Goal: Transaction & Acquisition: Purchase product/service

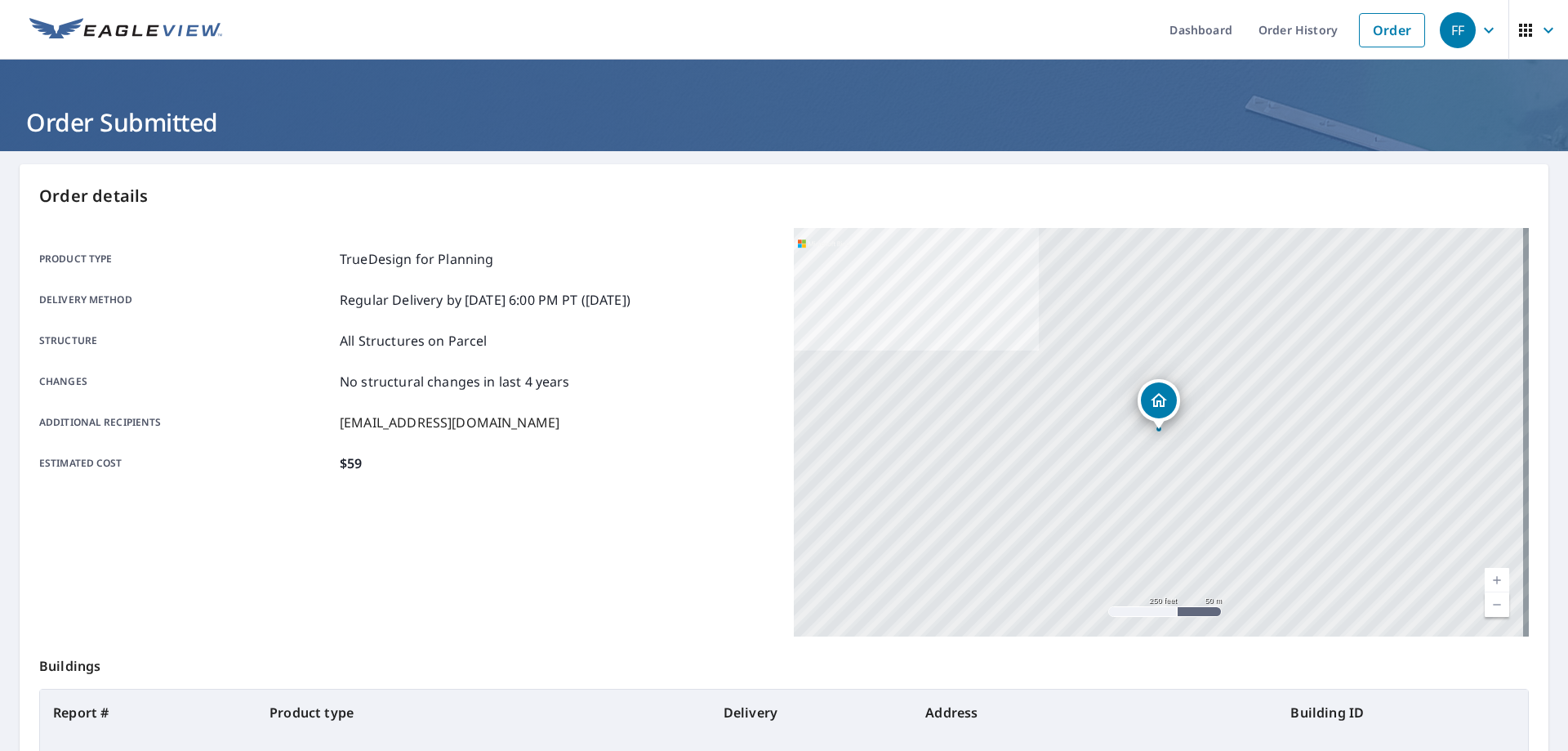
scroll to position [157, 0]
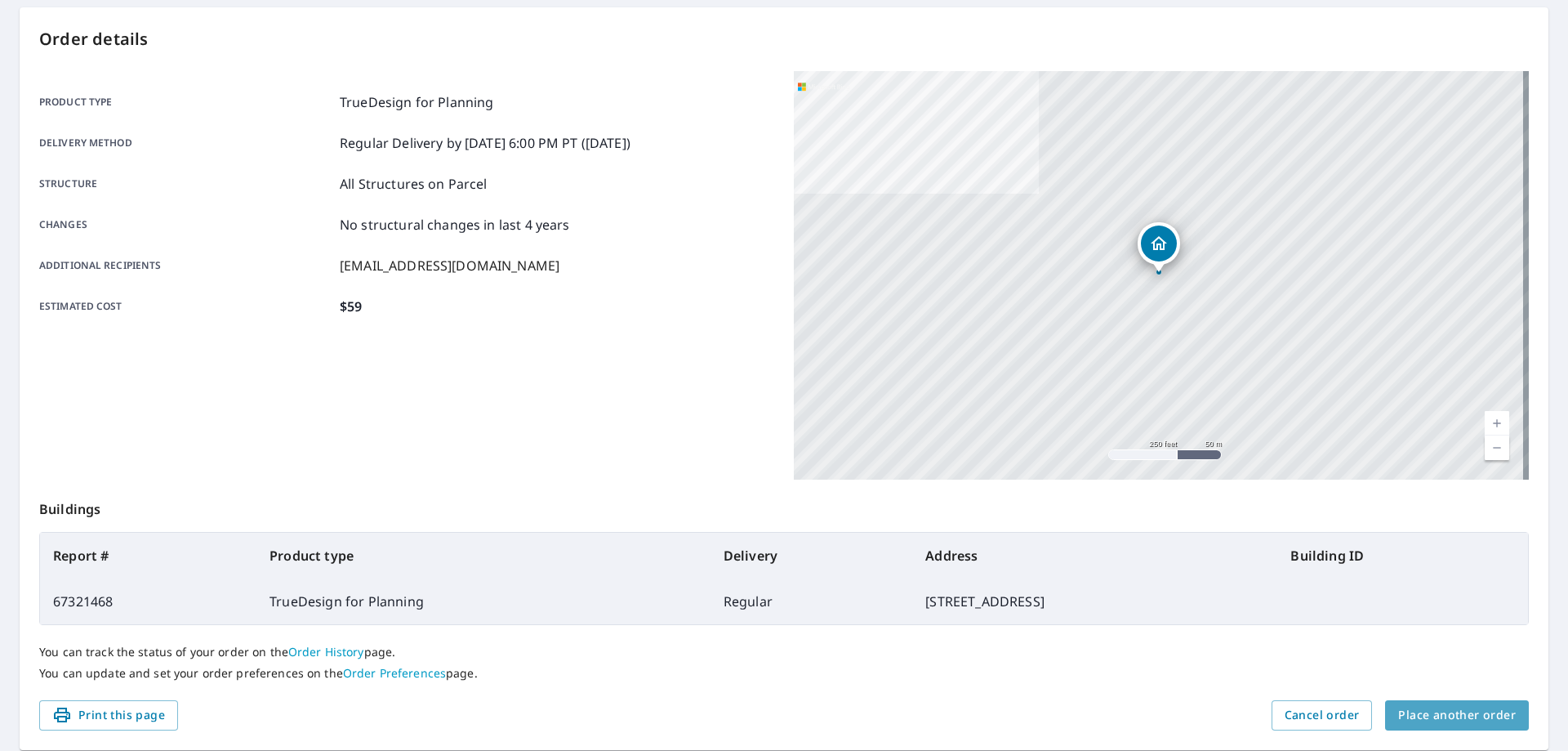
click at [1459, 725] on span "Place another order" at bounding box center [1457, 714] width 118 height 20
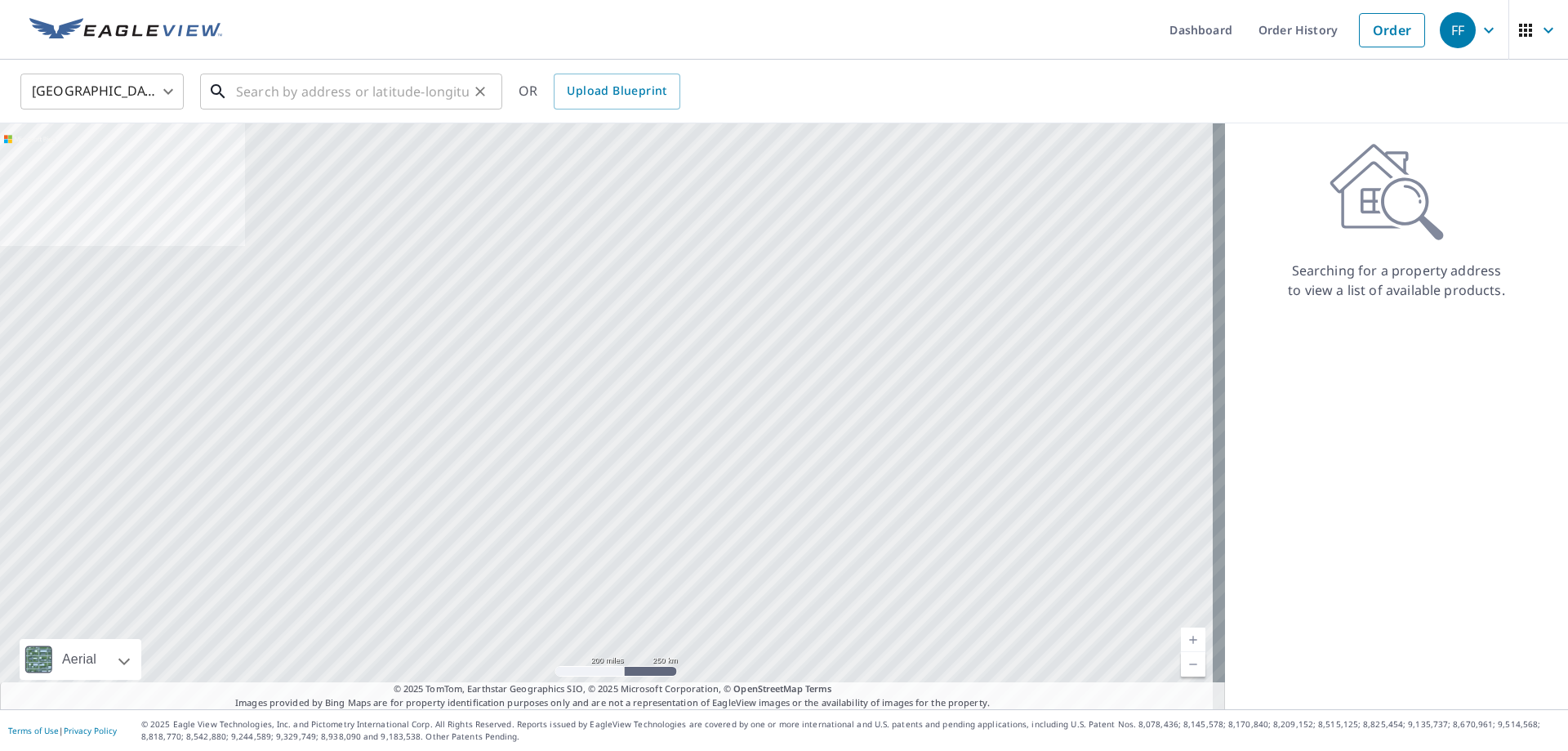
click at [410, 90] on input "text" at bounding box center [352, 91] width 233 height 45
paste input "[STREET_ADDRESS]"
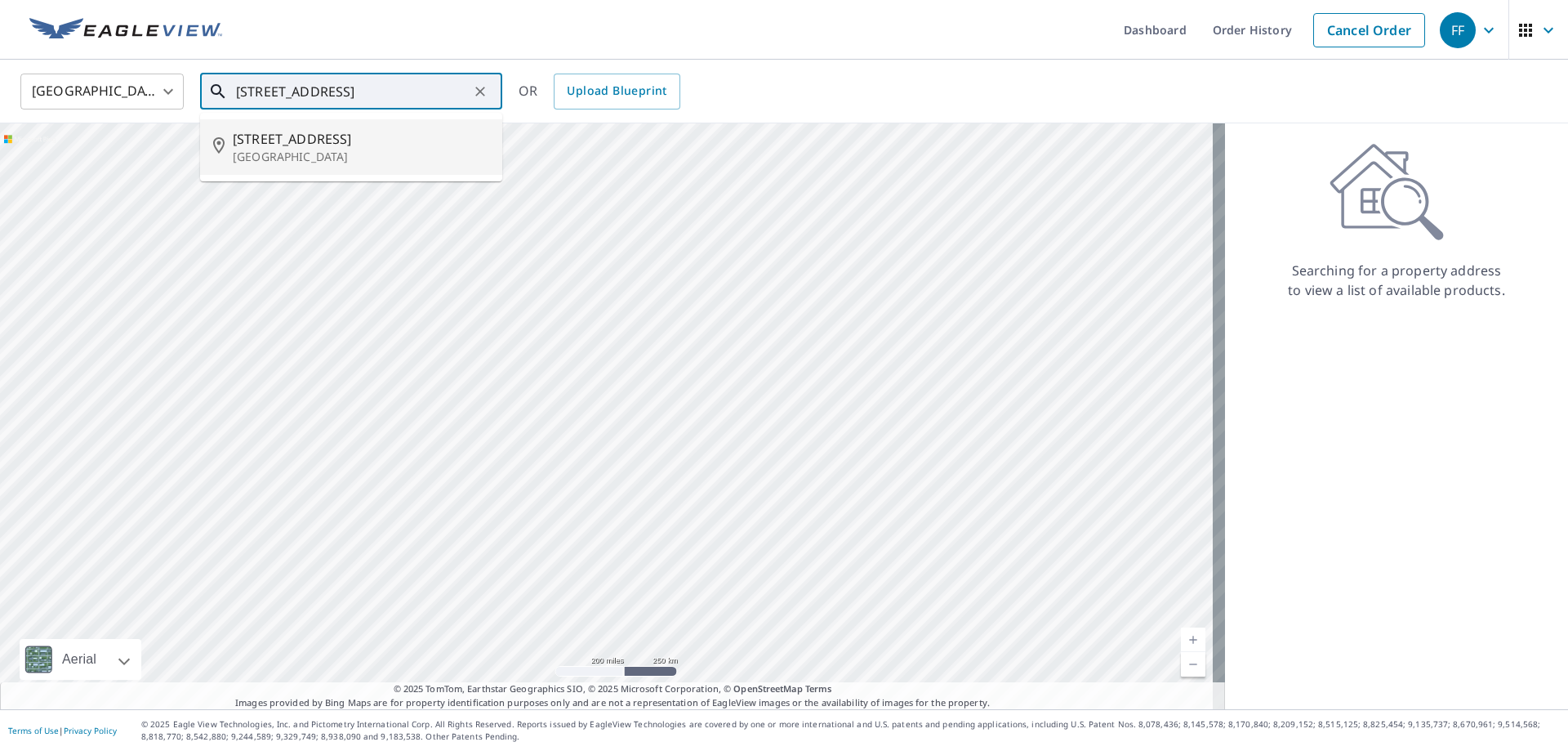
click at [336, 141] on span "[STREET_ADDRESS]" at bounding box center [361, 138] width 256 height 19
type input "[STREET_ADDRESS]"
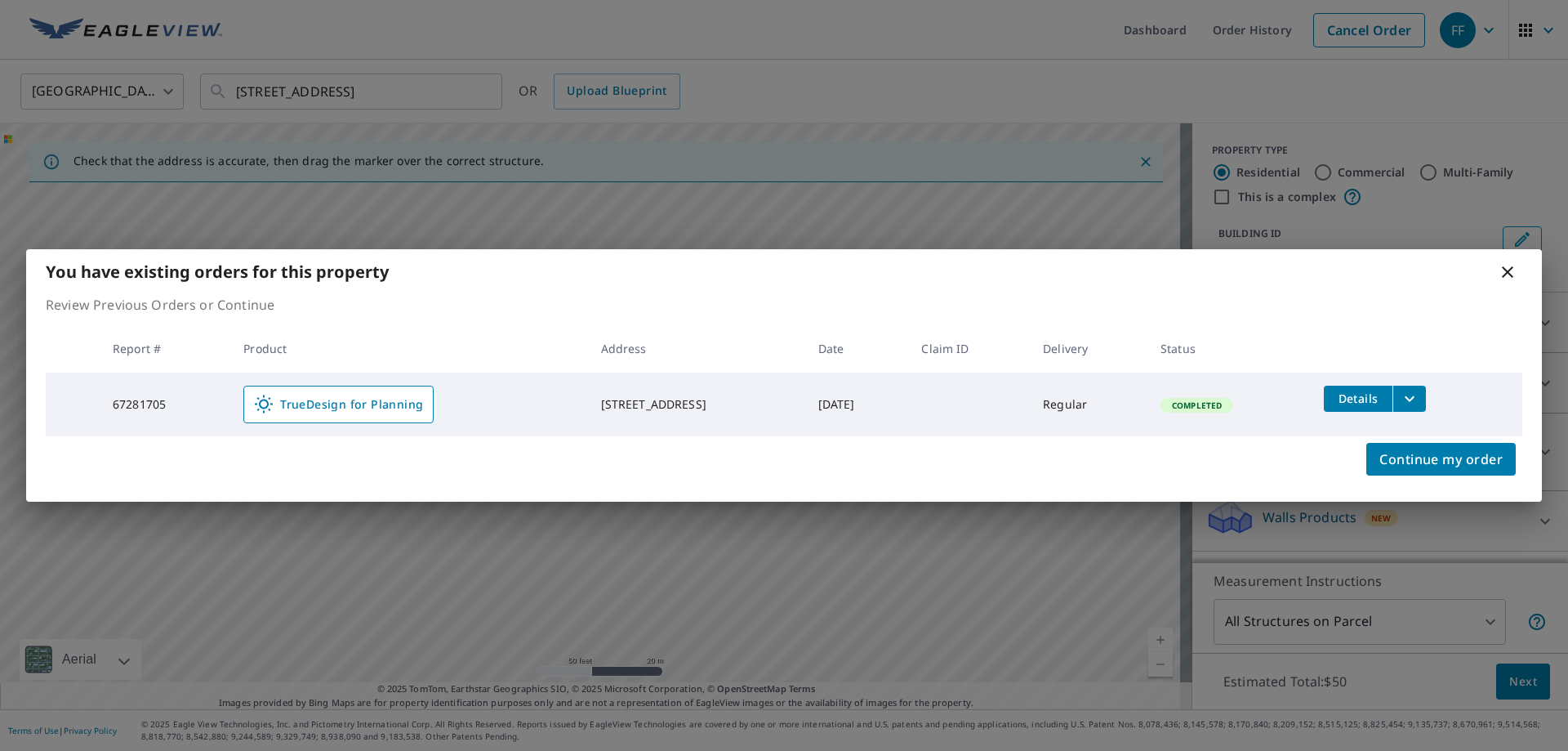
click at [1502, 278] on icon at bounding box center [1507, 272] width 19 height 19
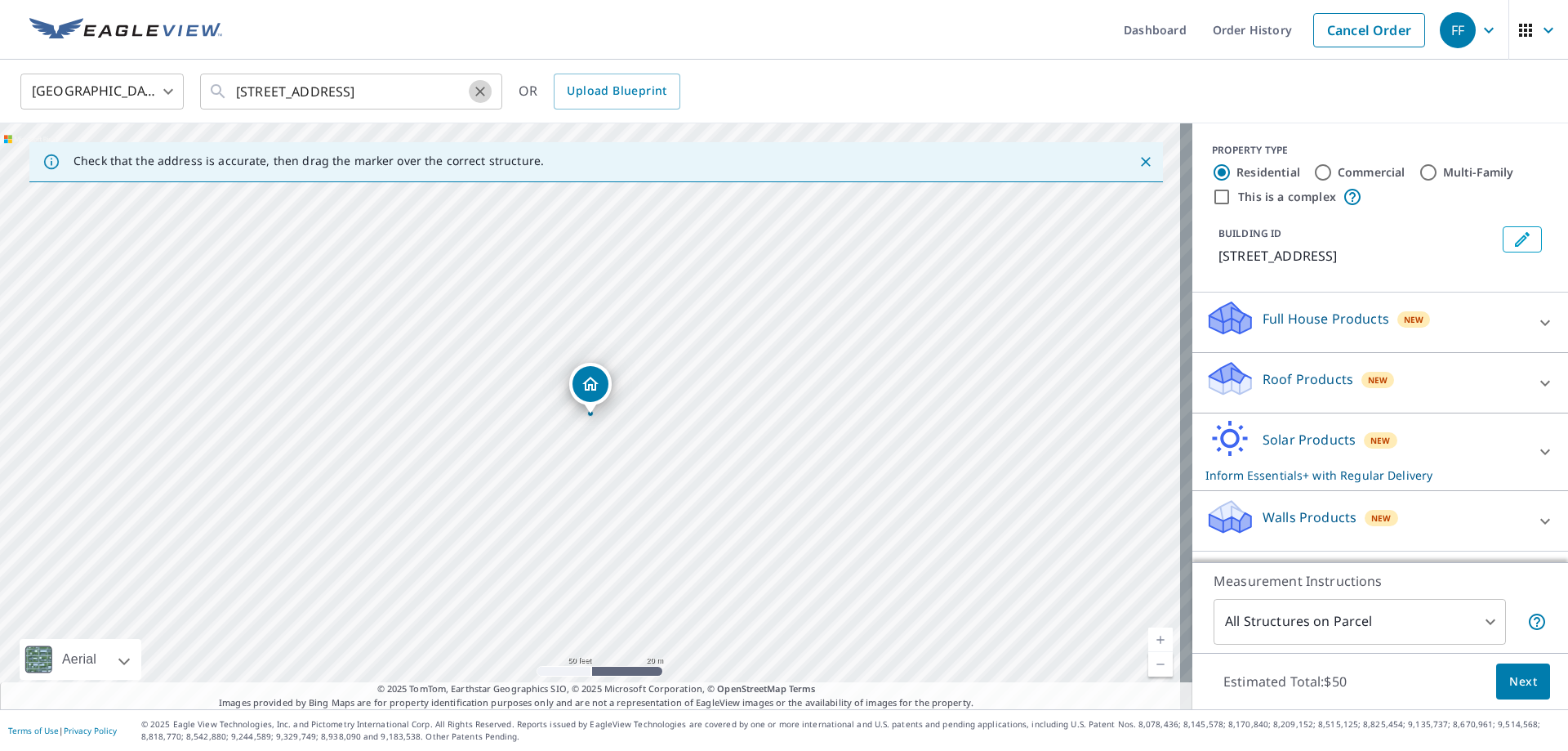
click at [483, 92] on icon "Clear" at bounding box center [480, 91] width 16 height 16
click at [402, 81] on input "text" at bounding box center [352, 91] width 233 height 45
paste input "[GEOGRAPHIC_DATA][PERSON_NAME]"
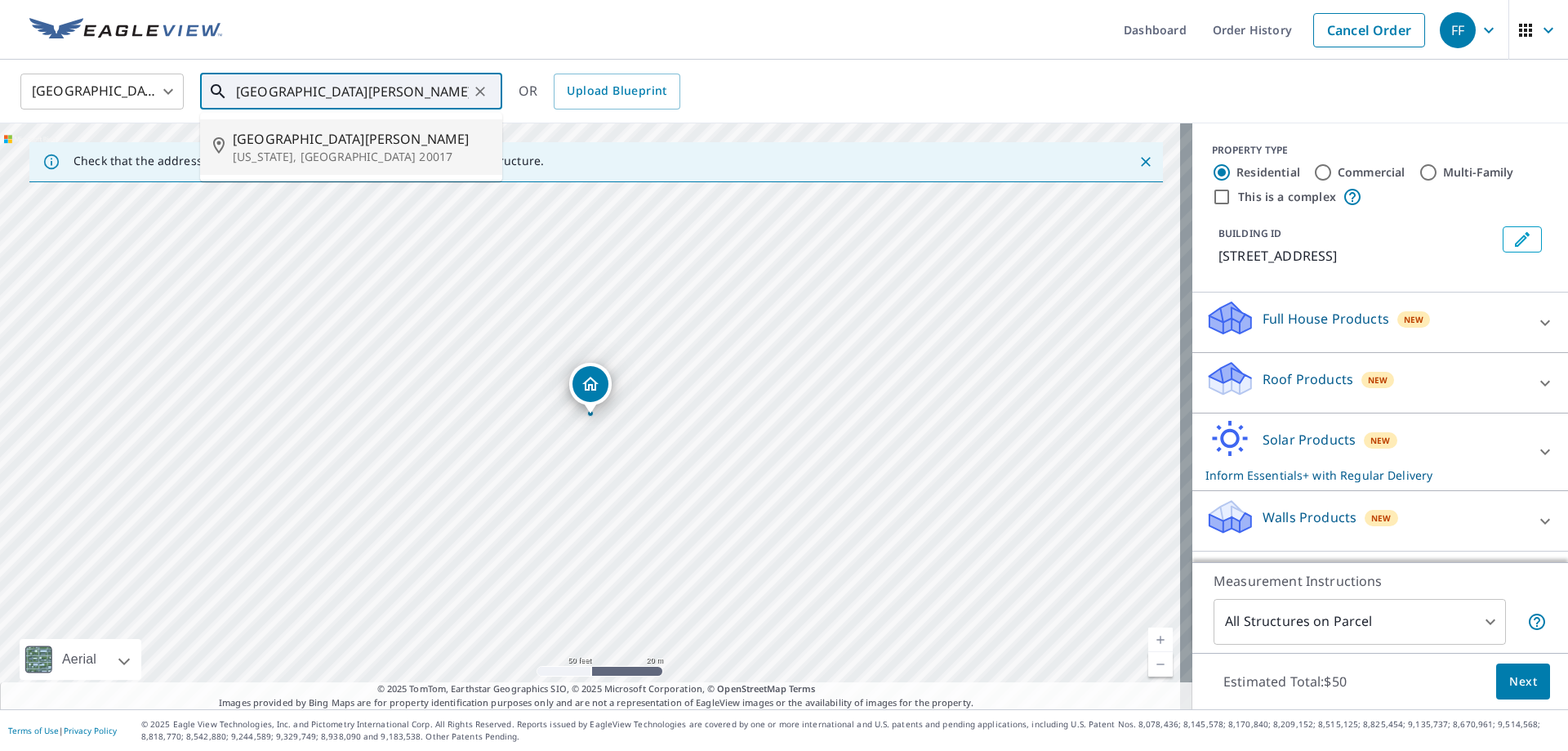
click at [340, 144] on span "[GEOGRAPHIC_DATA][PERSON_NAME]" at bounding box center [361, 138] width 256 height 19
type input "[STREET_ADDRESS][PERSON_NAME][US_STATE]"
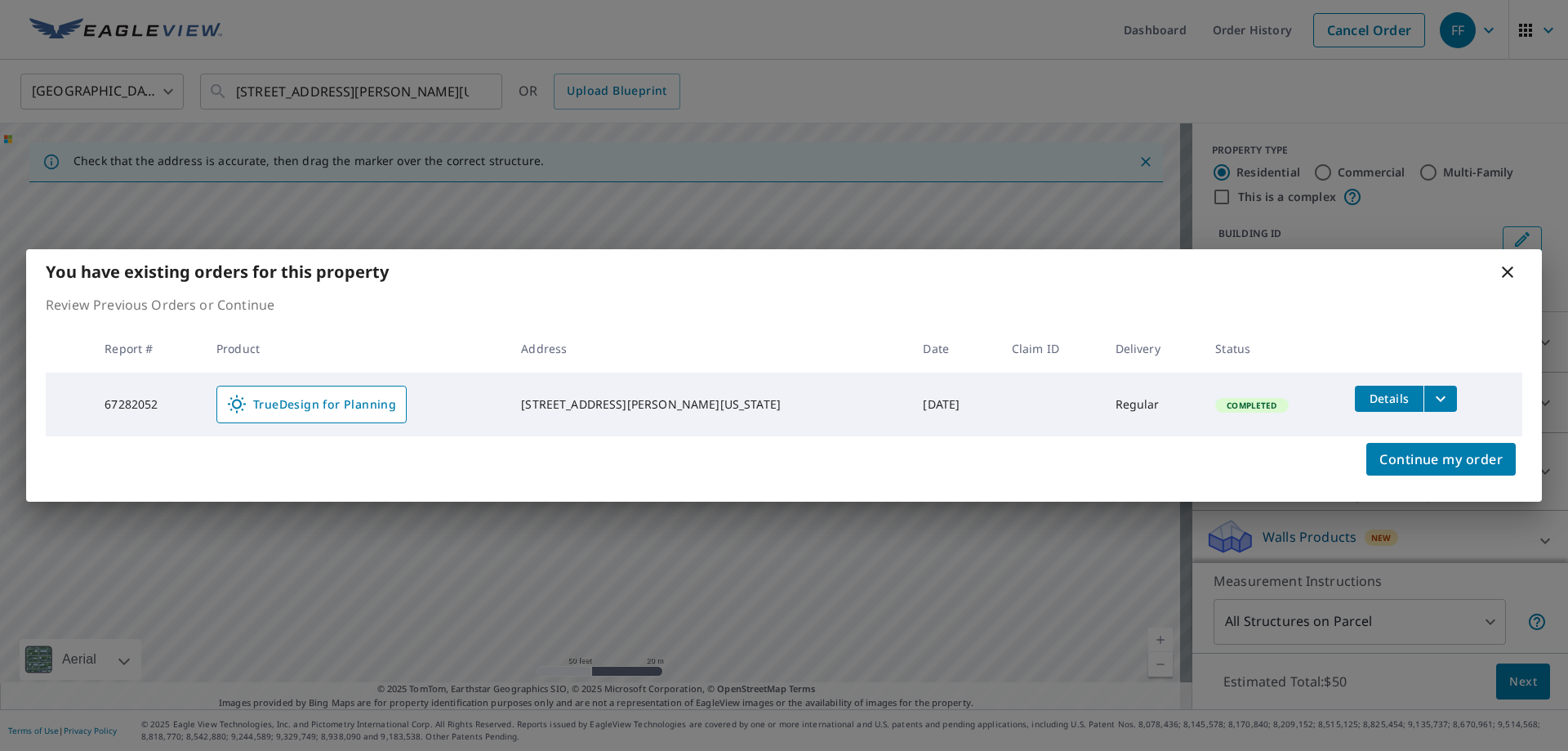
drag, startPoint x: 1508, startPoint y: 273, endPoint x: 1492, endPoint y: 270, distance: 16.3
click at [1503, 273] on icon at bounding box center [1507, 272] width 19 height 19
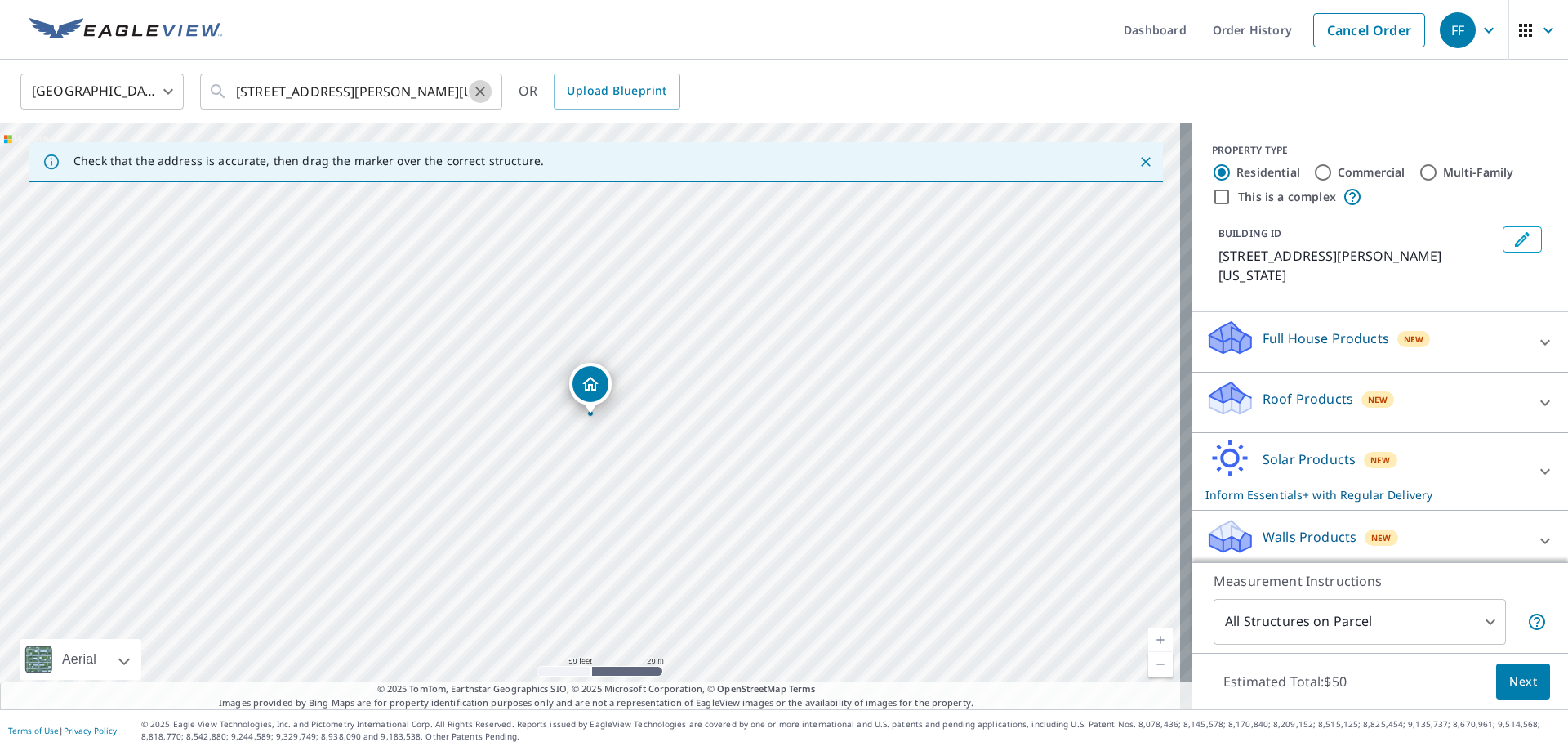
click at [474, 84] on icon "Clear" at bounding box center [480, 91] width 16 height 16
click at [411, 92] on input "text" at bounding box center [352, 91] width 233 height 45
paste input "[STREET_ADDRESS][PERSON_NAME]"
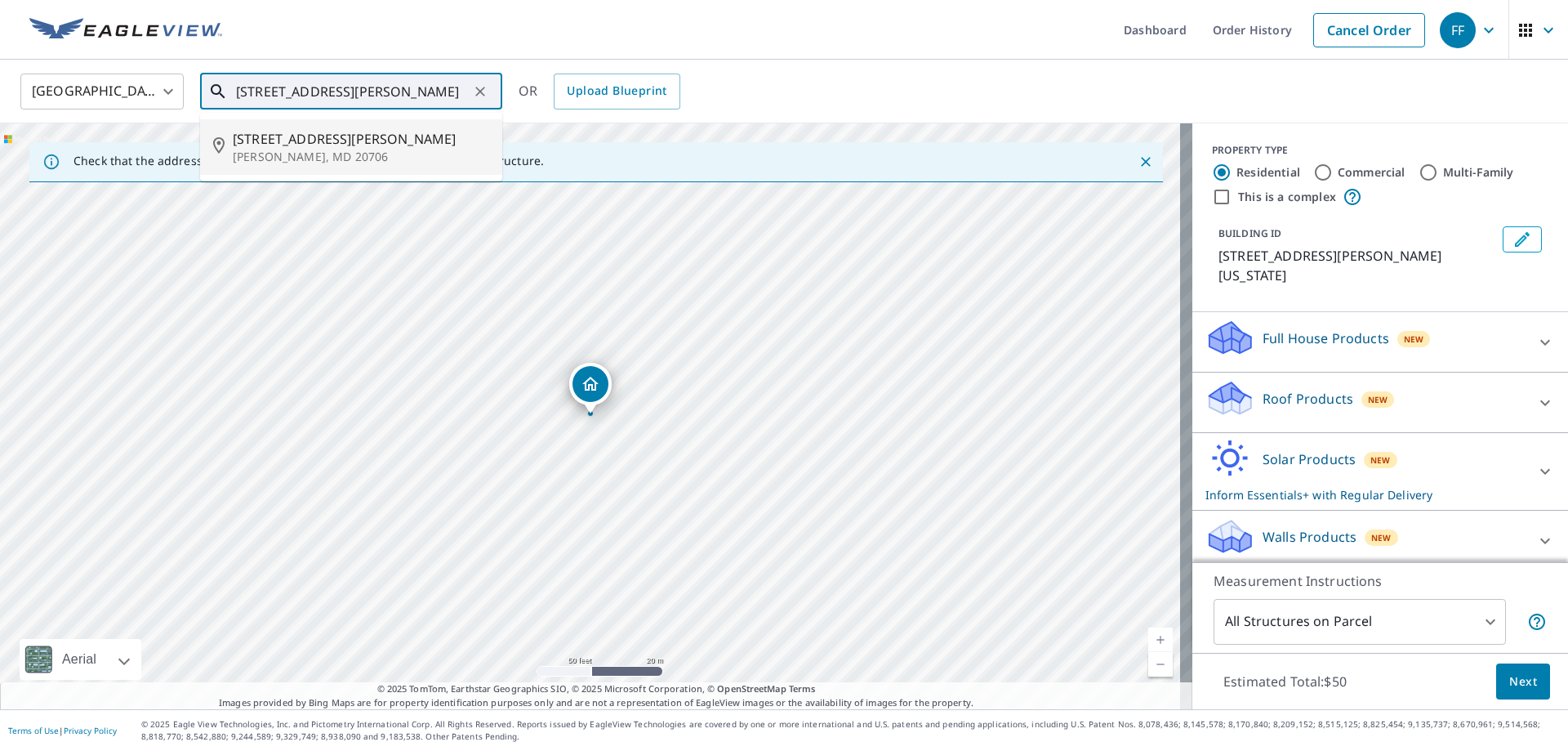
click at [360, 170] on li "[STREET_ADDRESS][PERSON_NAME][PERSON_NAME]" at bounding box center [351, 146] width 302 height 55
type input "[STREET_ADDRESS][PERSON_NAME][PERSON_NAME]"
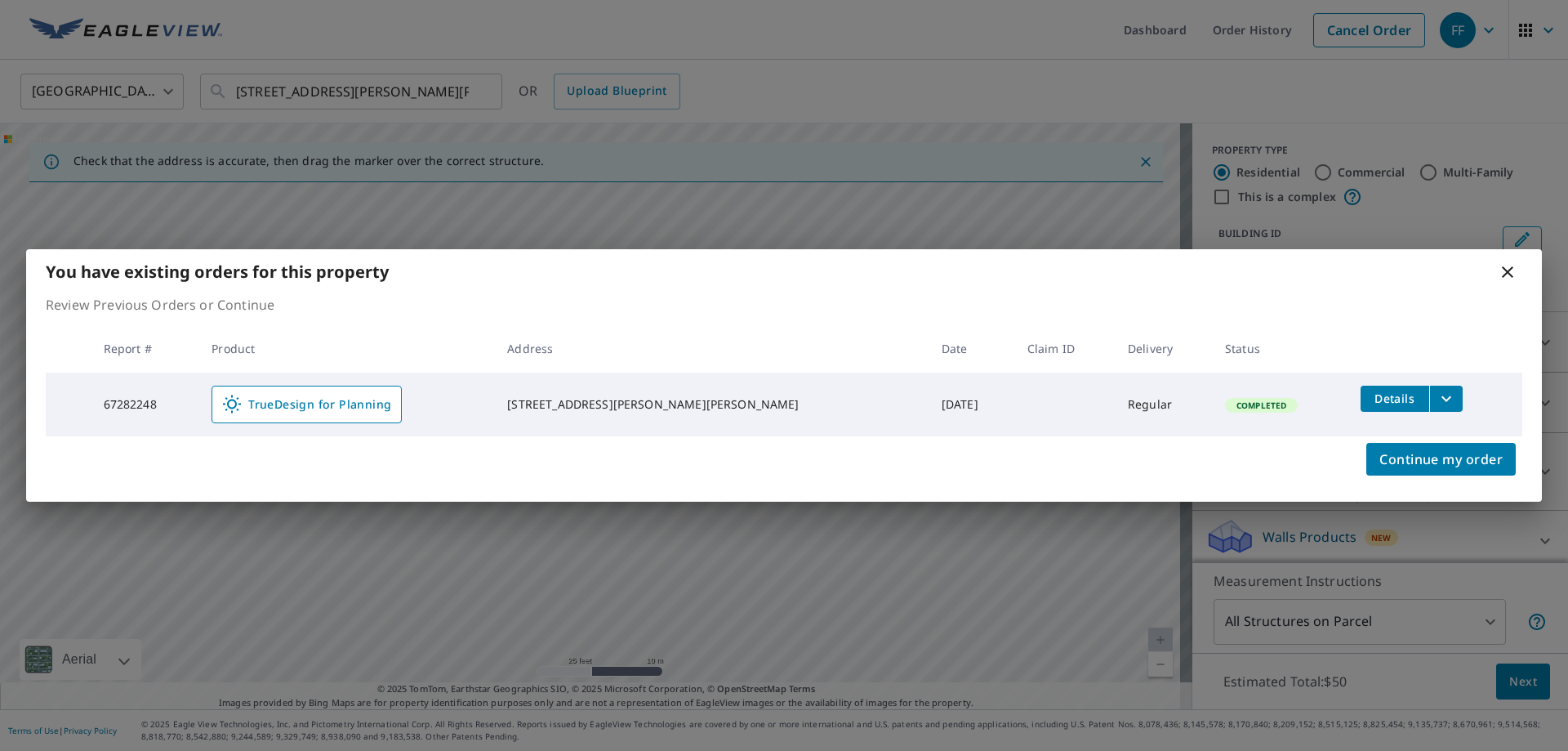
click at [1505, 270] on icon at bounding box center [1507, 272] width 12 height 12
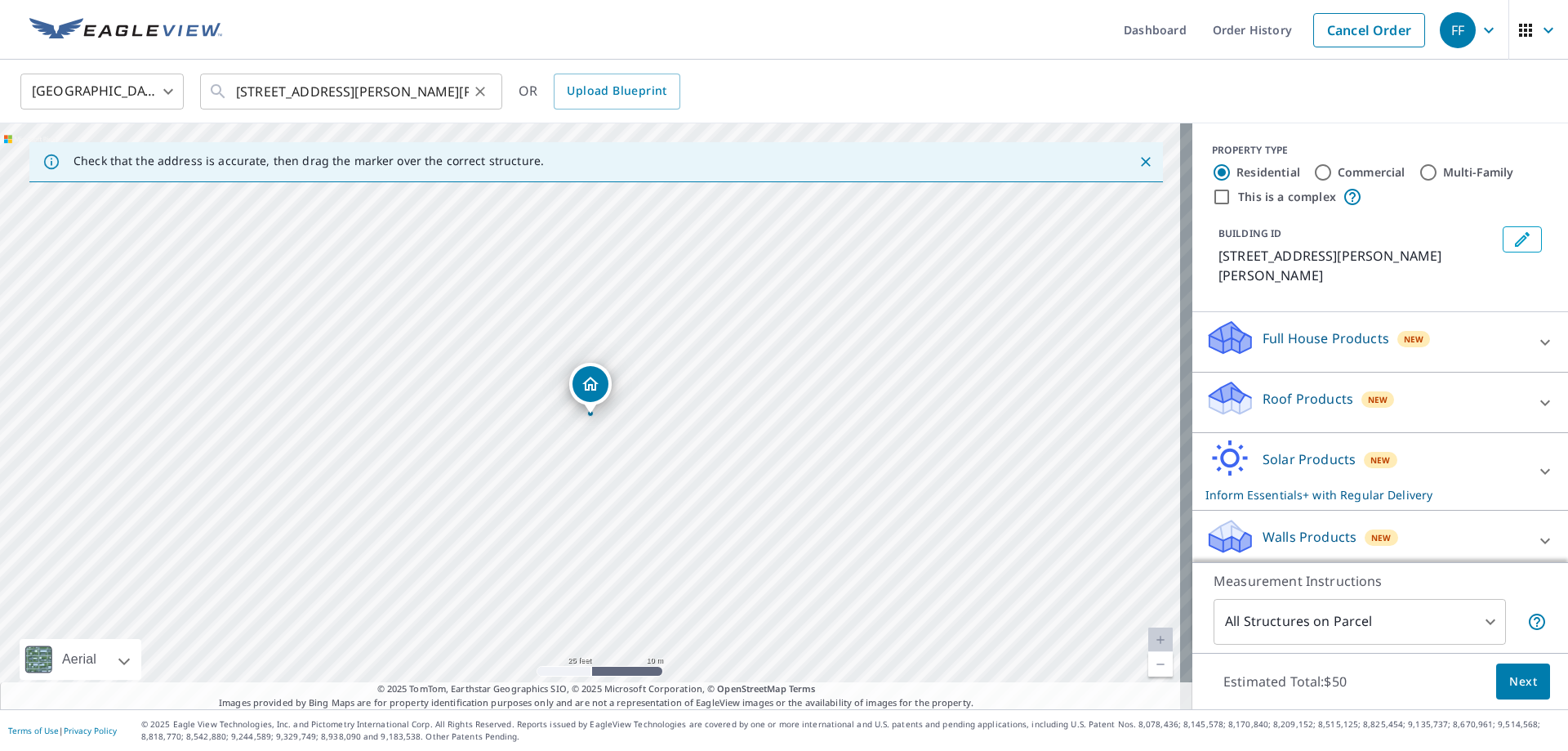
click at [483, 90] on icon "Clear" at bounding box center [480, 91] width 16 height 16
click at [414, 92] on input "text" at bounding box center [352, 91] width 233 height 45
paste input "[STREET_ADDRESS]"
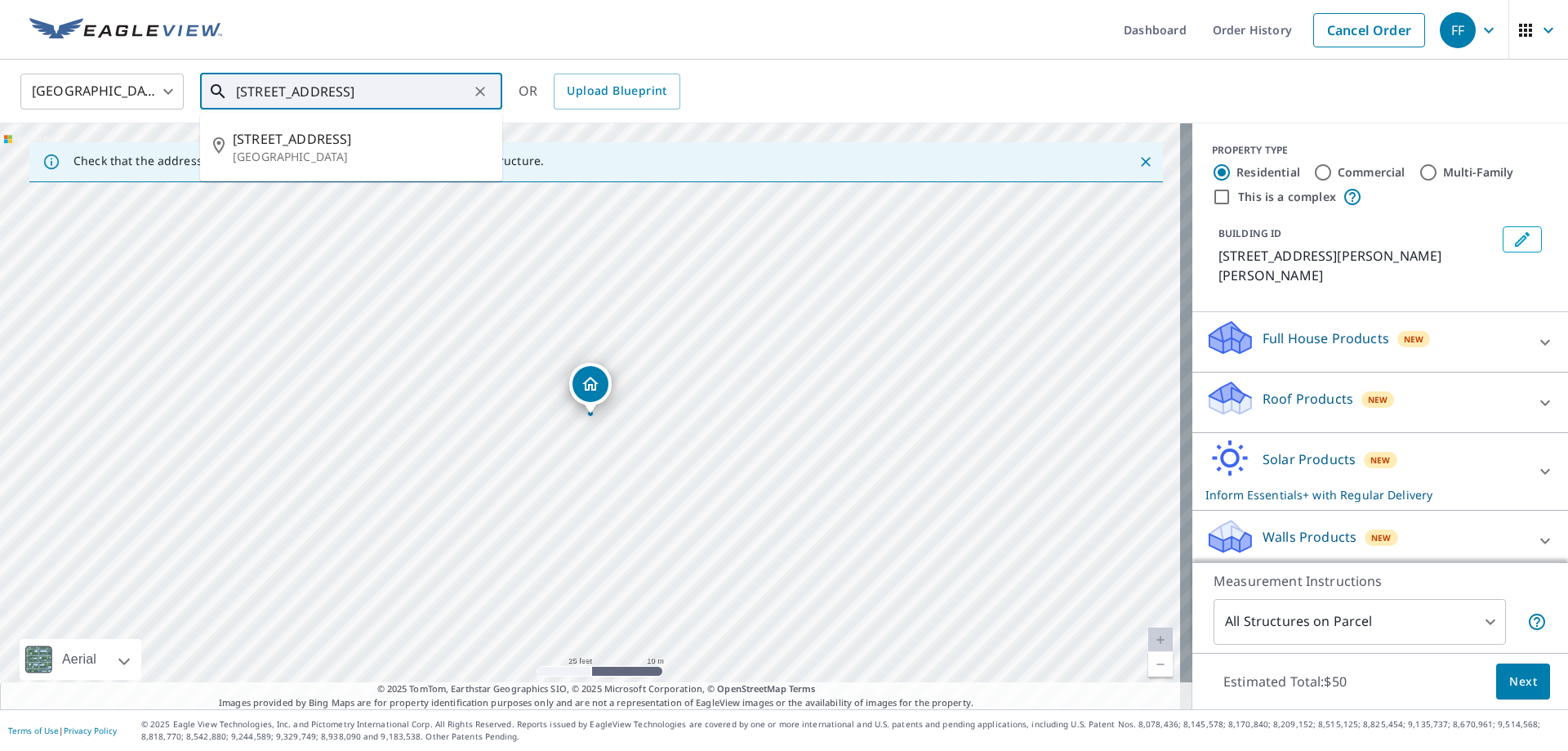
type input "[STREET_ADDRESS]"
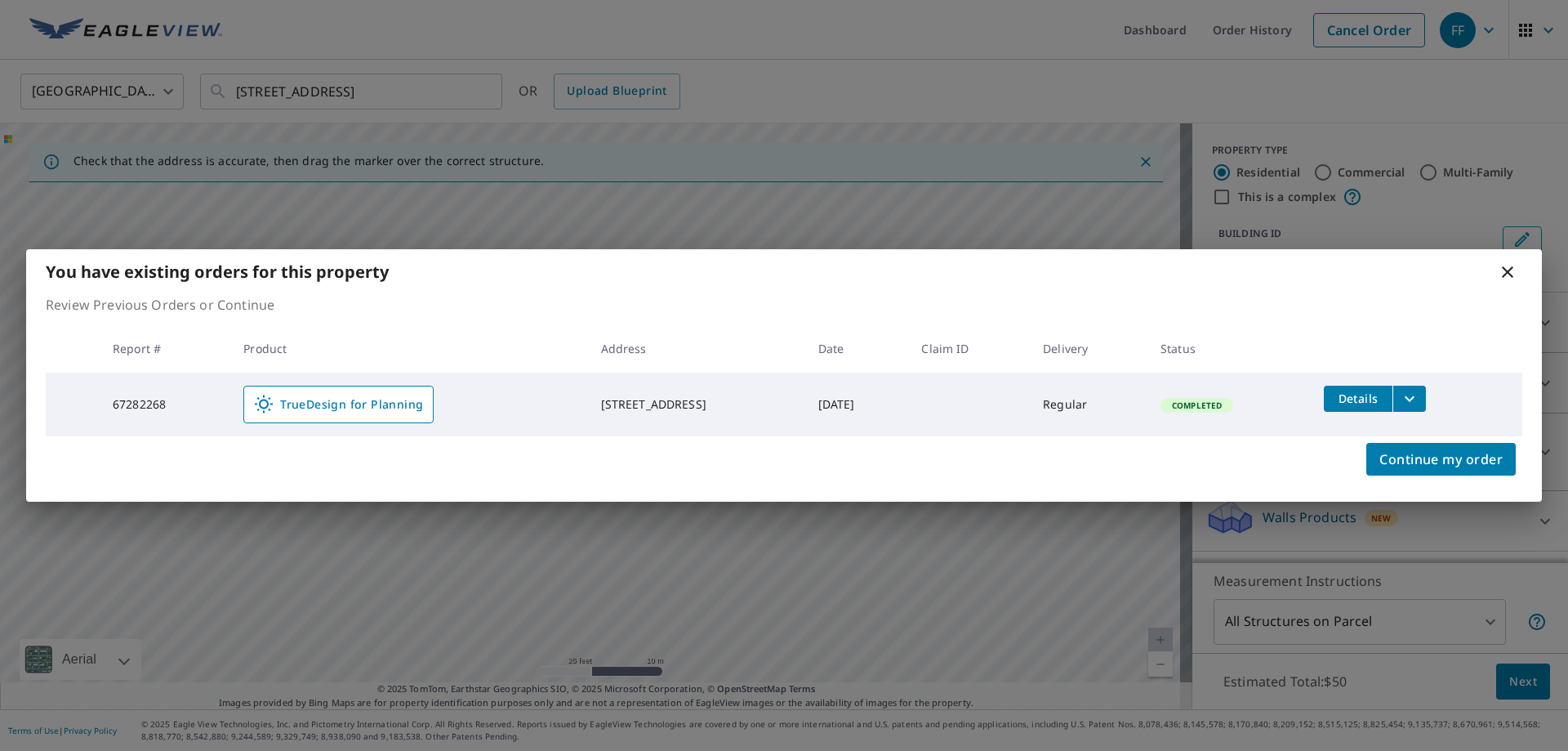
click at [1496, 270] on div "You have existing orders for this property" at bounding box center [784, 271] width 1515 height 45
click at [1514, 275] on icon at bounding box center [1507, 272] width 19 height 19
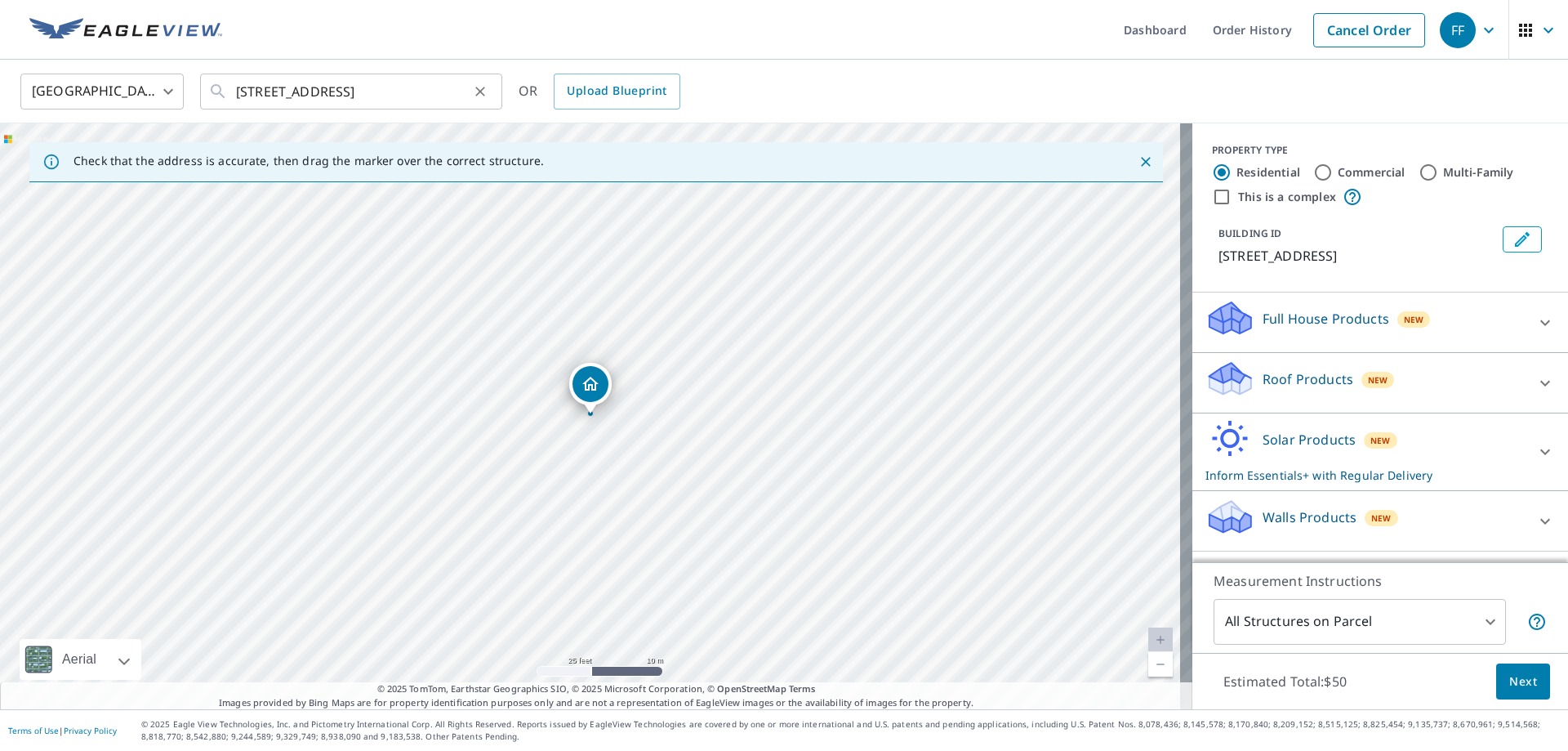
click at [483, 95] on icon "Clear" at bounding box center [480, 91] width 16 height 16
click at [420, 92] on input "text" at bounding box center [352, 91] width 233 height 45
paste input "[STREET_ADDRESS]"
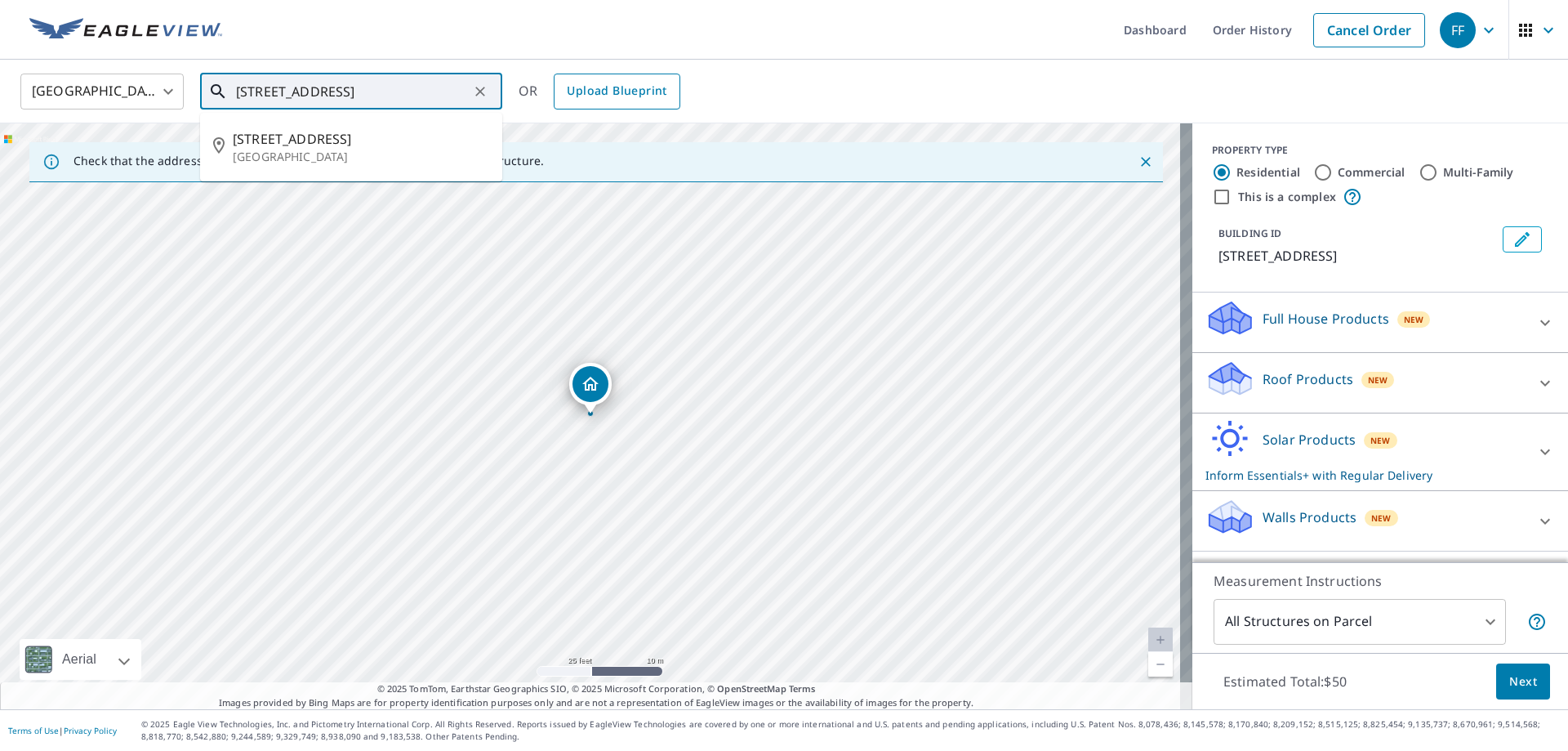
type input "[STREET_ADDRESS]"
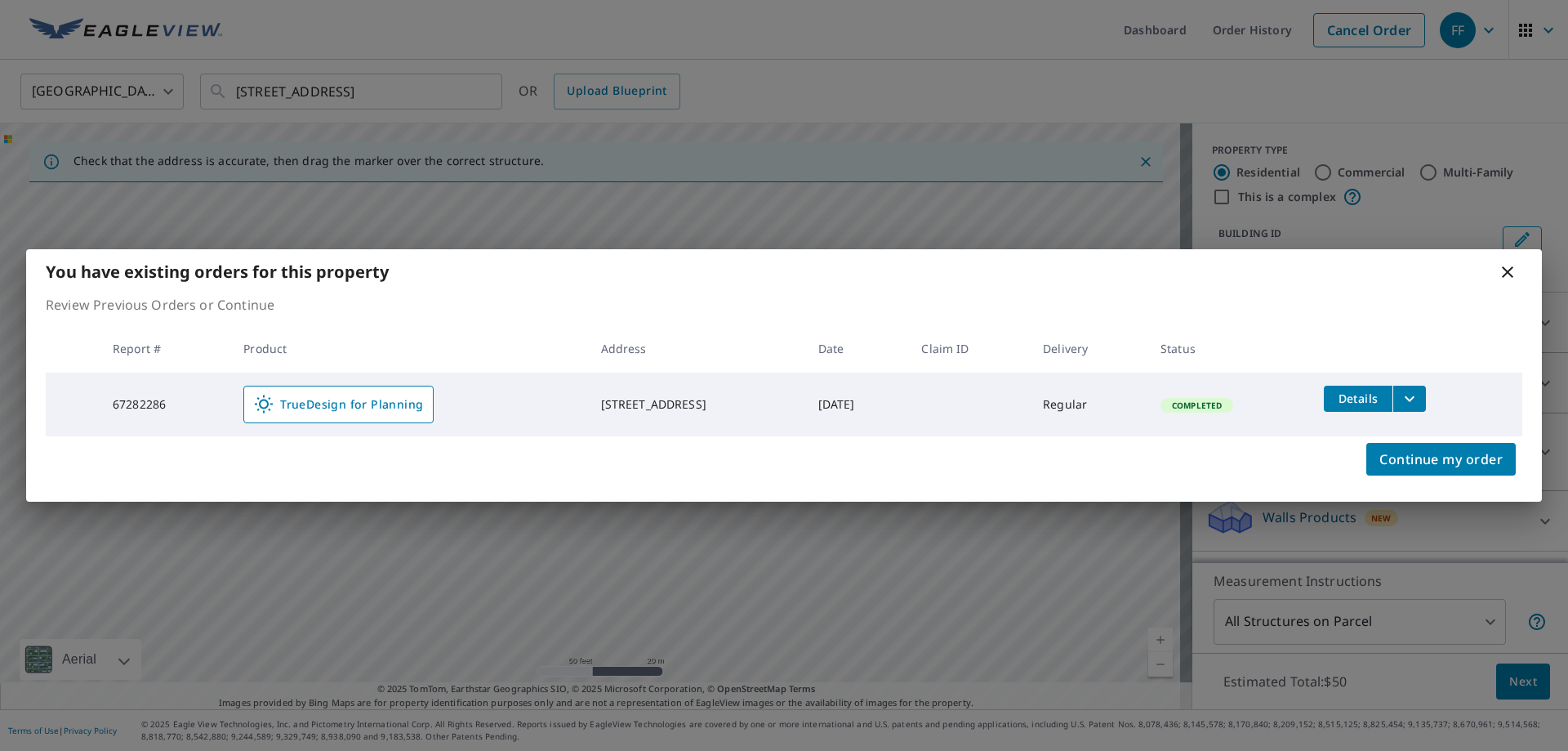
drag, startPoint x: 1508, startPoint y: 273, endPoint x: 1489, endPoint y: 267, distance: 19.9
click at [1505, 273] on icon at bounding box center [1507, 272] width 12 height 12
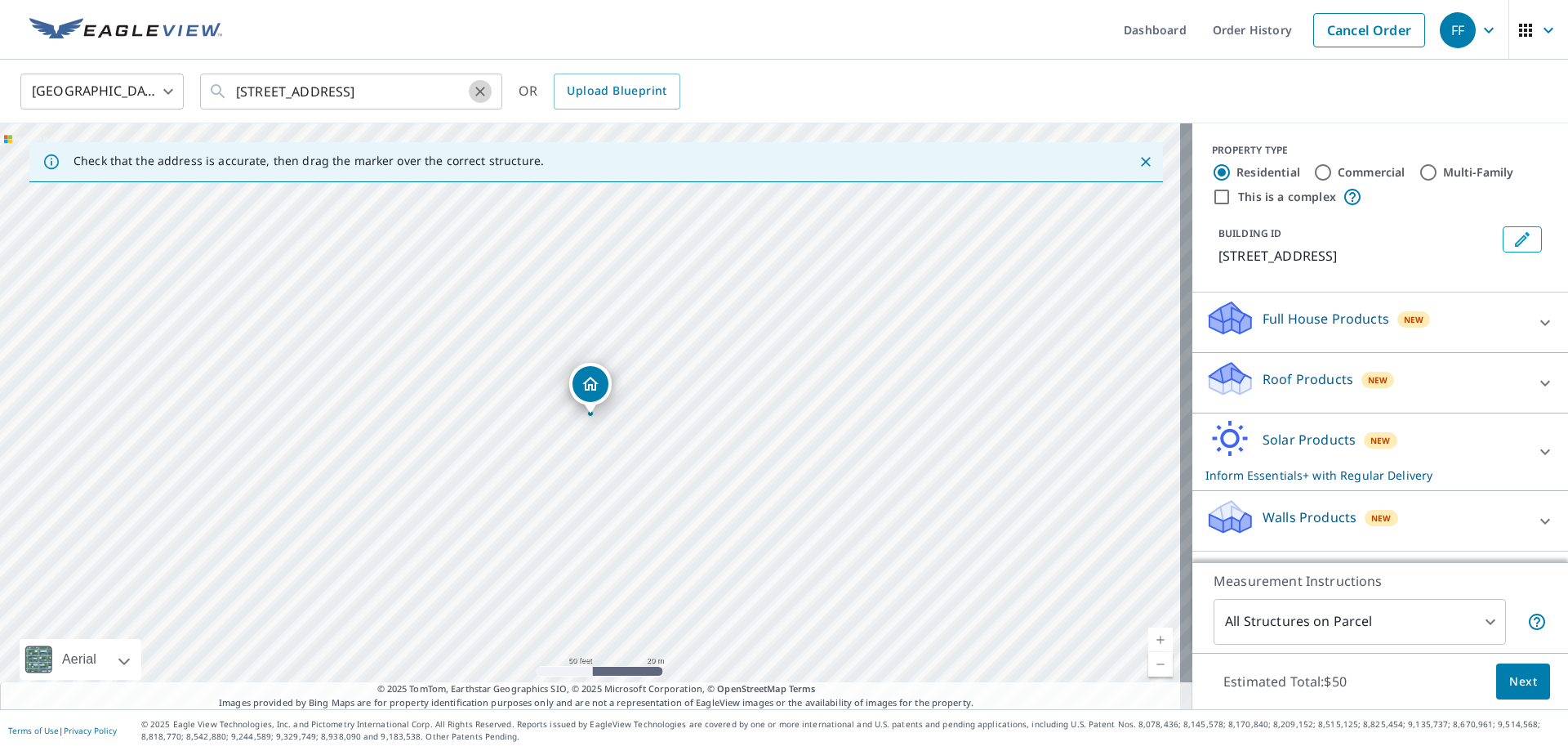
click at [477, 98] on icon "Clear" at bounding box center [480, 91] width 16 height 16
click at [411, 96] on input "text" at bounding box center [352, 91] width 233 height 45
paste input "[STREET_ADDRESS]"
click at [411, 104] on input "[STREET_ADDRESS]" at bounding box center [352, 91] width 233 height 45
click at [440, 75] on input "[STREET_ADDRESS]," at bounding box center [352, 91] width 233 height 45
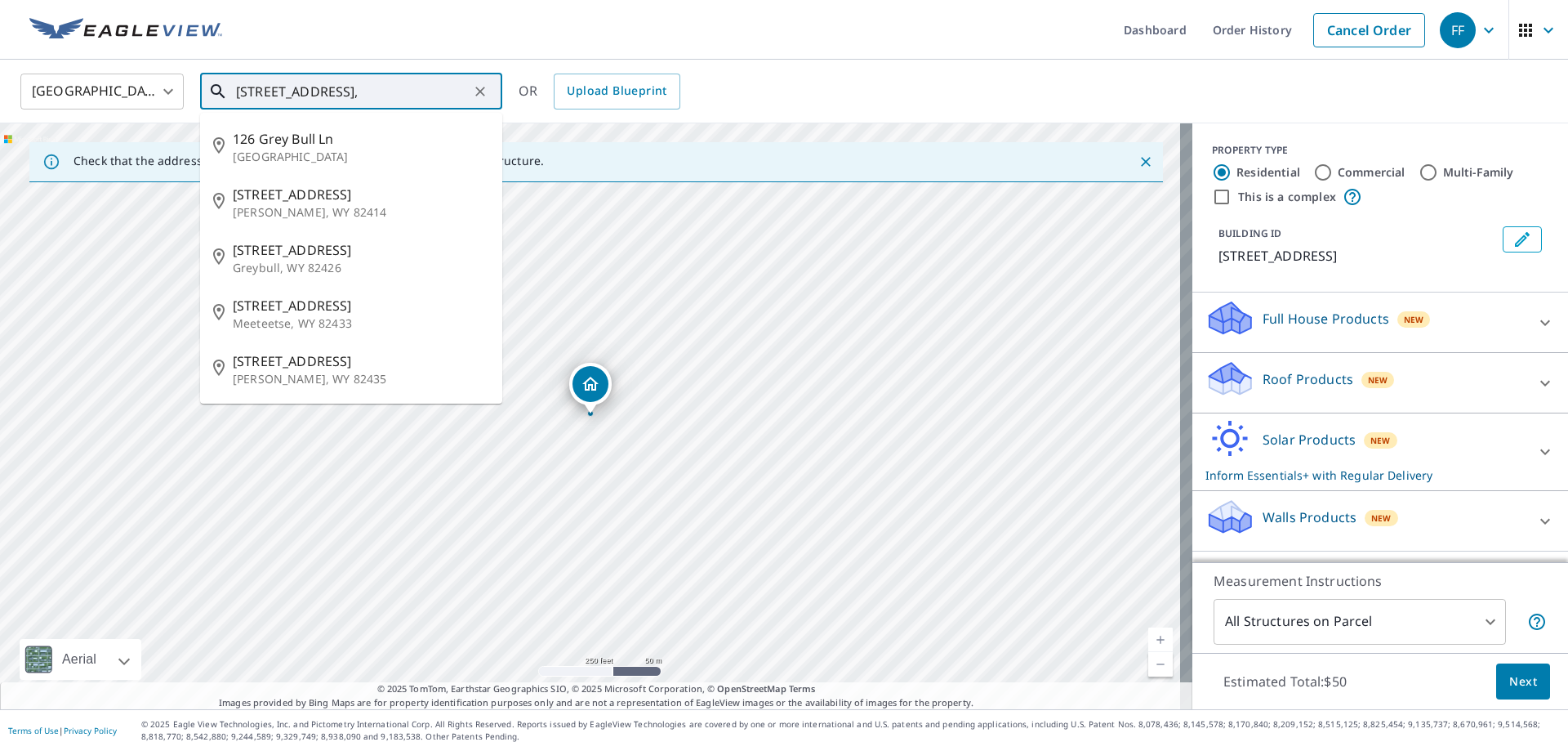
paste input "[STREET_ADDRESS]"
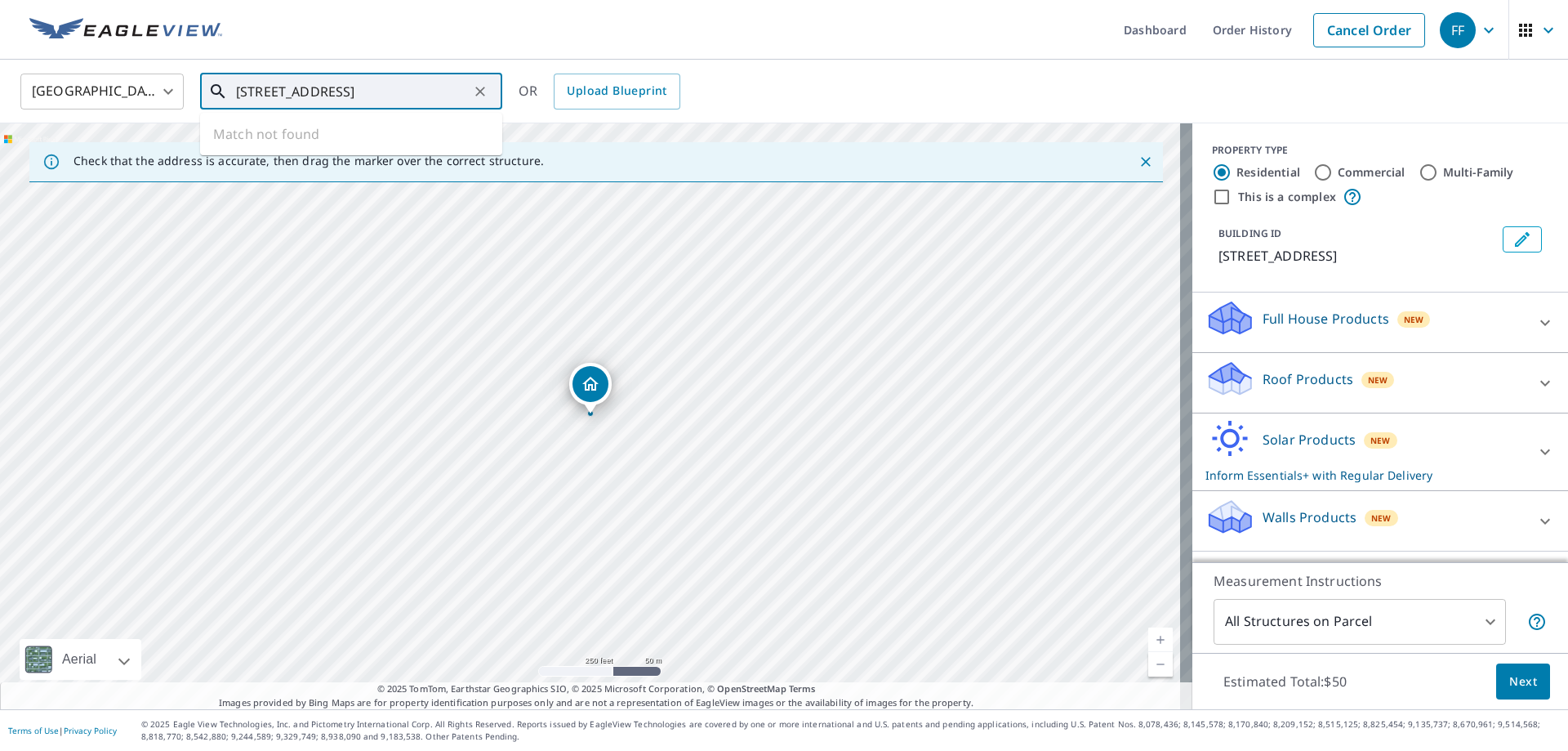
drag, startPoint x: 458, startPoint y: 92, endPoint x: 342, endPoint y: 95, distance: 116.0
click at [342, 95] on input "[STREET_ADDRESS]" at bounding box center [352, 91] width 233 height 45
type input "[STREET_ADDRESS]"
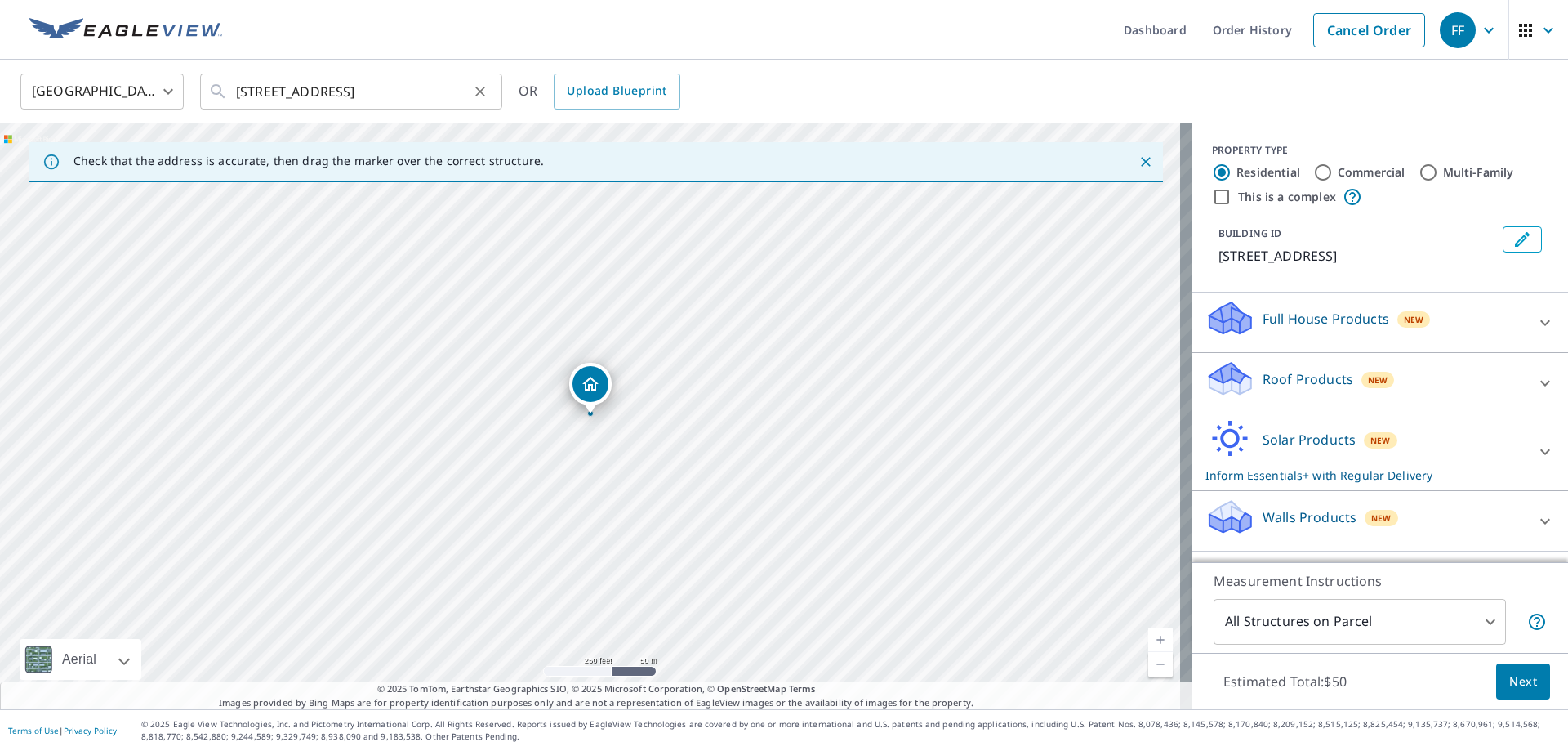
click at [483, 92] on icon "Clear" at bounding box center [480, 91] width 16 height 16
click at [429, 86] on input "text" at bounding box center [352, 91] width 233 height 45
paste input "[STREET_ADDRESS]"
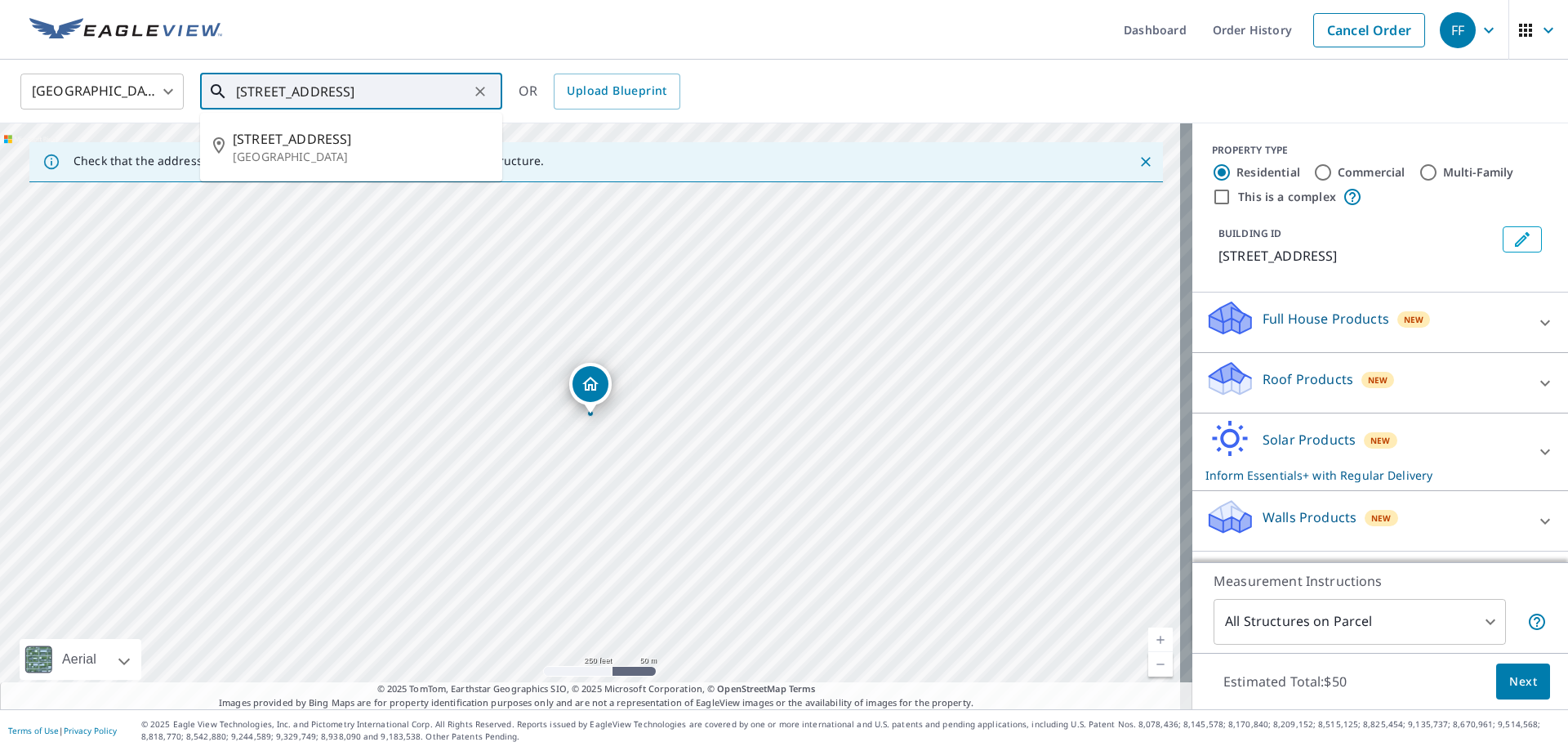
type input "[STREET_ADDRESS]"
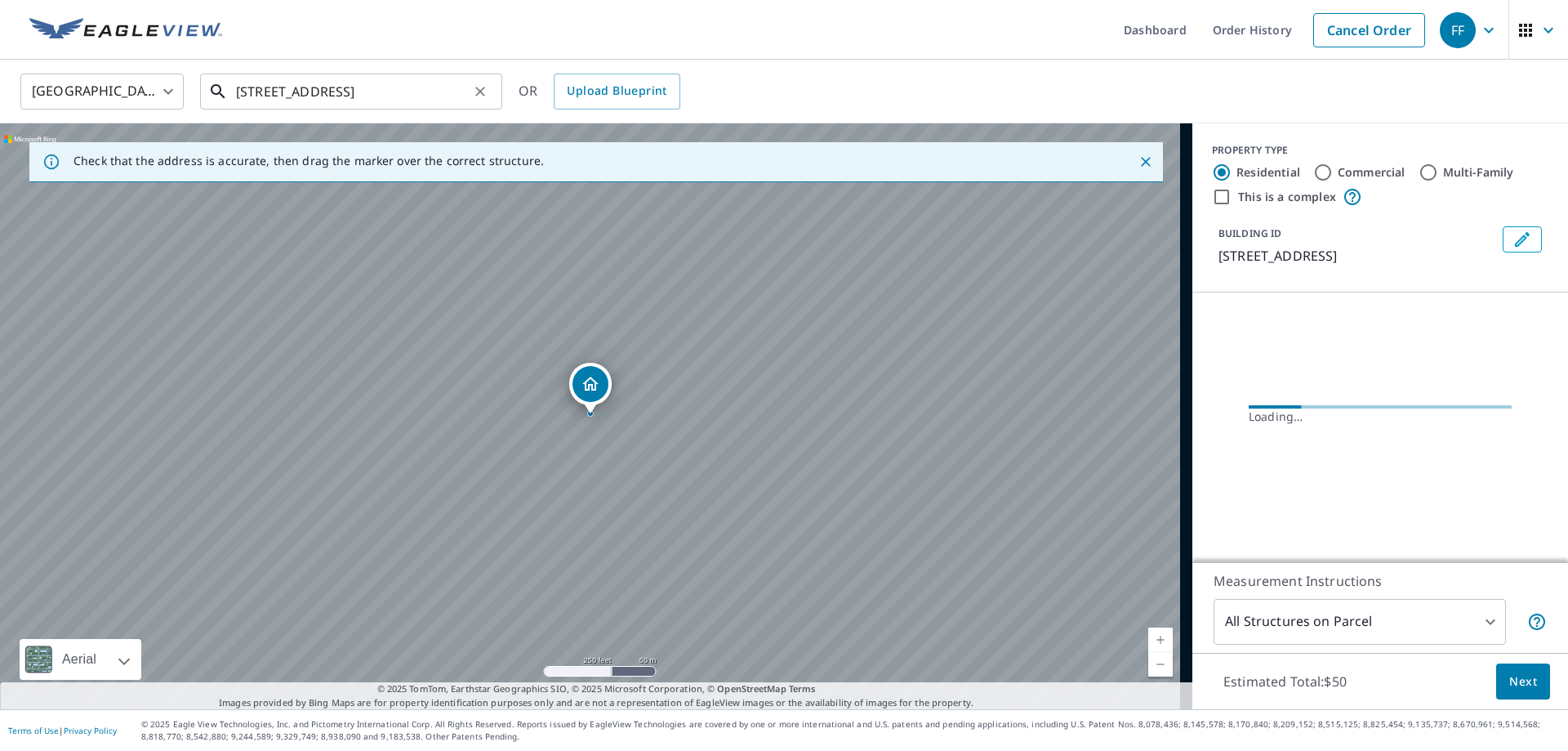
click at [462, 98] on input "[STREET_ADDRESS]" at bounding box center [352, 91] width 233 height 45
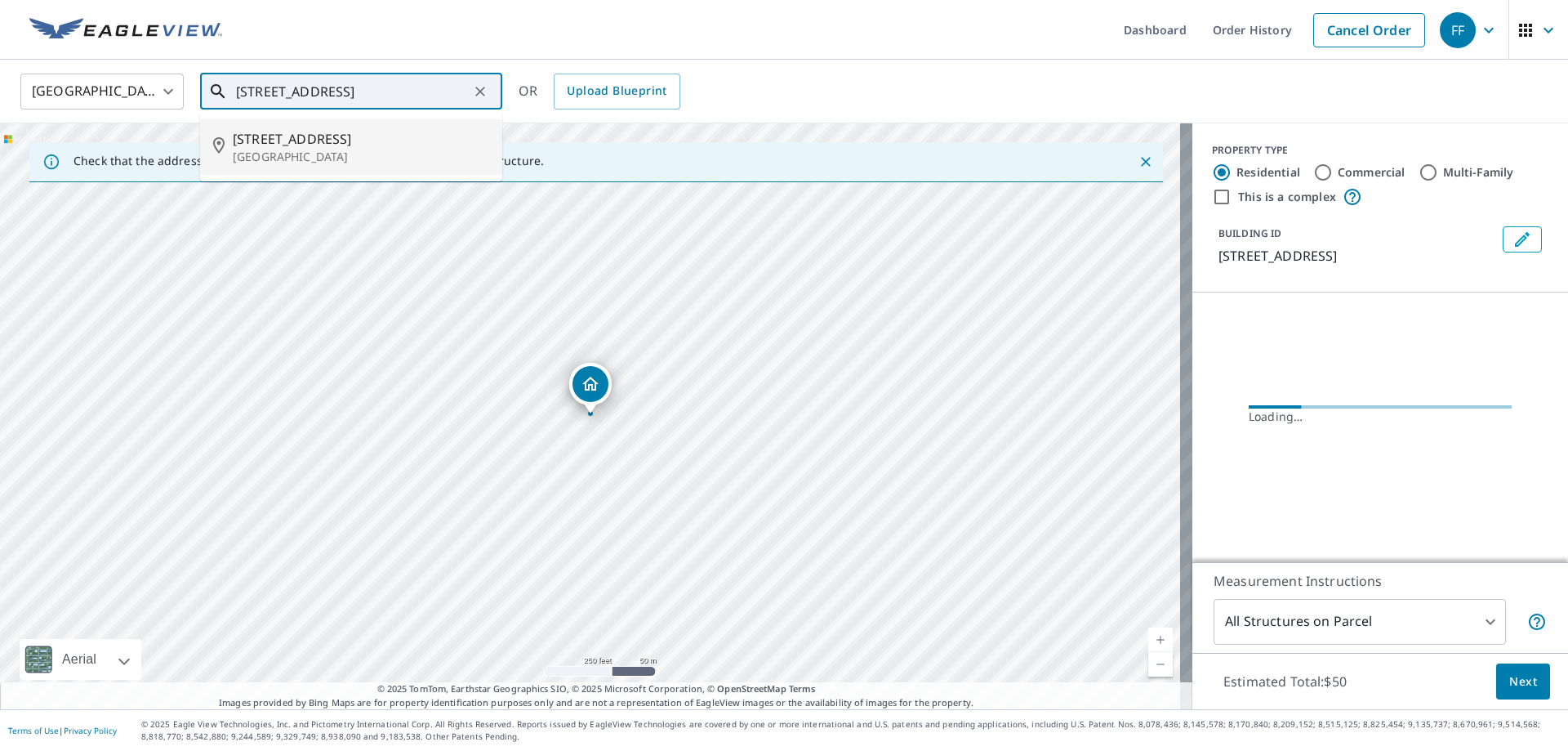
click at [668, 507] on div "[STREET_ADDRESS]" at bounding box center [596, 415] width 1192 height 586
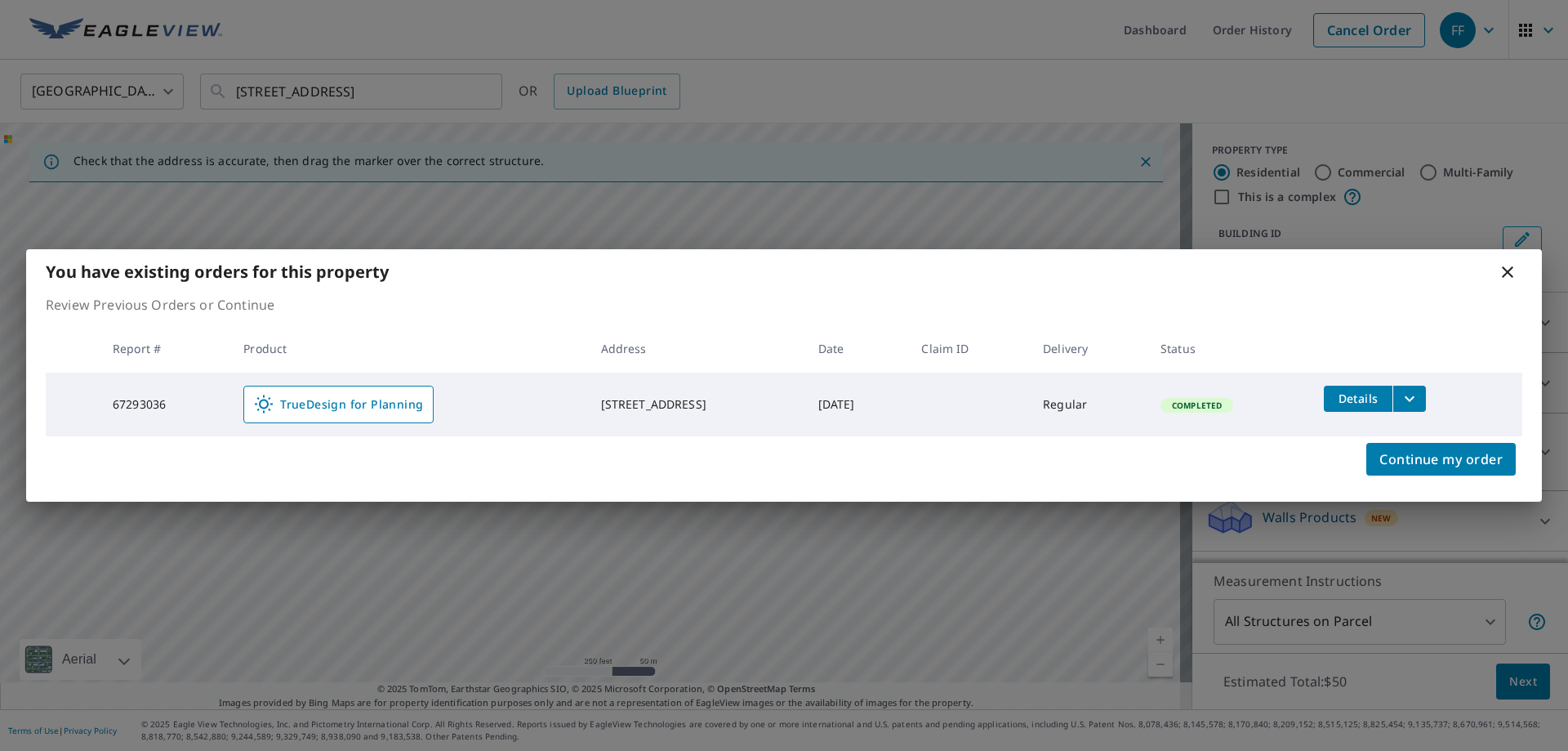
click at [1497, 275] on icon at bounding box center [1507, 272] width 19 height 19
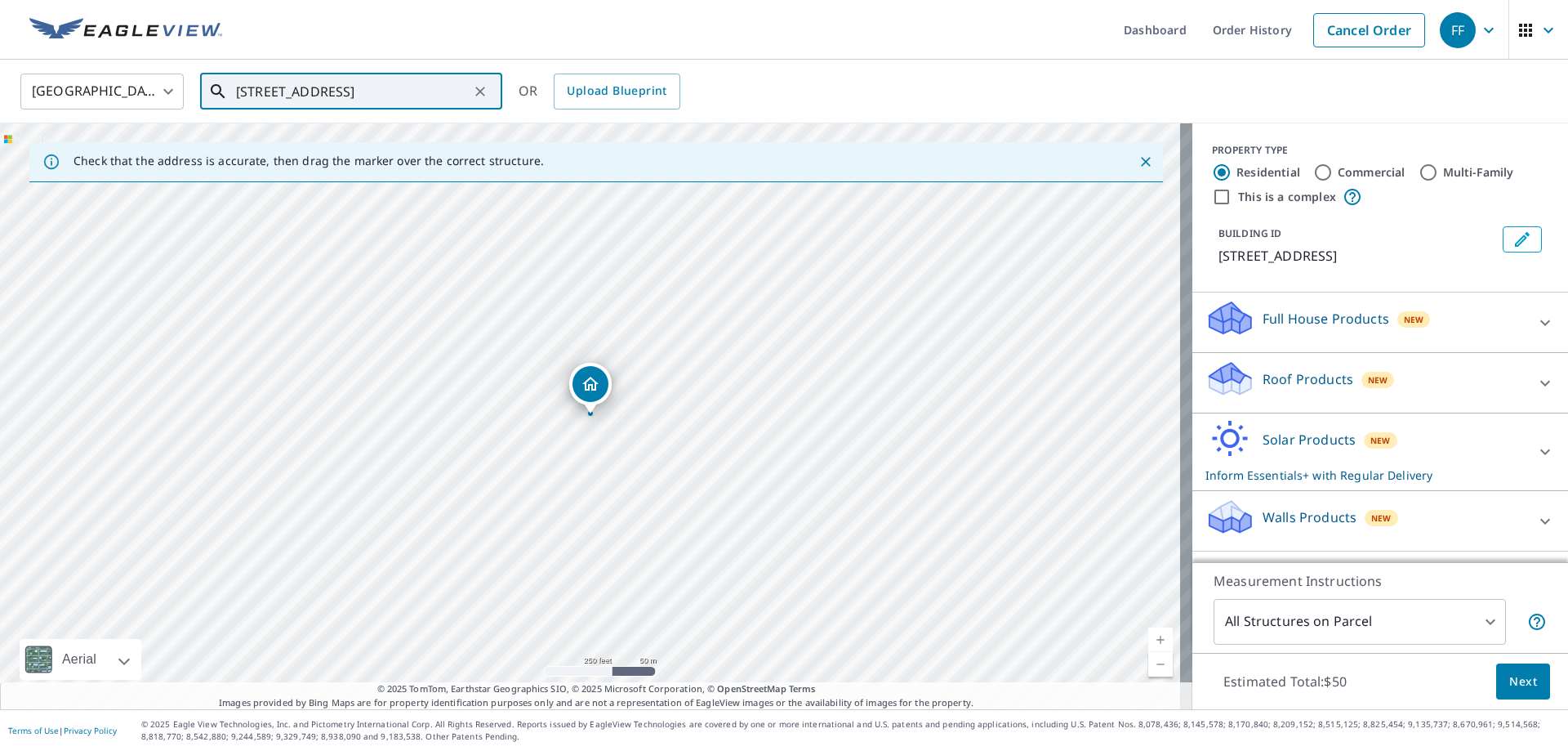
click at [491, 92] on div "[STREET_ADDRESS] ​" at bounding box center [351, 91] width 302 height 36
click at [483, 92] on icon "Clear" at bounding box center [480, 91] width 16 height 16
click at [426, 92] on input "text" at bounding box center [352, 91] width 233 height 45
paste input "[STREET_ADDRESS]"
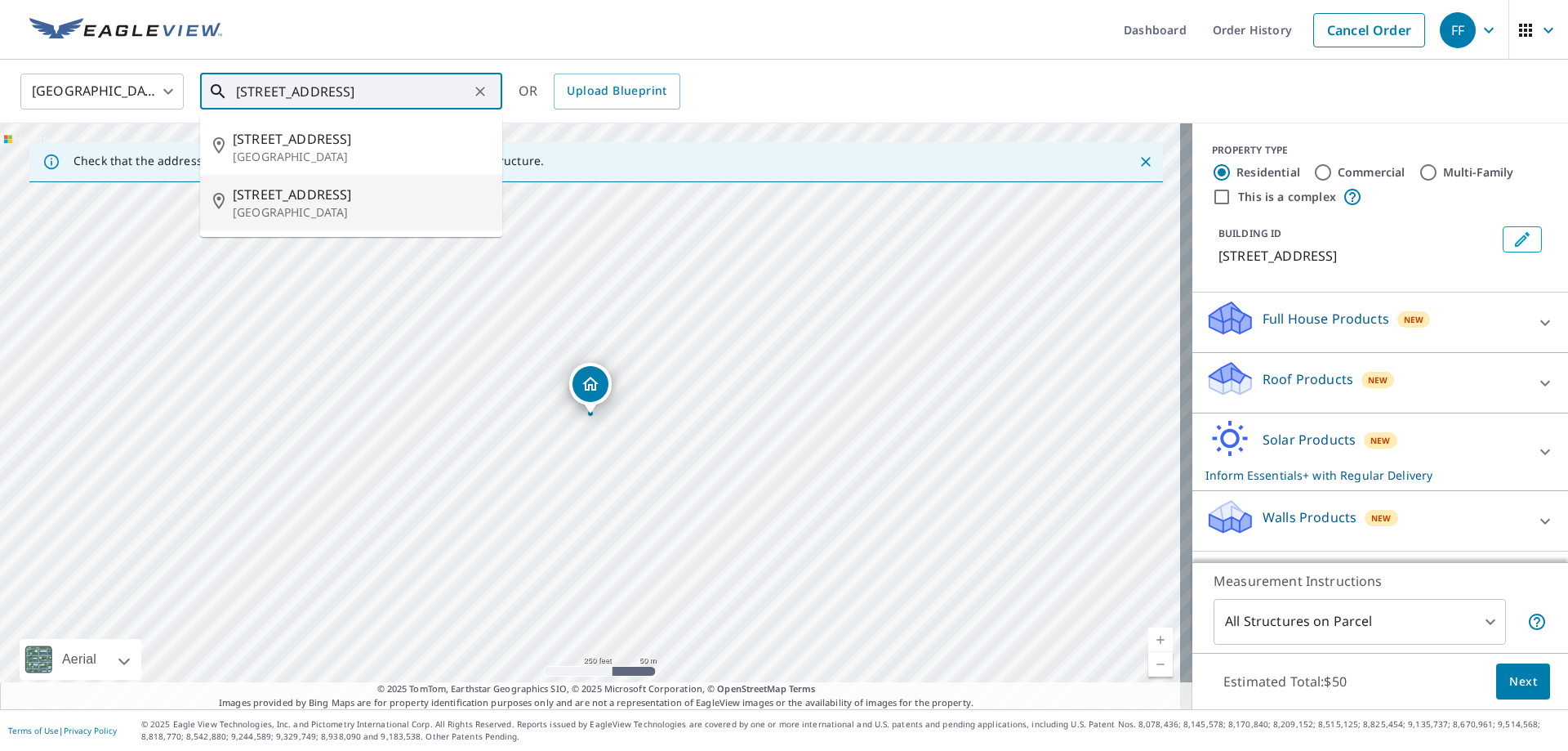
click at [379, 201] on span "[STREET_ADDRESS]" at bounding box center [361, 195] width 256 height 19
type input "[STREET_ADDRESS]"
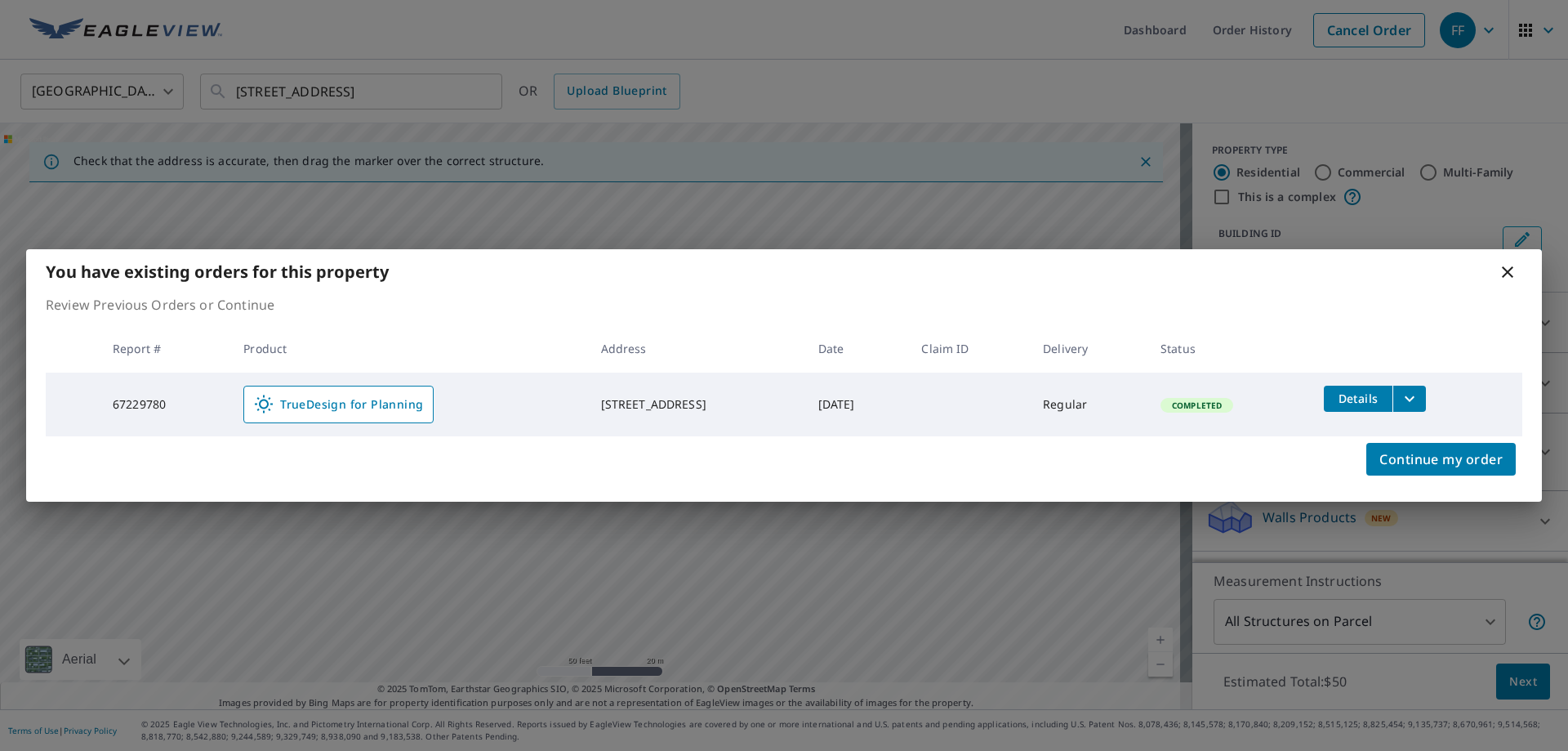
click at [1505, 279] on icon at bounding box center [1507, 272] width 19 height 19
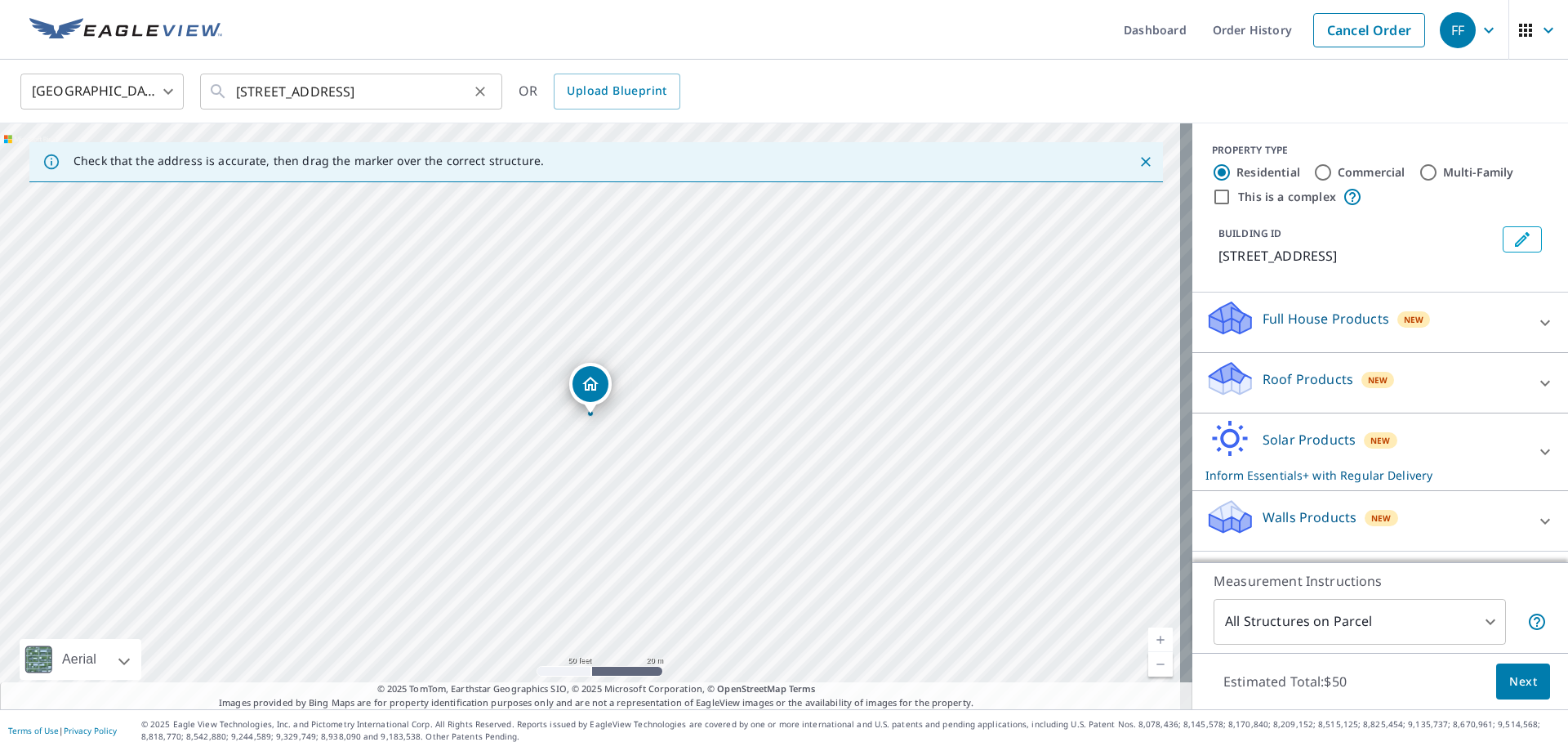
click at [480, 86] on icon "Clear" at bounding box center [480, 91] width 16 height 16
click at [417, 98] on input "text" at bounding box center [352, 91] width 233 height 45
paste input "[STREET_ADDRESS]"
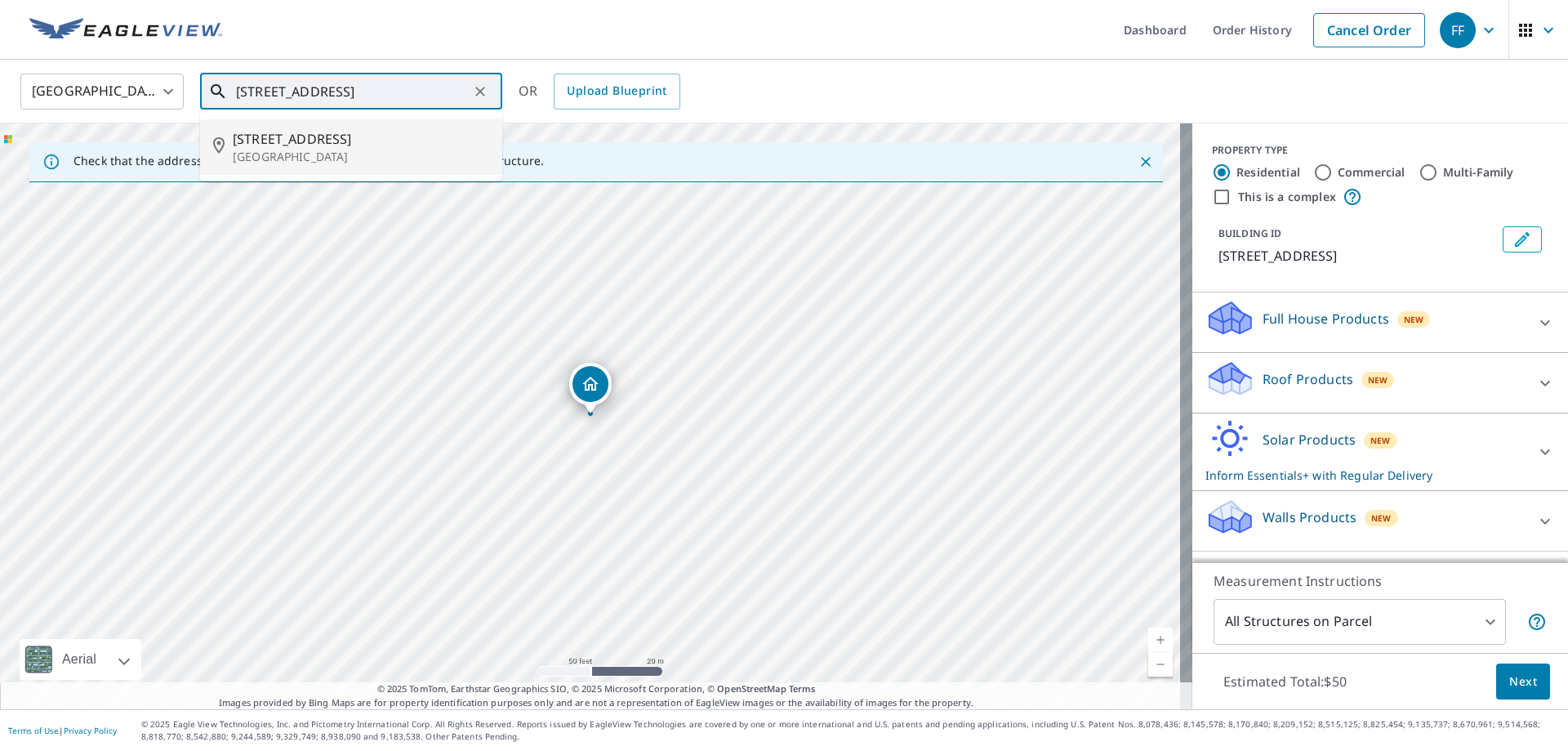
click at [342, 138] on span "[STREET_ADDRESS]" at bounding box center [361, 138] width 256 height 19
type input "[STREET_ADDRESS]"
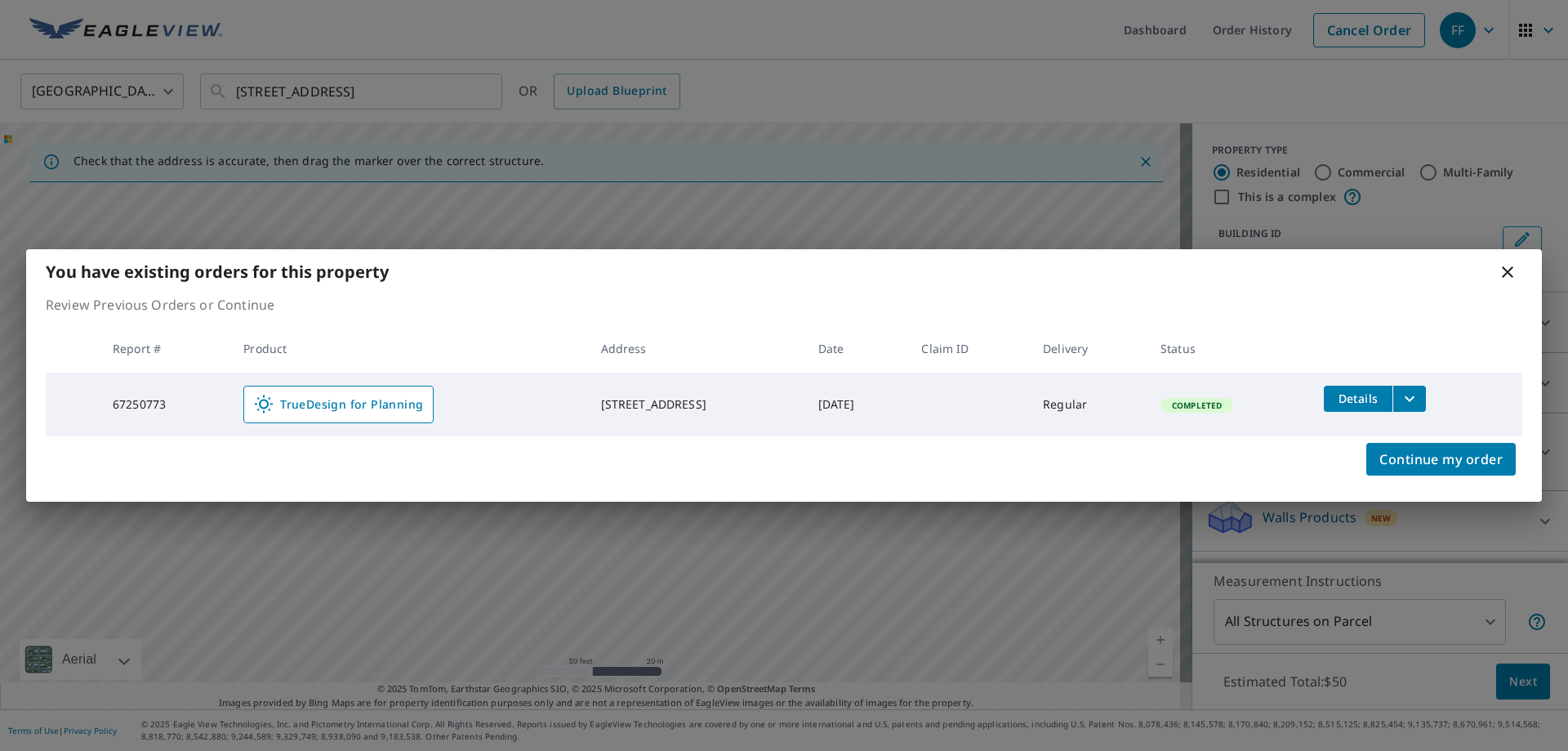
click at [1502, 276] on icon at bounding box center [1507, 272] width 12 height 12
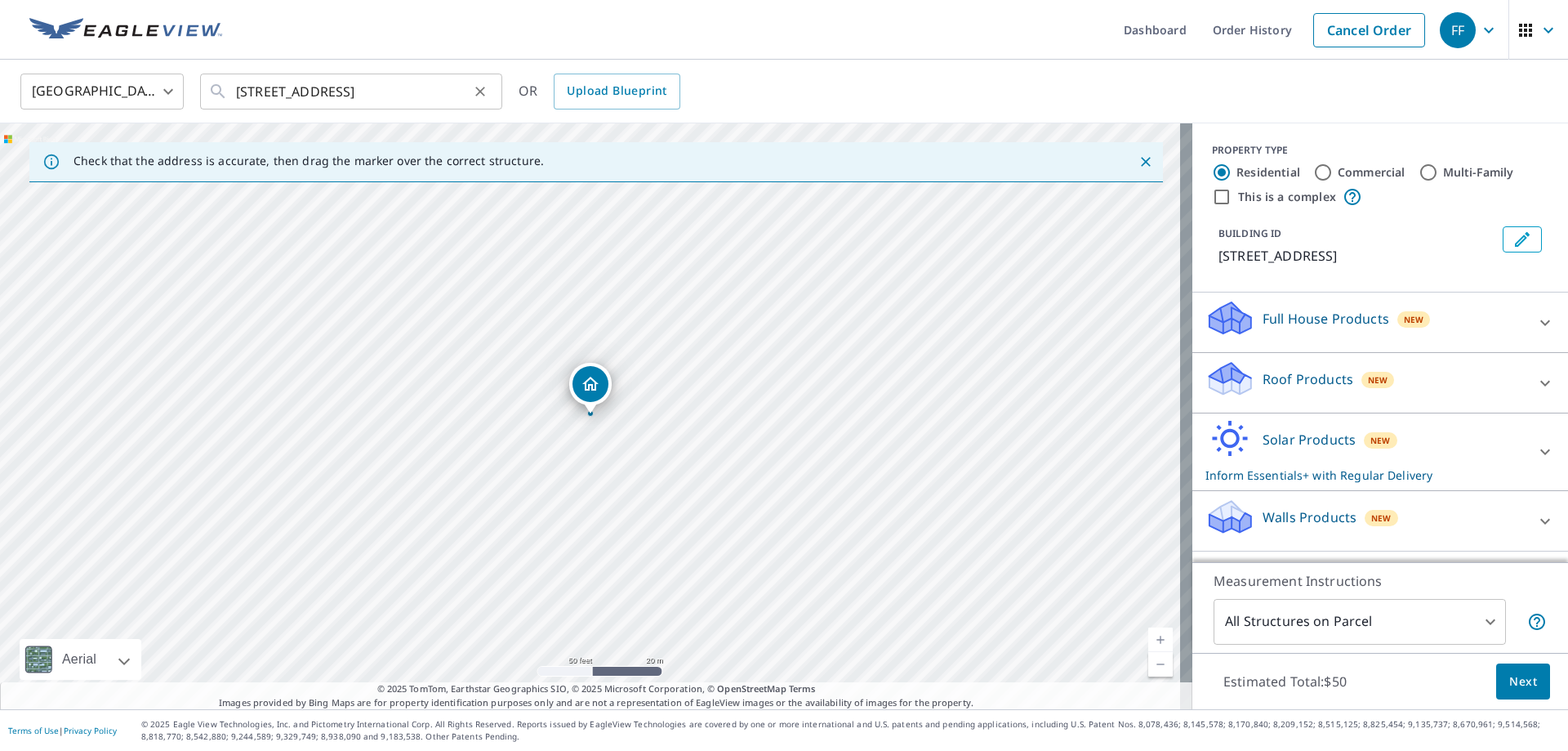
click at [488, 86] on button "Clear" at bounding box center [480, 92] width 23 height 23
click at [423, 92] on input "text" at bounding box center [352, 91] width 233 height 45
paste input "[STREET_ADDRESS]"
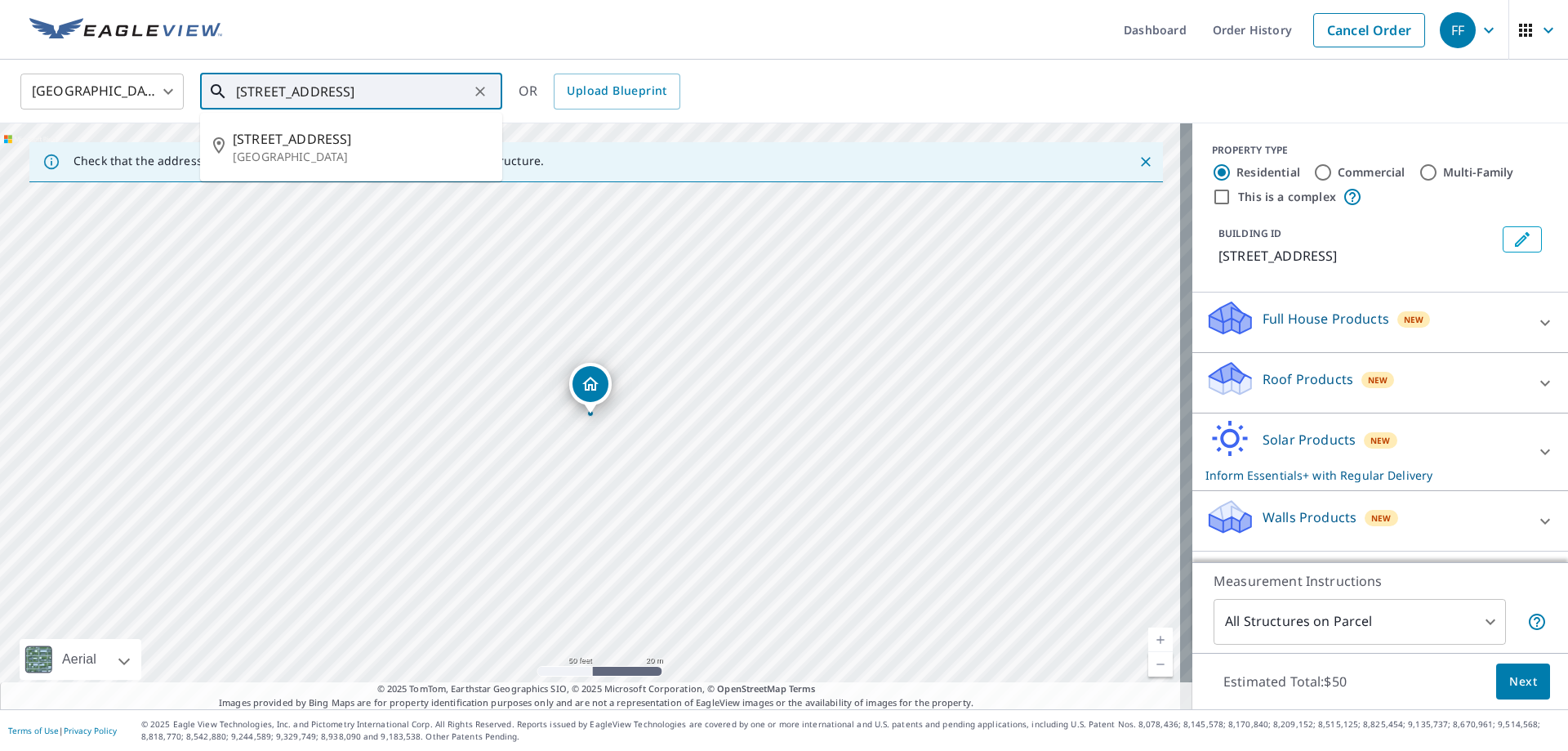
click at [340, 135] on span "[STREET_ADDRESS]" at bounding box center [361, 138] width 256 height 19
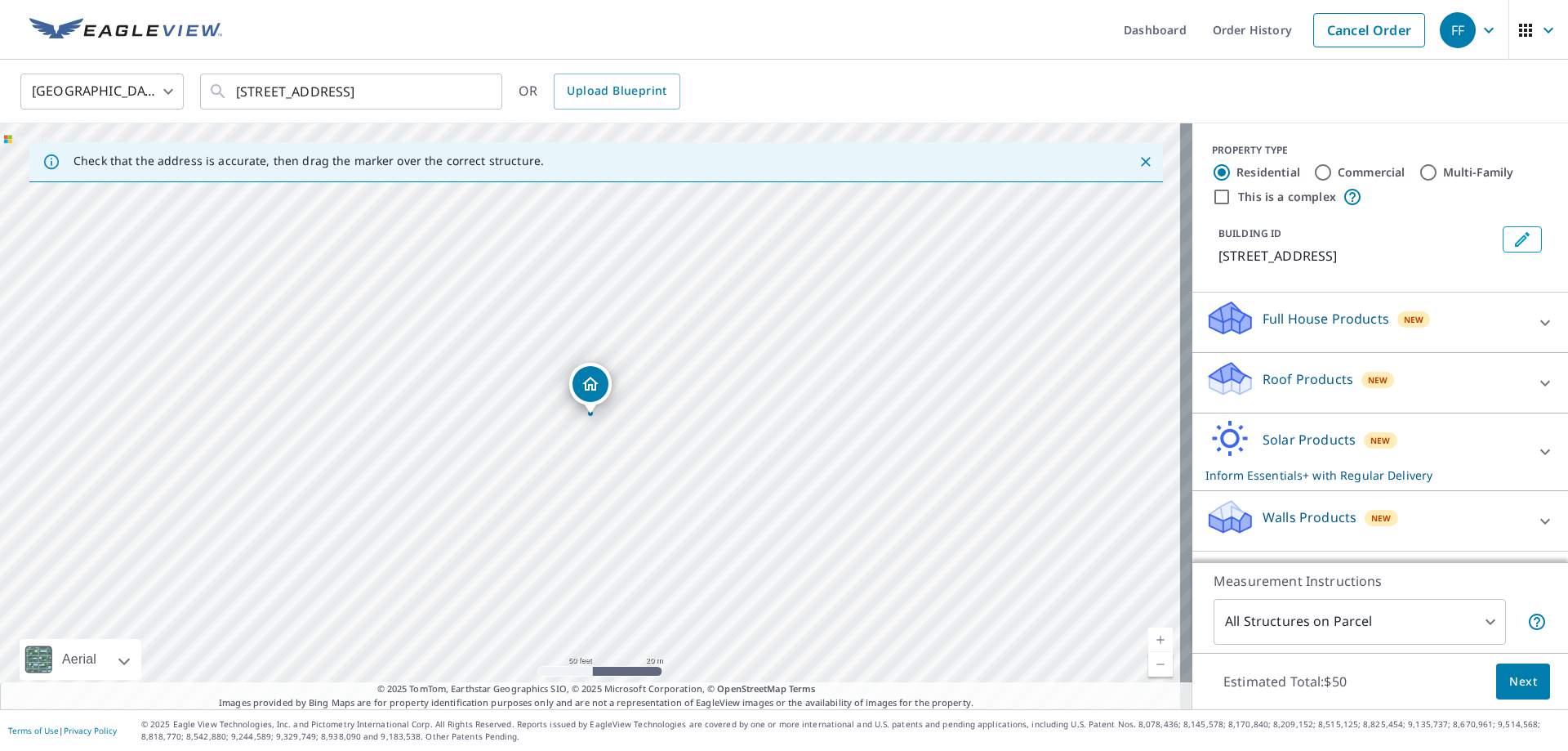
type input "[STREET_ADDRESS]"
click at [1343, 458] on div "Solar Products New Inform Essentials+ with Regular Delivery" at bounding box center [1365, 452] width 320 height 64
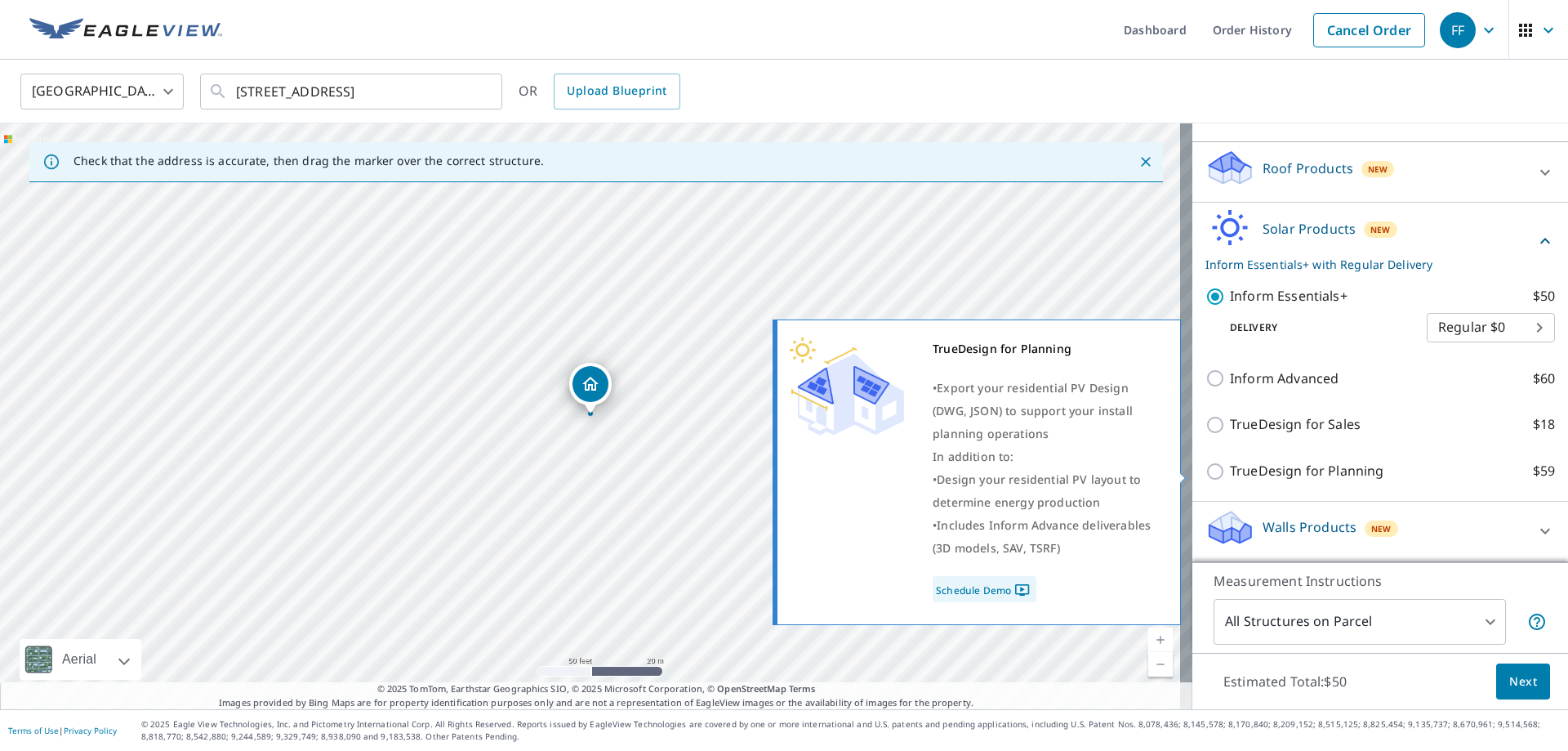
click at [1360, 472] on p "TrueDesign for Planning" at bounding box center [1306, 470] width 154 height 20
click at [1229, 472] on input "TrueDesign for Planning $59" at bounding box center [1217, 471] width 24 height 19
checkbox input "true"
checkbox input "false"
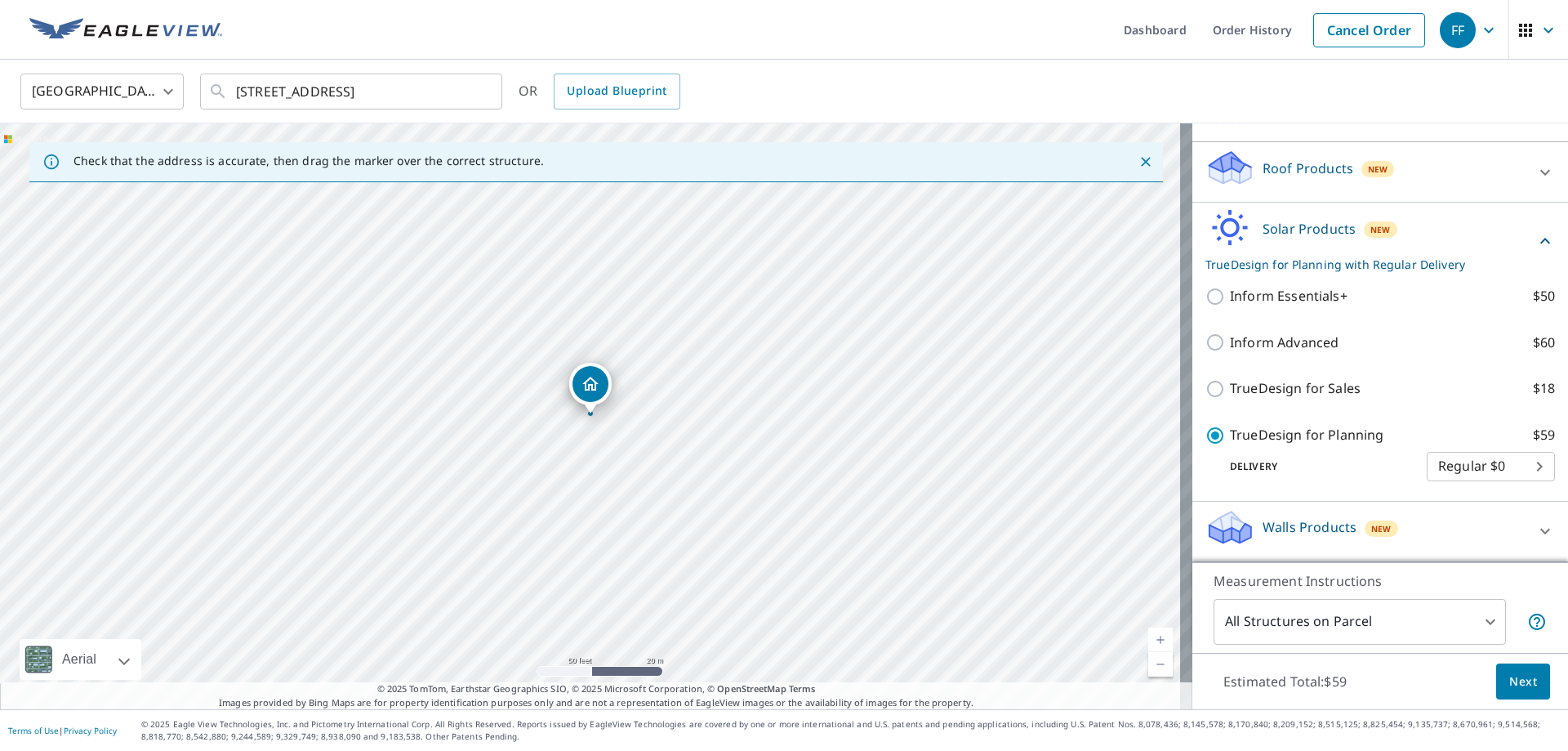
click at [1511, 692] on button "Next" at bounding box center [1523, 681] width 54 height 37
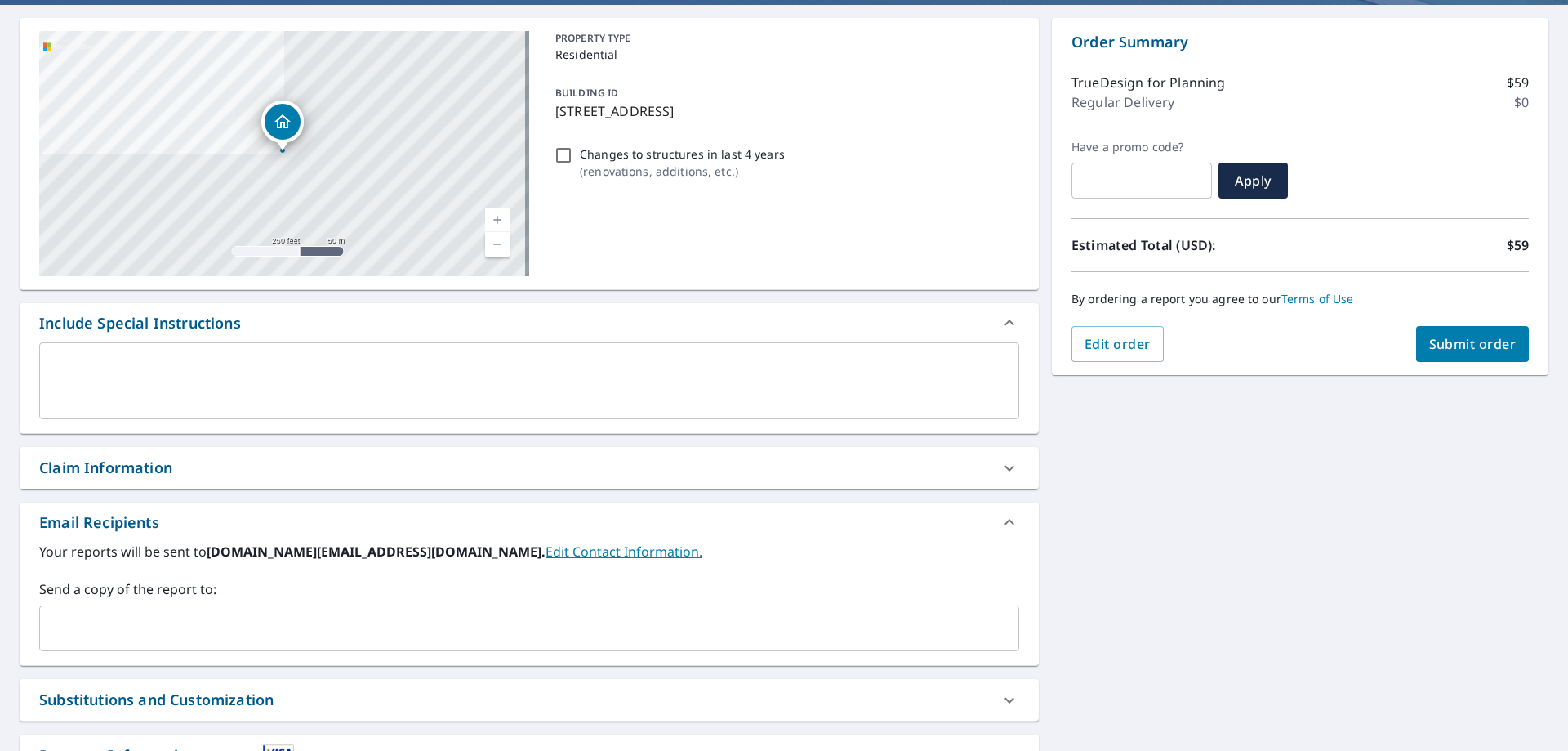
scroll to position [245, 0]
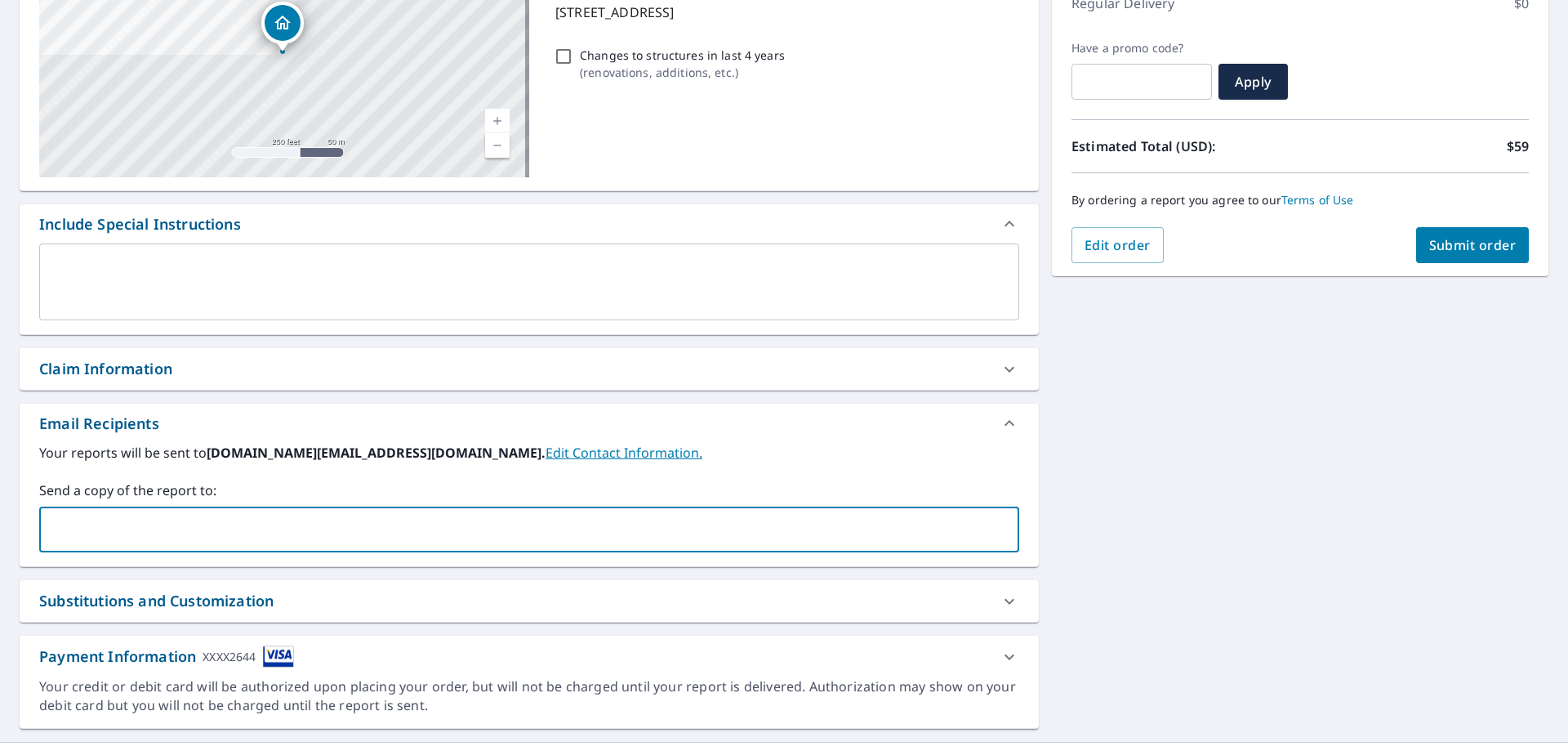
click at [577, 531] on input "text" at bounding box center [517, 529] width 940 height 31
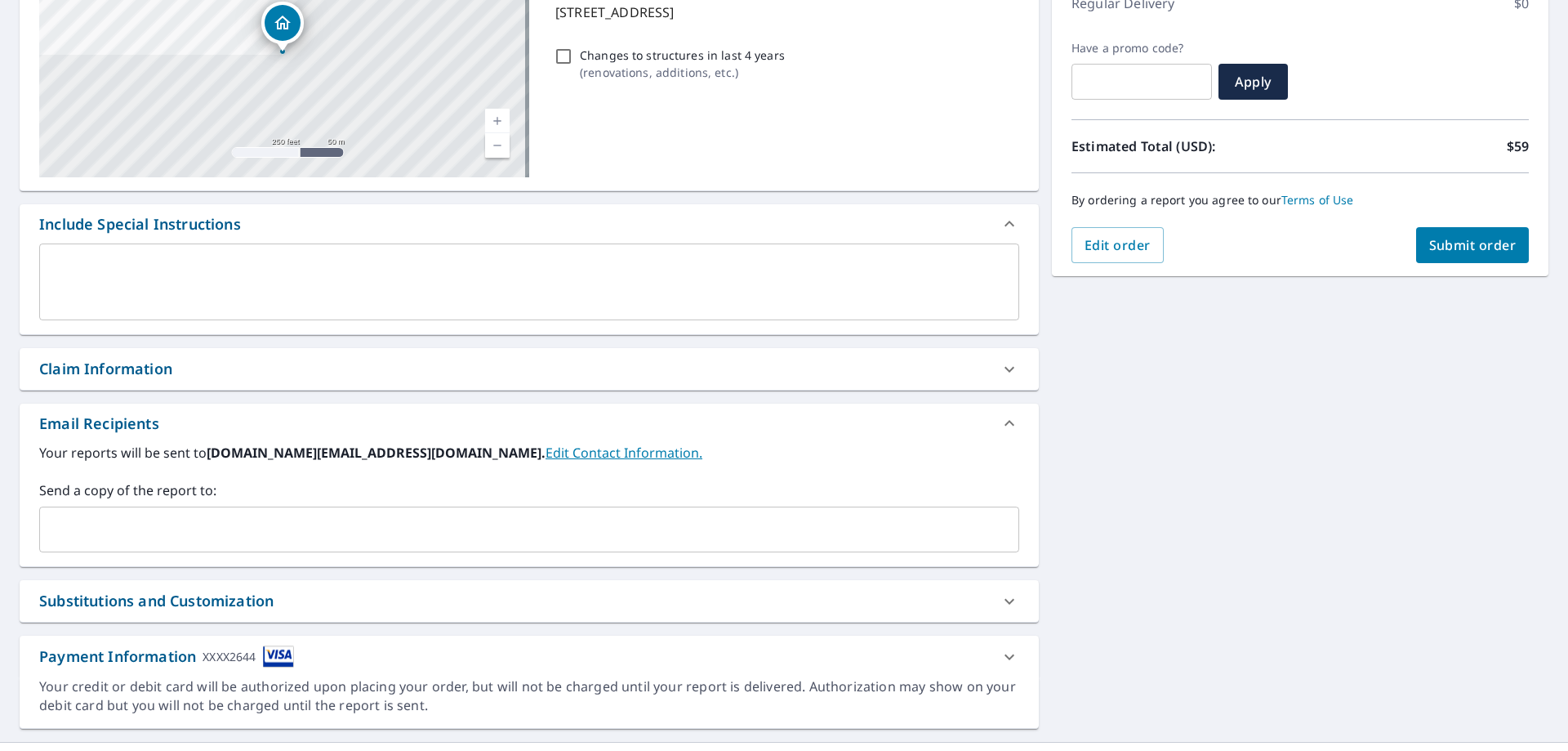
click at [540, 521] on input "text" at bounding box center [517, 529] width 940 height 31
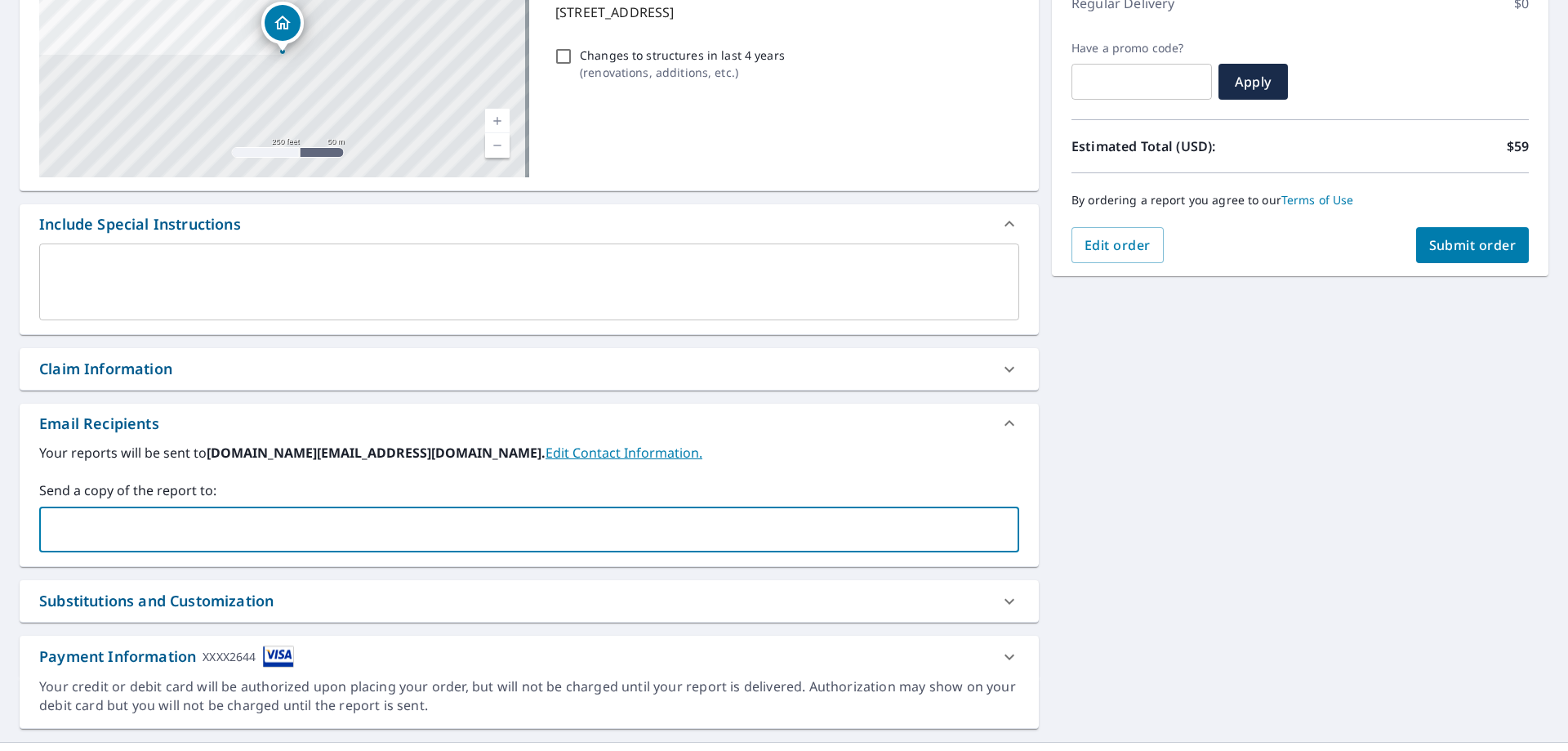
paste input "[EMAIL_ADDRESS][DOMAIN_NAME]"
type input "[EMAIL_ADDRESS][DOMAIN_NAME]"
click at [1489, 249] on span "Submit order" at bounding box center [1472, 245] width 87 height 18
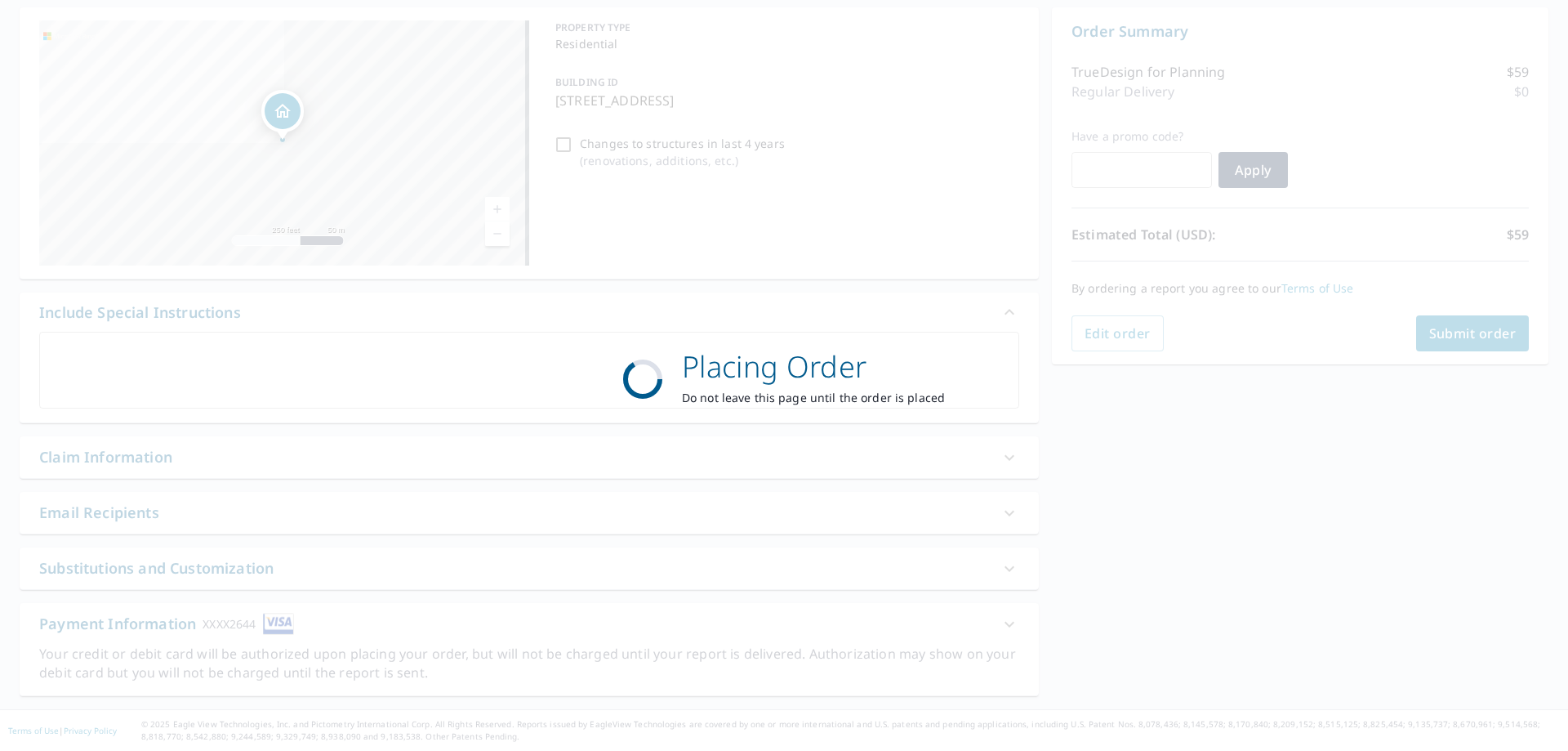
scroll to position [157, 0]
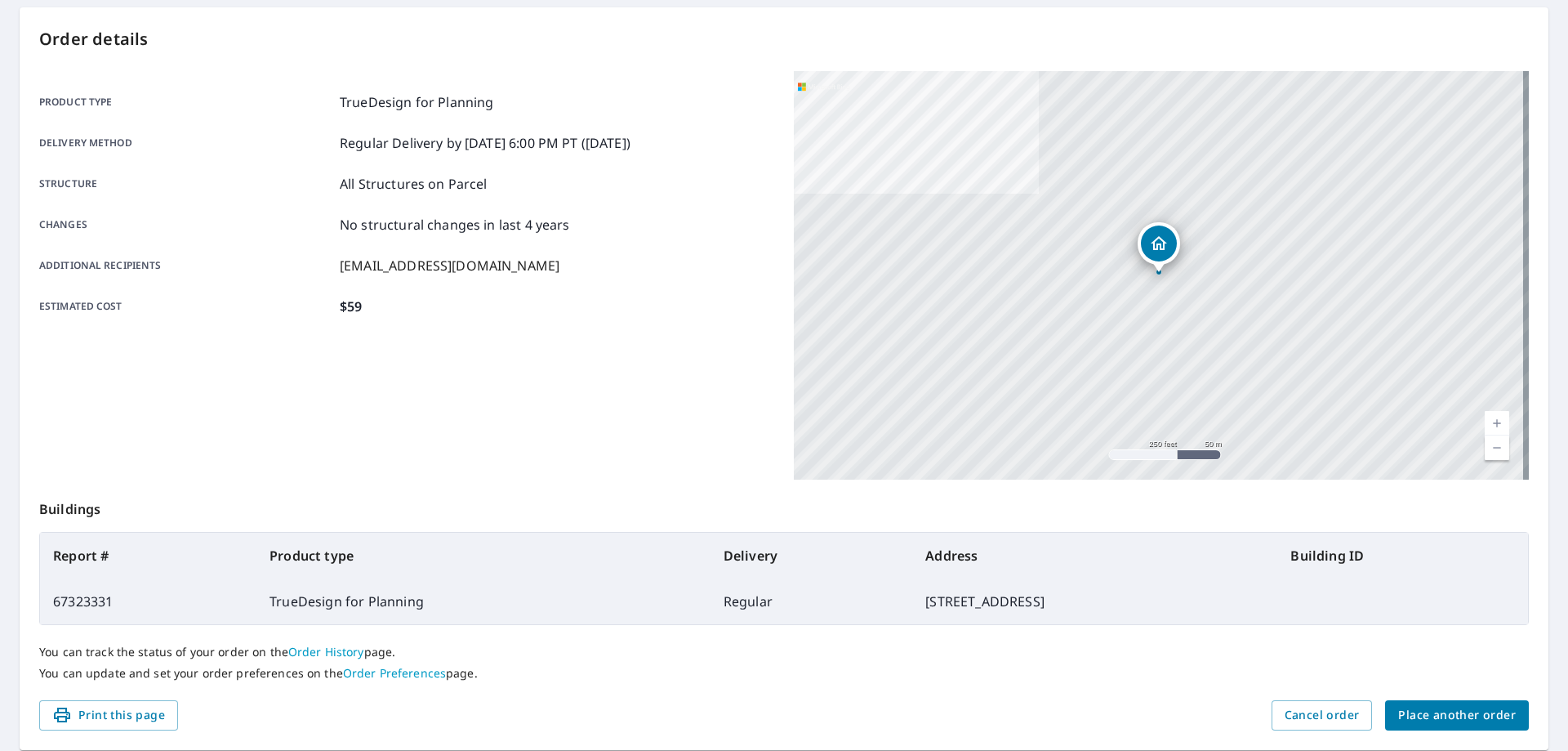
click at [1435, 724] on span "Place another order" at bounding box center [1457, 714] width 118 height 20
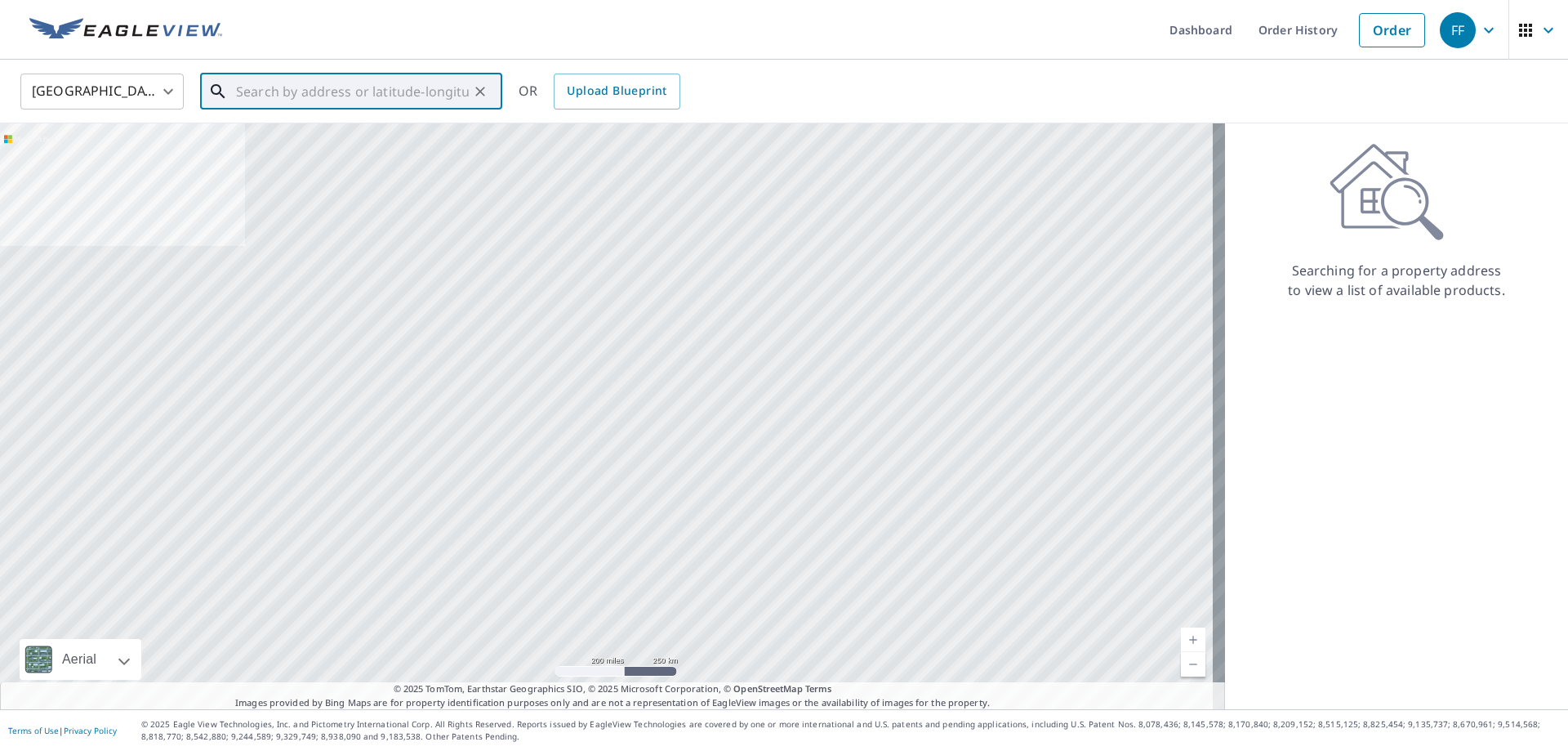
click at [434, 92] on input "text" at bounding box center [352, 91] width 233 height 45
paste input "814 Avis Dr"
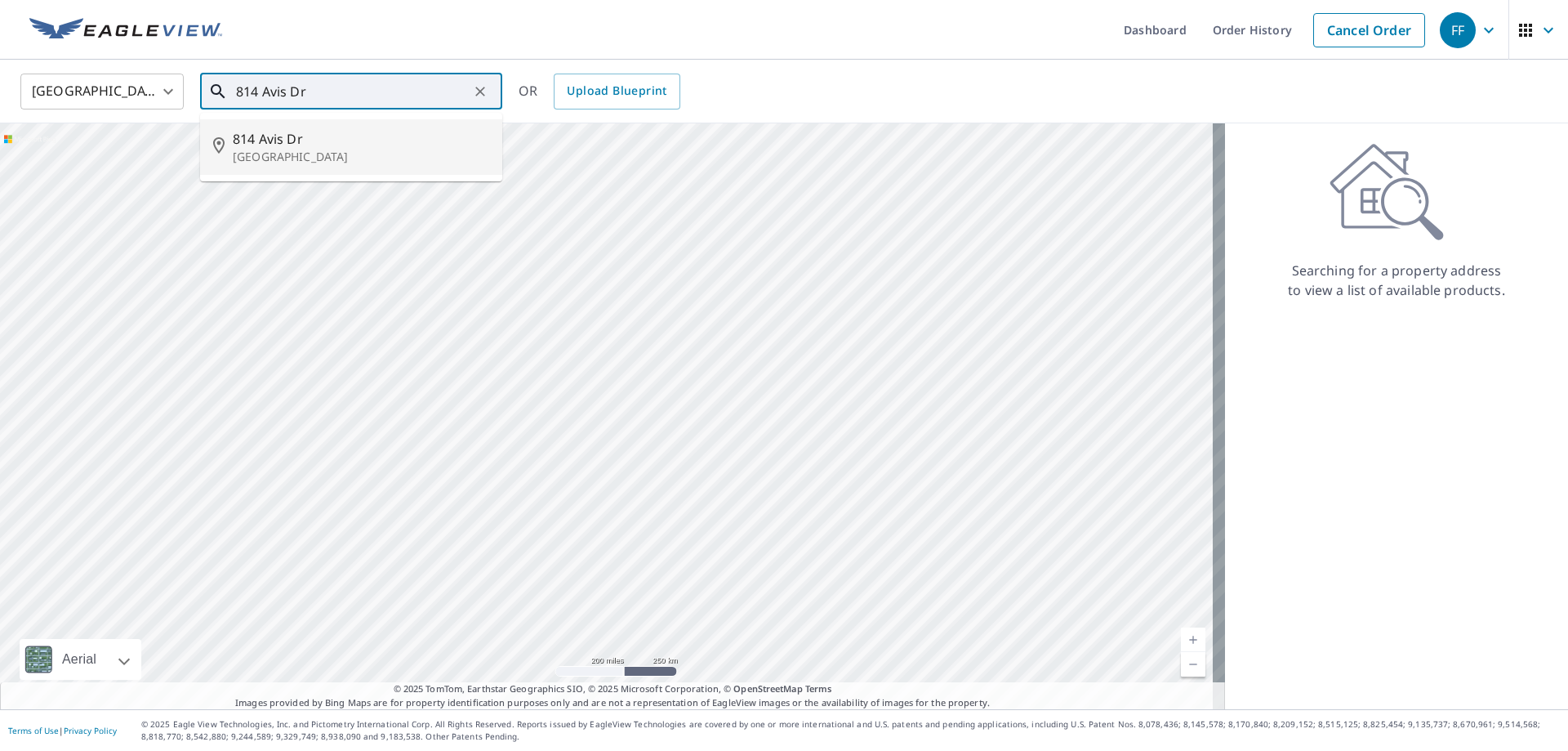
click at [348, 129] on li "[STREET_ADDRESS]" at bounding box center [351, 146] width 302 height 55
type input "[STREET_ADDRESS]"
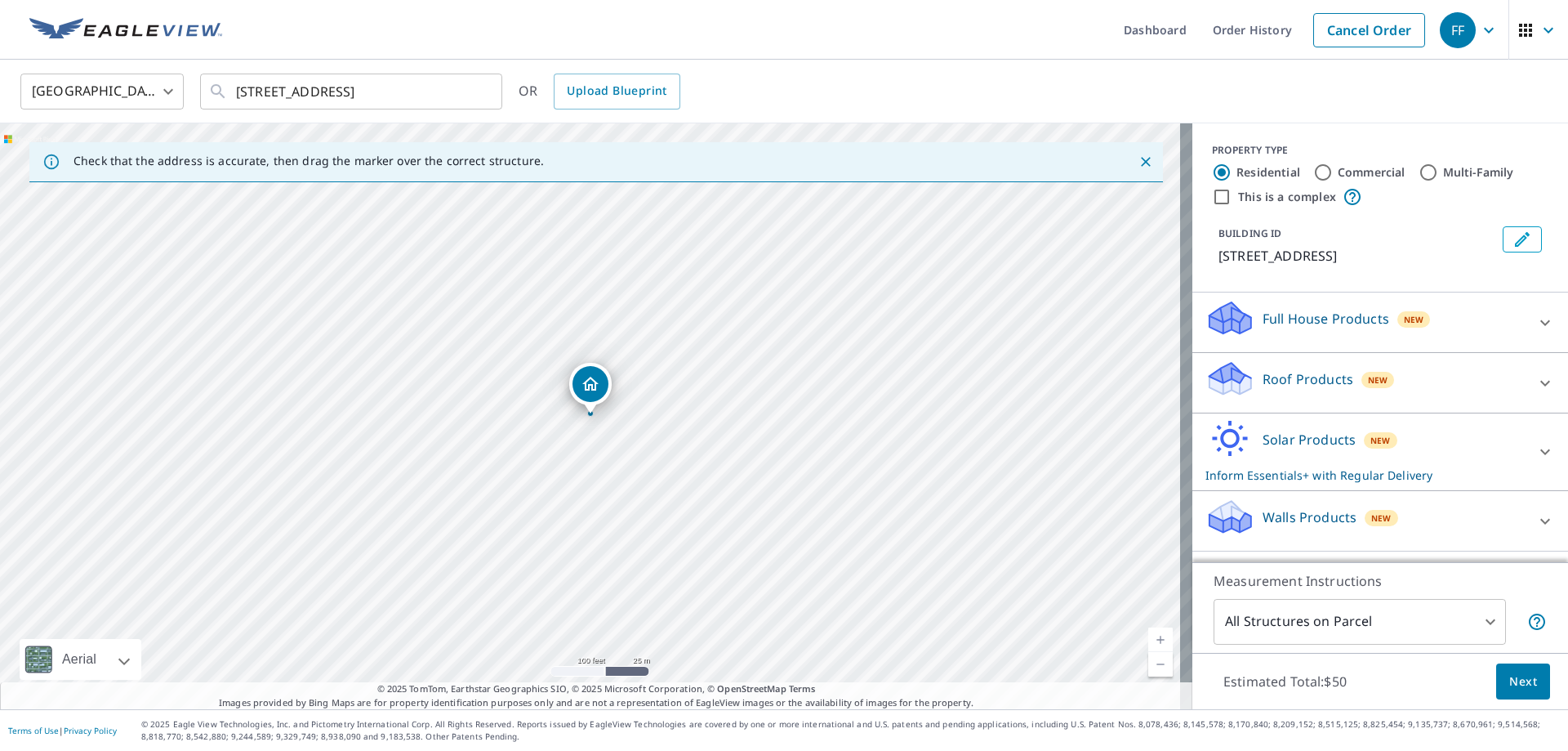
click at [1306, 450] on div "Solar Products New Inform Essentials+ with Regular Delivery" at bounding box center [1365, 452] width 320 height 64
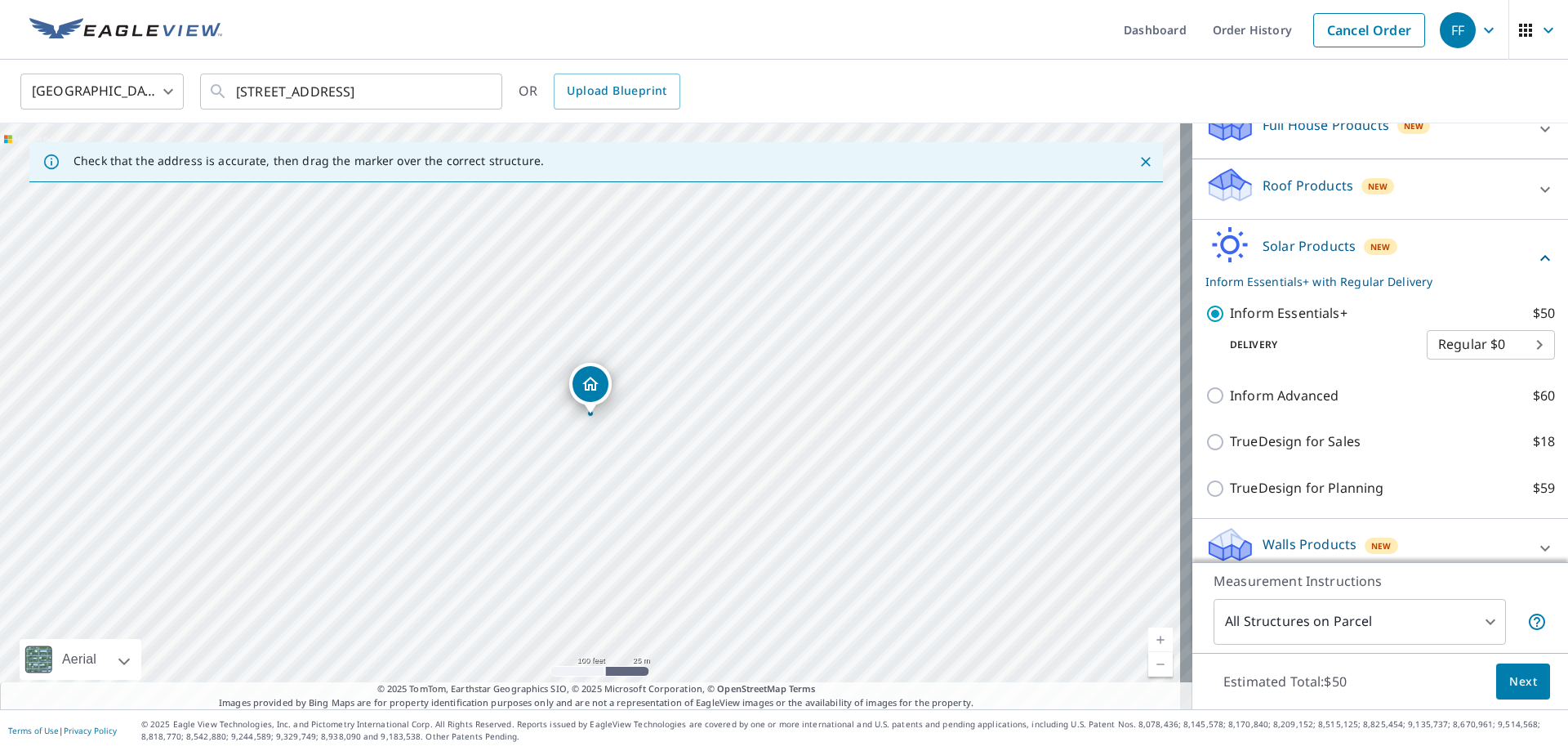
scroll to position [201, 0]
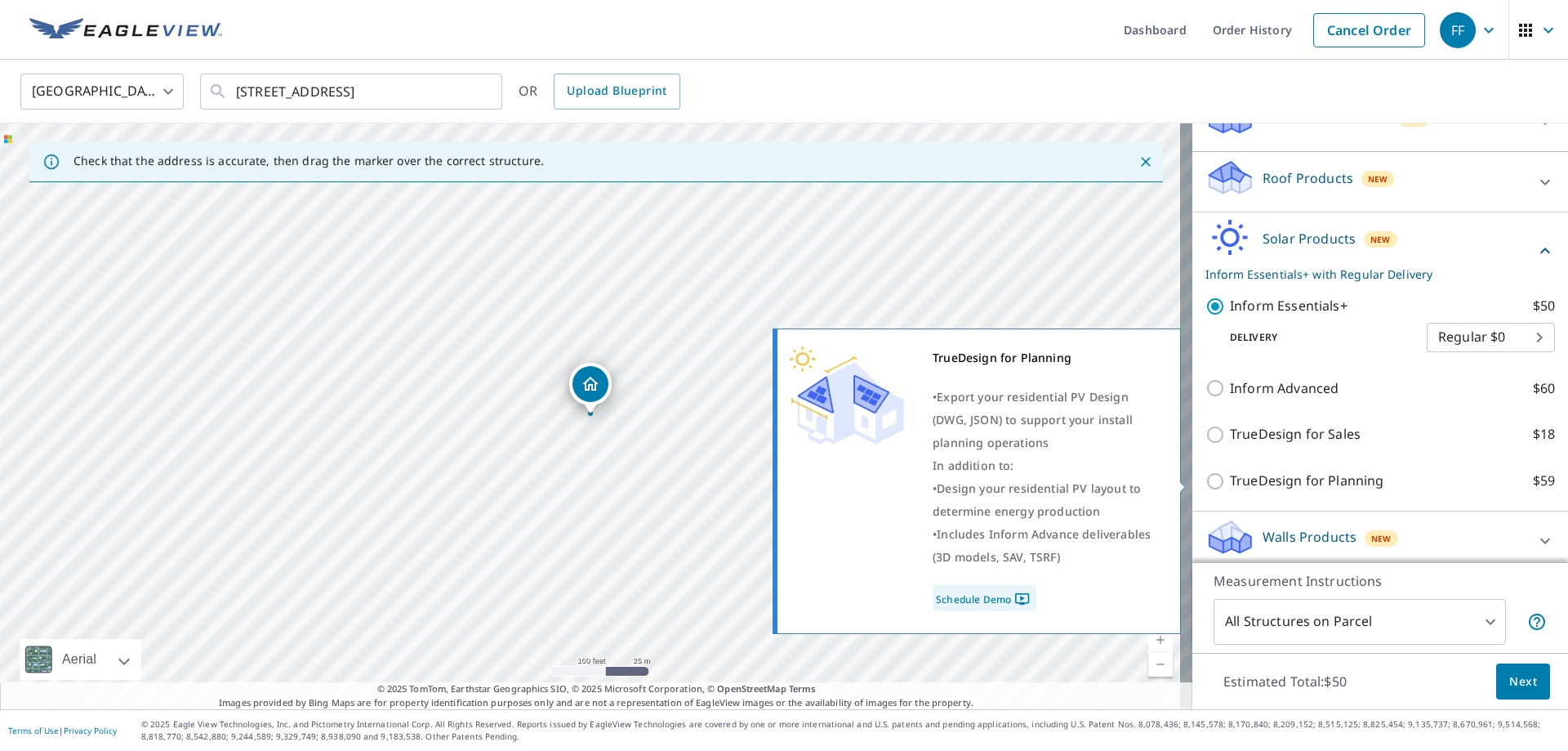
click at [1306, 487] on p "TrueDesign for Planning" at bounding box center [1306, 480] width 154 height 20
click at [1229, 487] on input "TrueDesign for Planning $59" at bounding box center [1217, 481] width 24 height 19
checkbox input "true"
checkbox input "false"
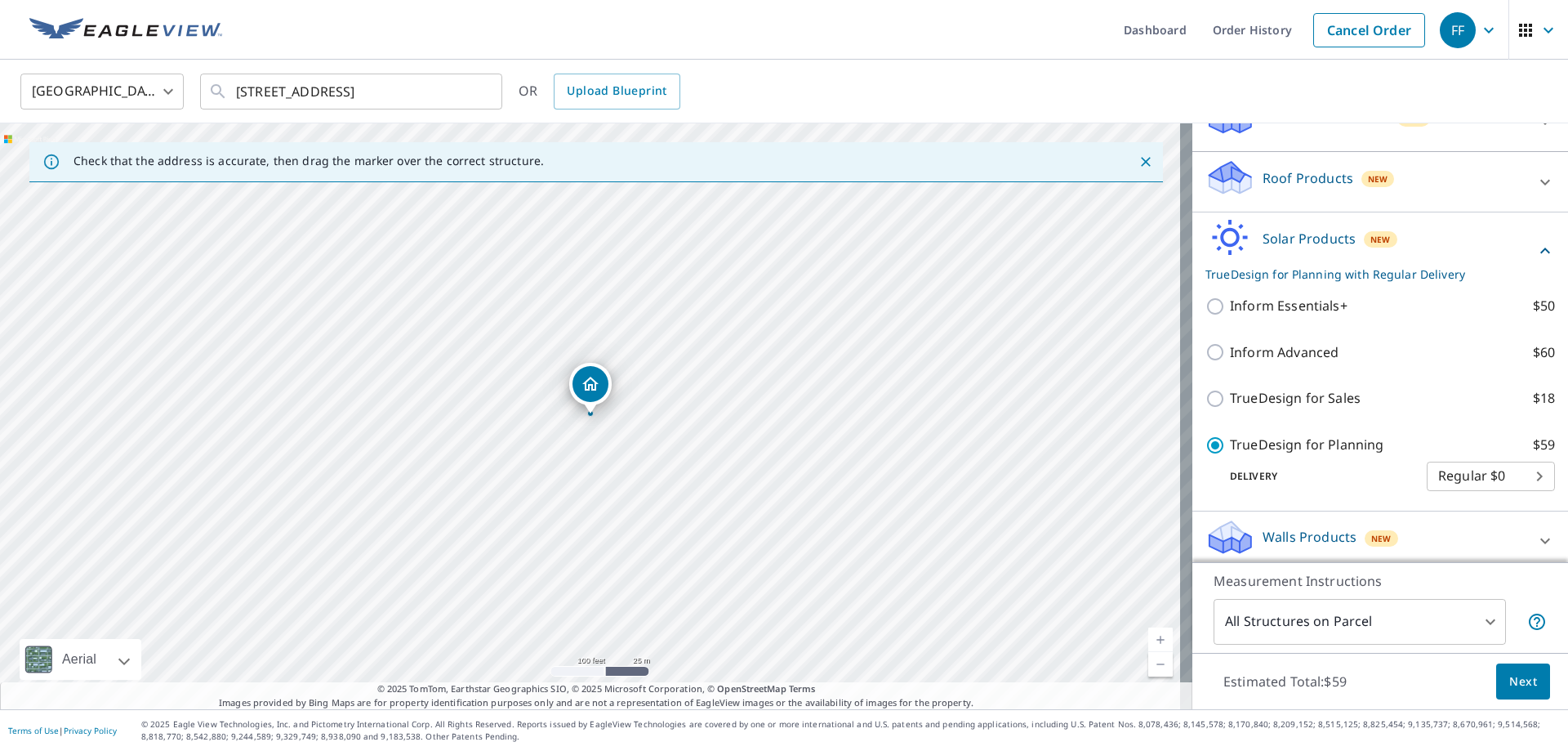
click at [1514, 695] on button "Next" at bounding box center [1523, 681] width 54 height 37
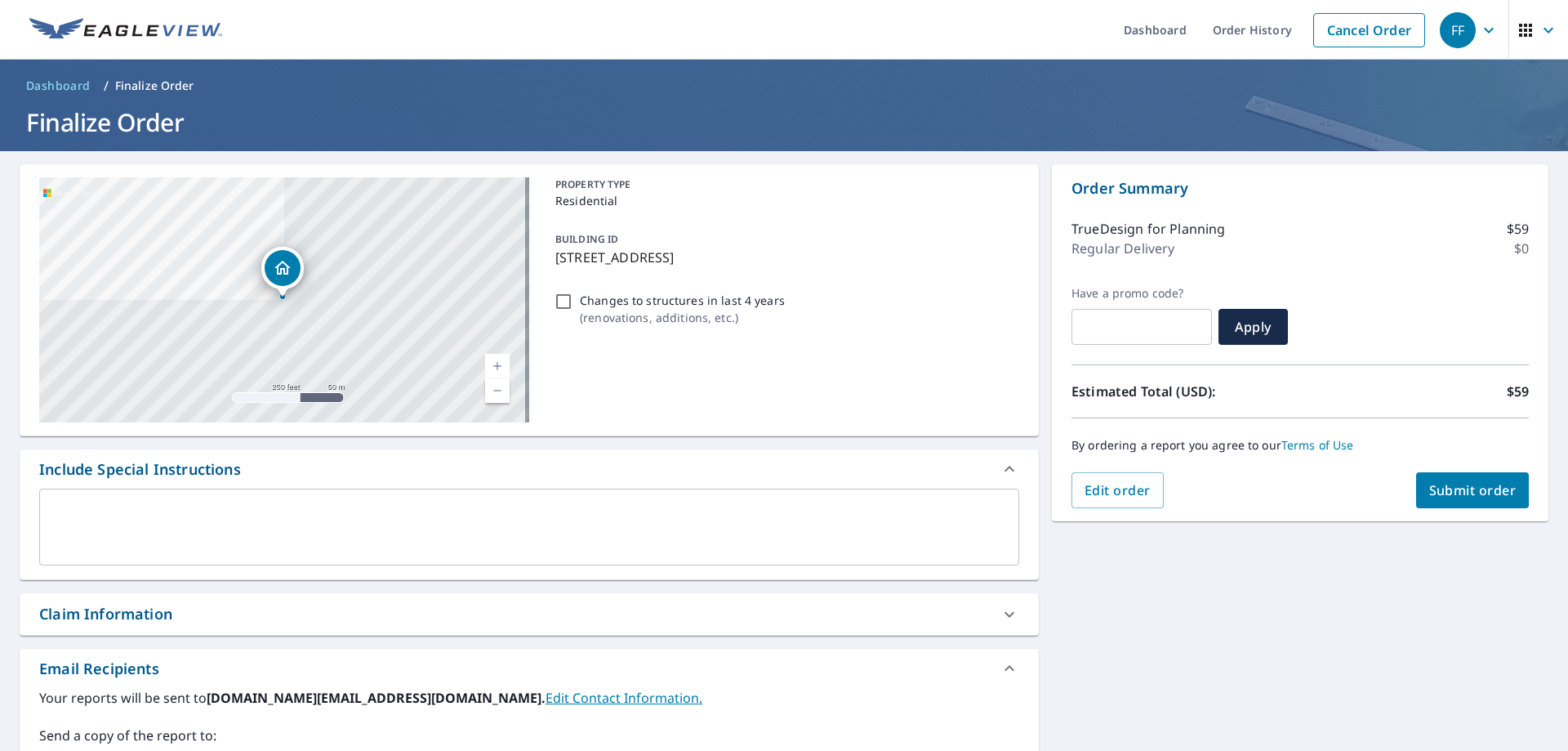
scroll to position [278, 0]
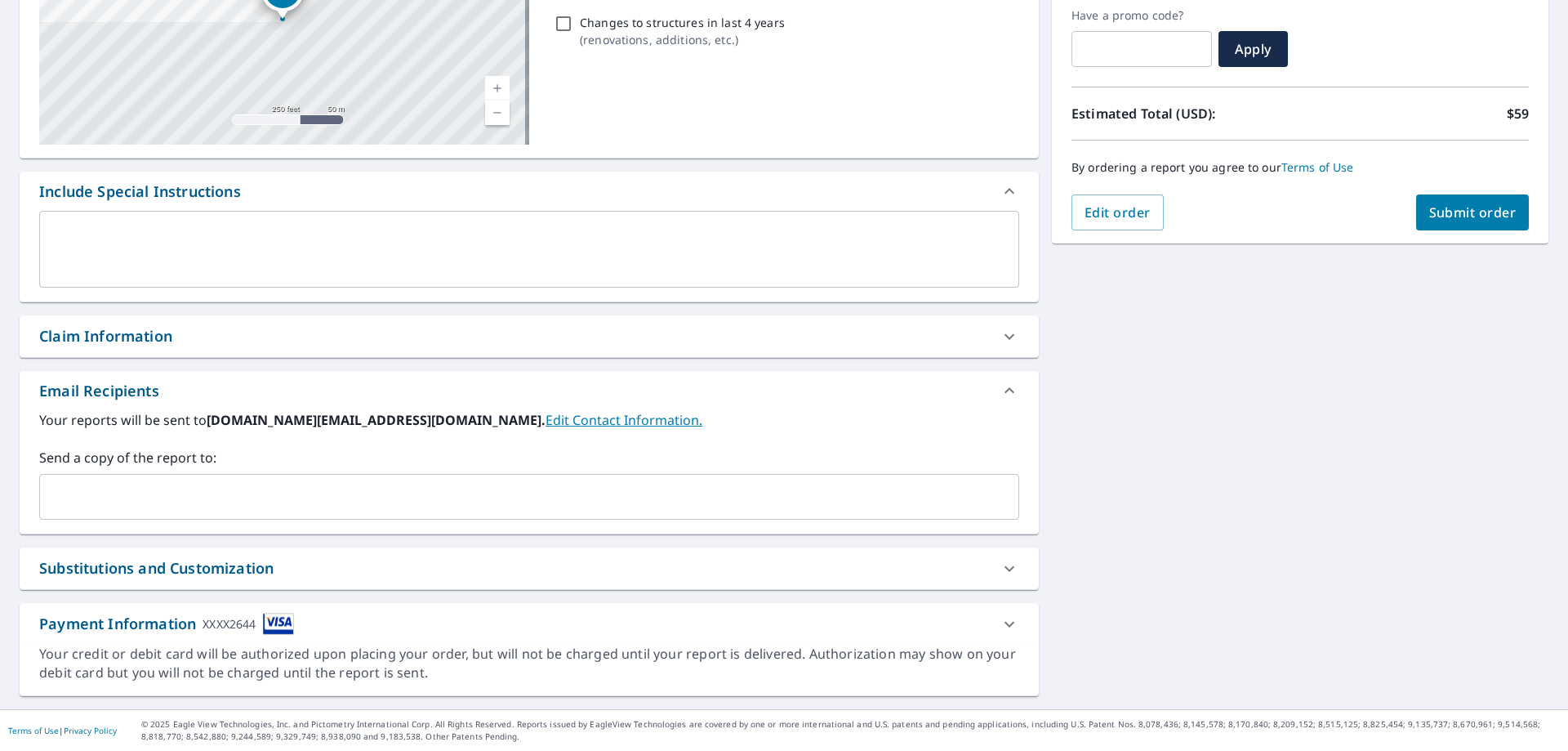
drag, startPoint x: 547, startPoint y: 499, endPoint x: 767, endPoint y: 408, distance: 238.1
click at [547, 499] on input "text" at bounding box center [517, 496] width 940 height 31
paste input "[EMAIL_ADDRESS][DOMAIN_NAME]"
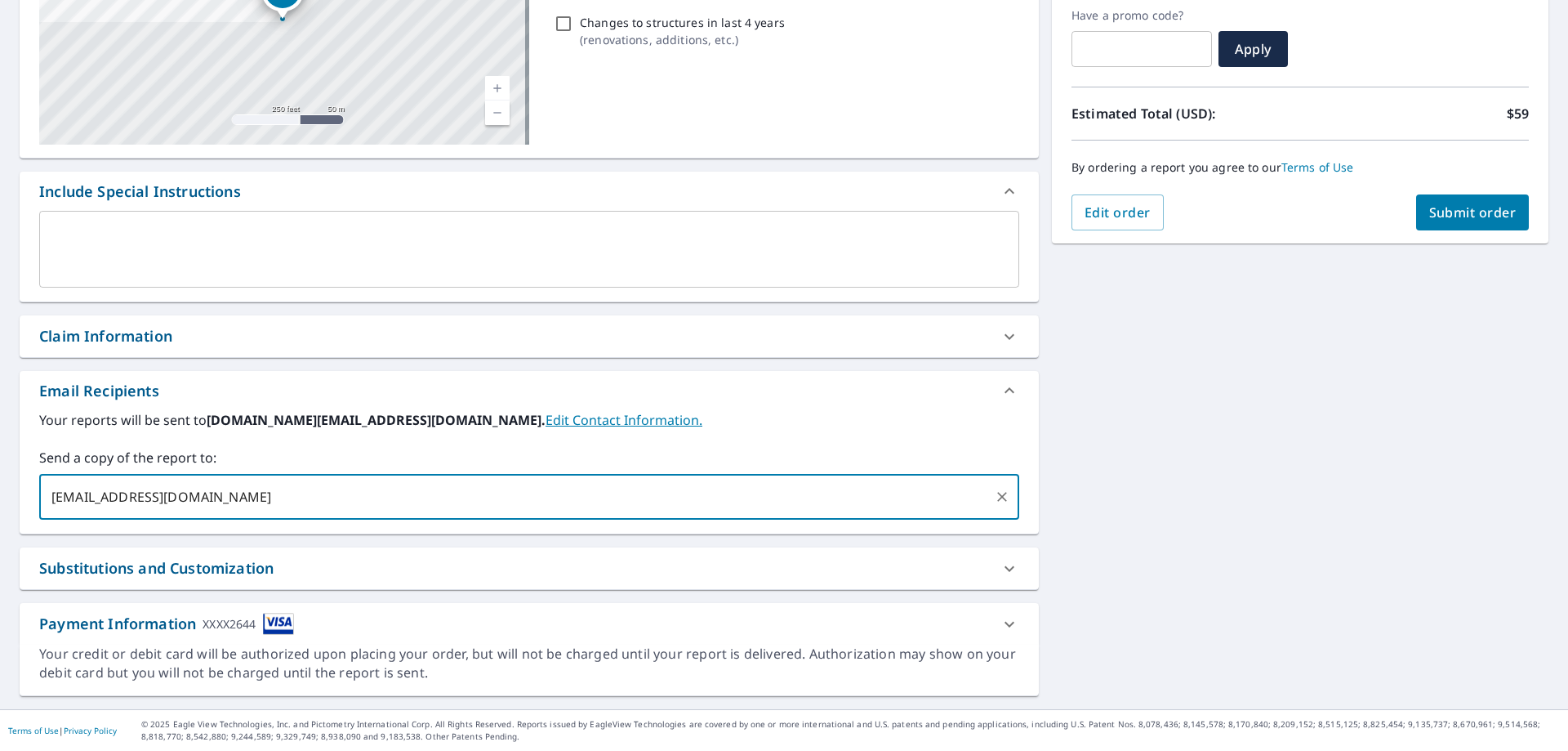
type input "[EMAIL_ADDRESS][DOMAIN_NAME]"
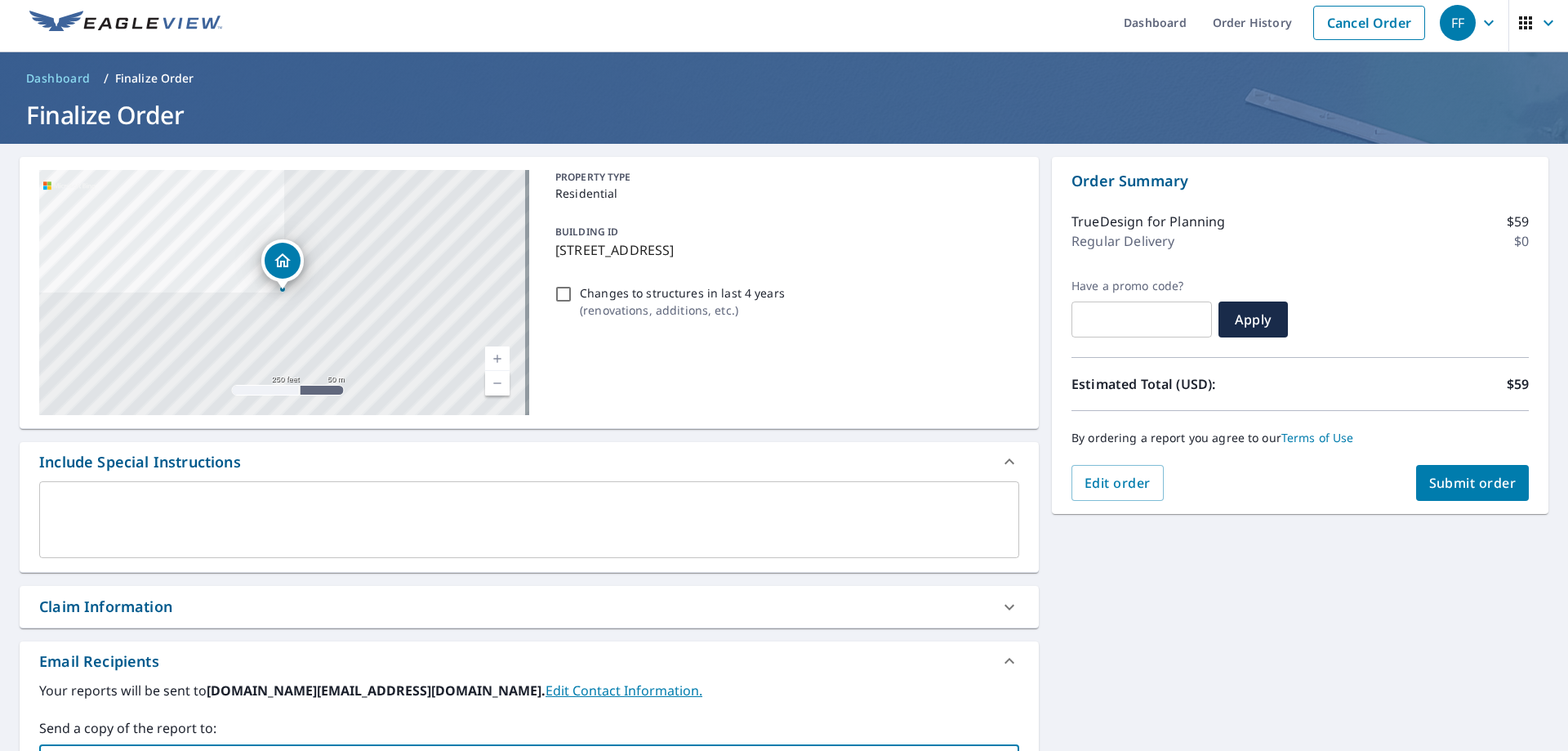
scroll to position [0, 0]
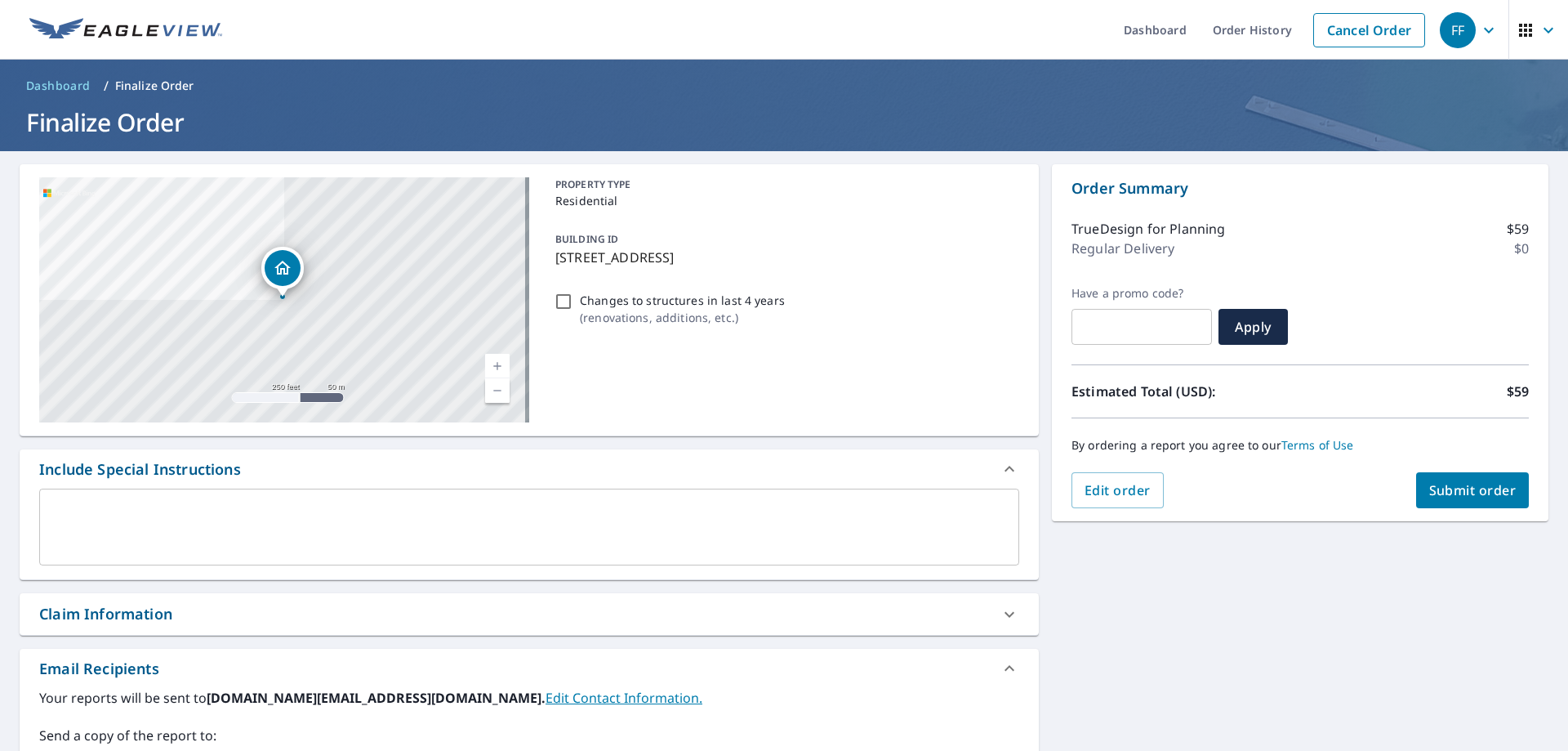
click at [1452, 485] on span "Submit order" at bounding box center [1472, 490] width 87 height 18
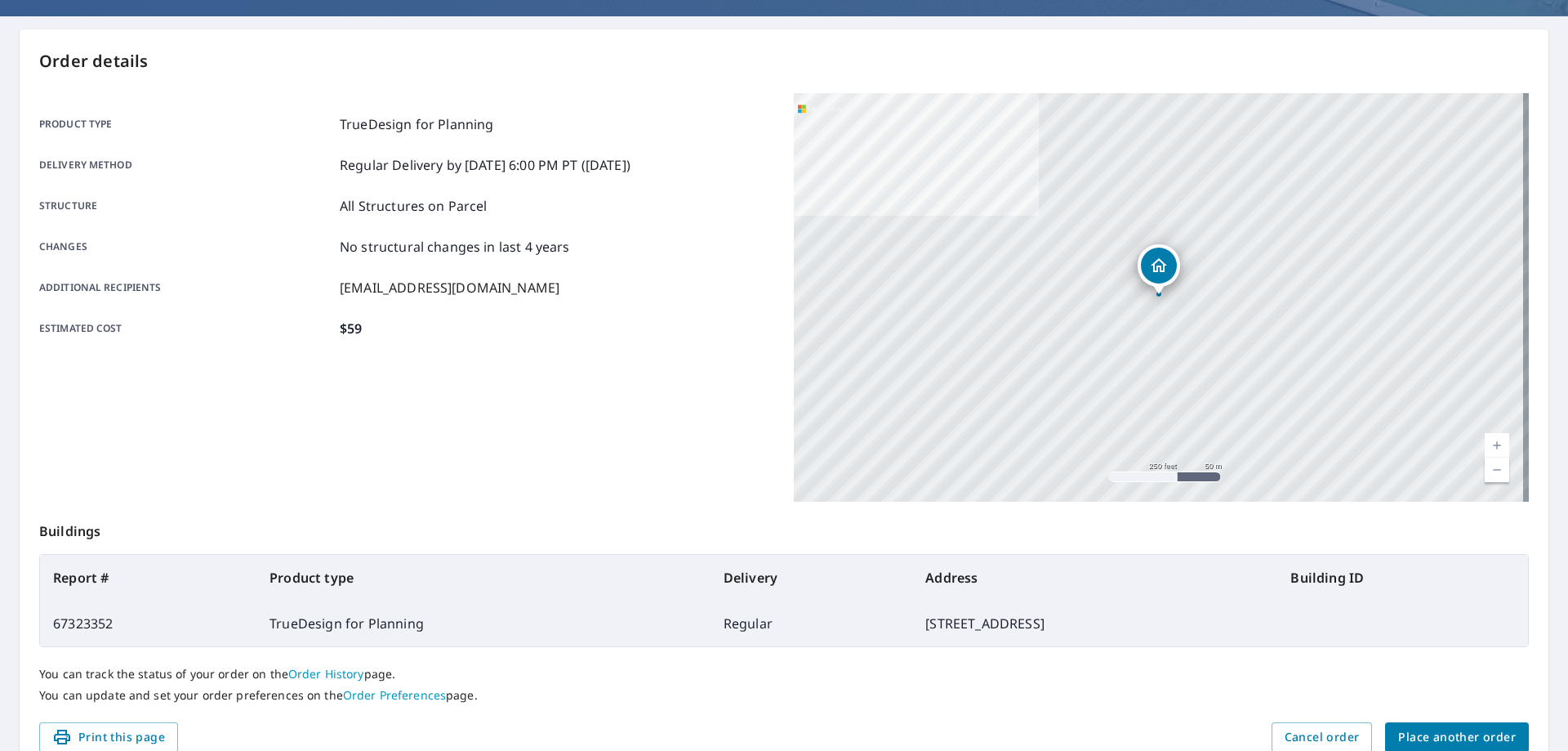
scroll to position [164, 0]
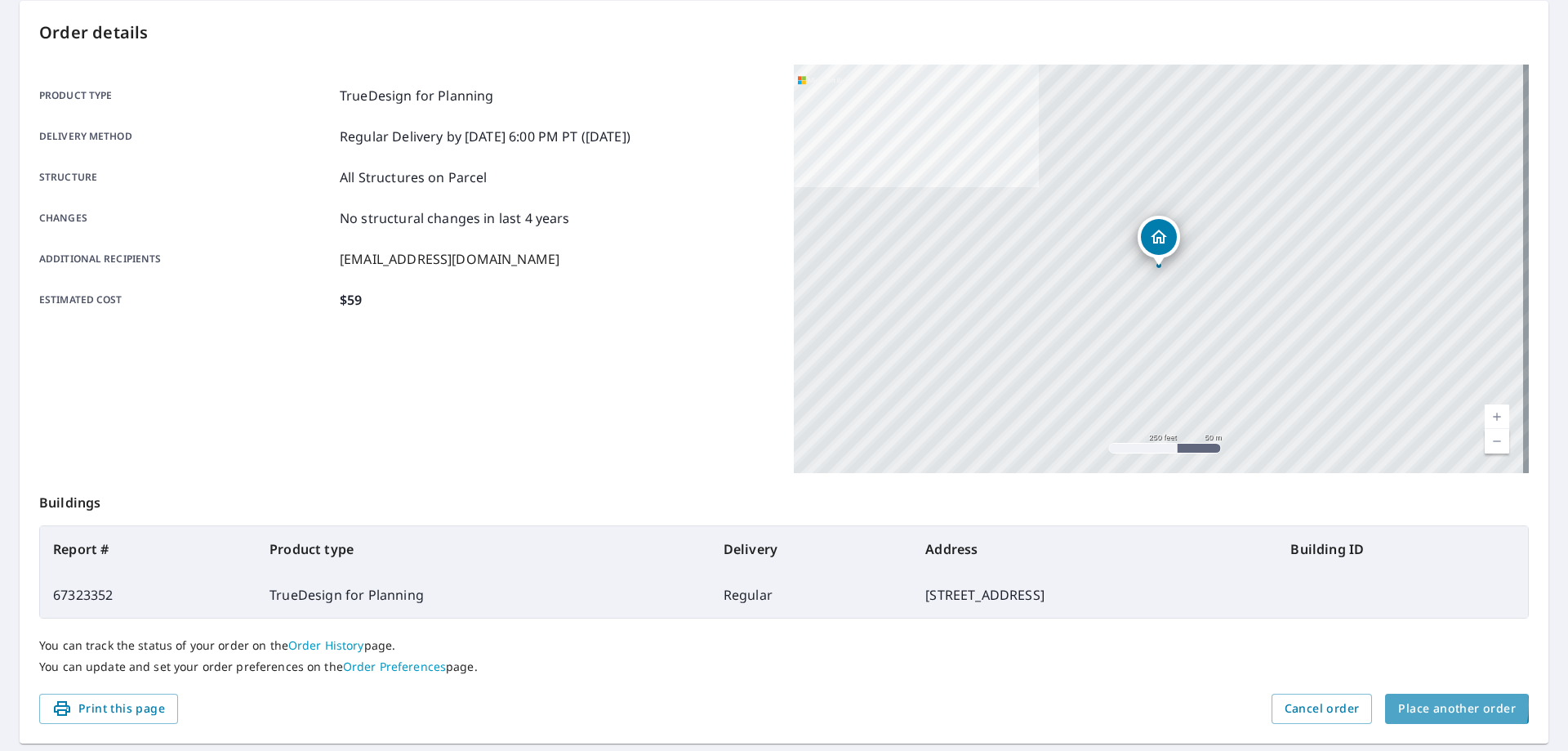
drag, startPoint x: 1431, startPoint y: 705, endPoint x: 1507, endPoint y: 733, distance: 81.0
click at [1435, 713] on span "Place another order" at bounding box center [1457, 708] width 118 height 20
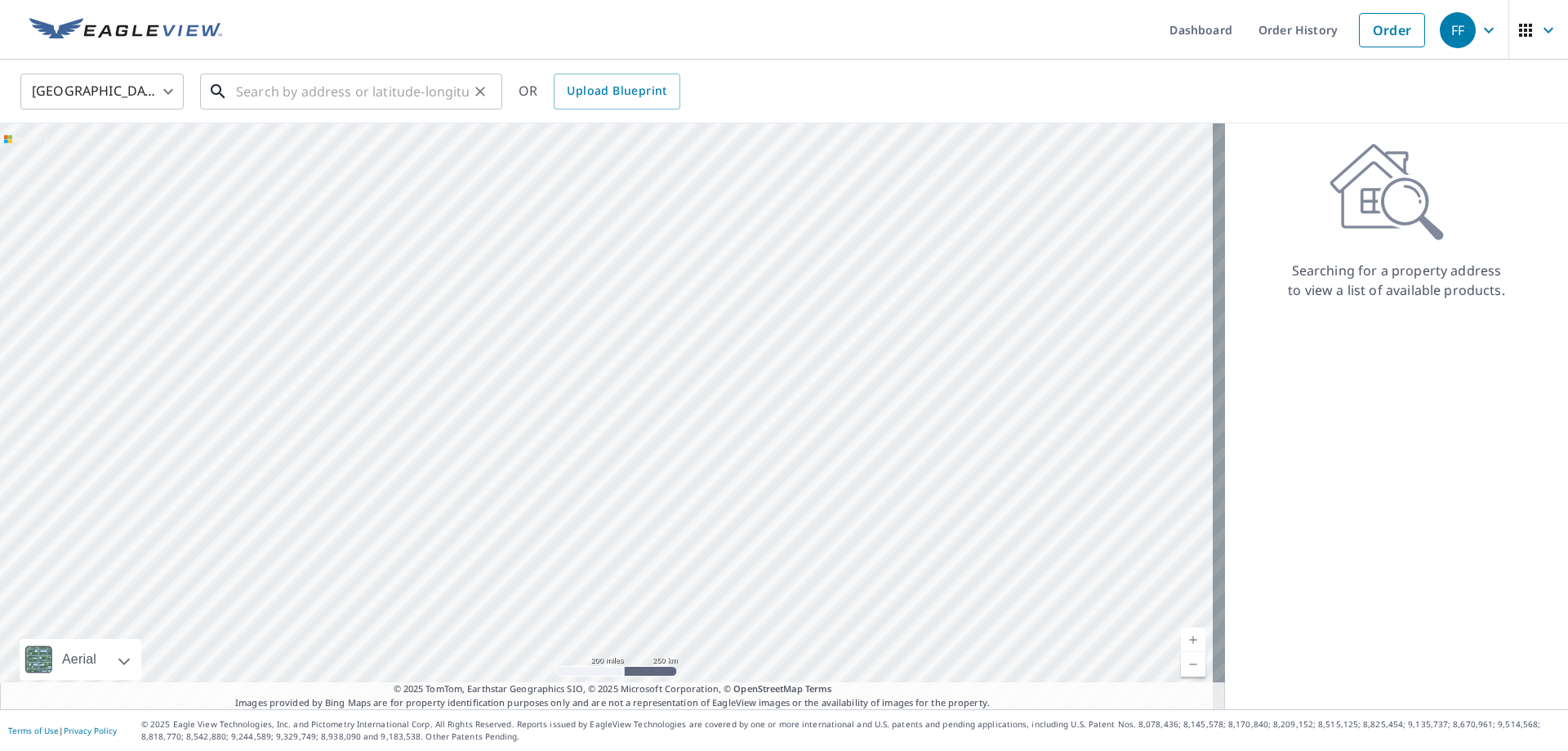
click at [416, 72] on input "text" at bounding box center [352, 91] width 233 height 45
paste input "614 Avis Dr"
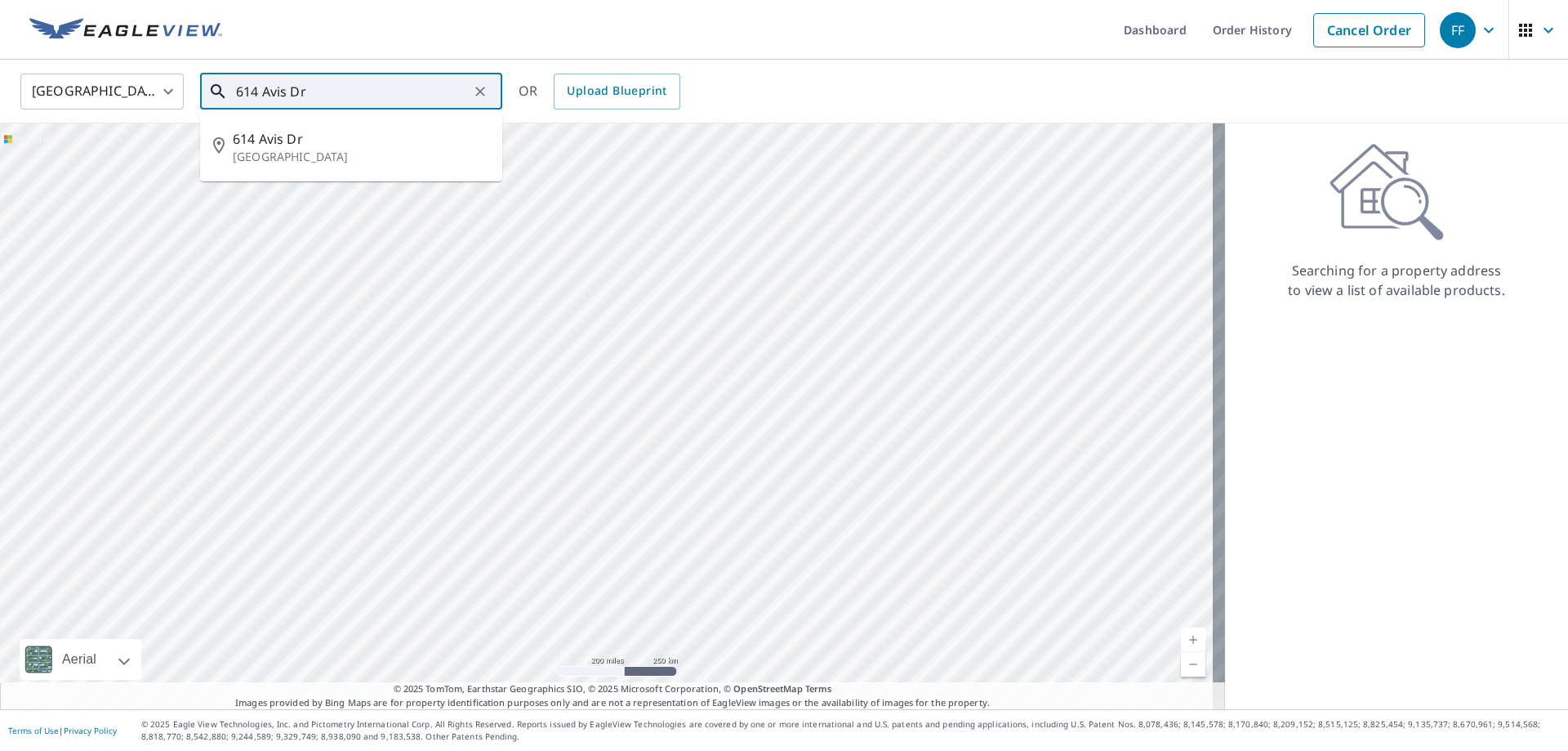
click at [344, 143] on span "614 Avis Dr" at bounding box center [361, 138] width 256 height 19
type input "[STREET_ADDRESS]"
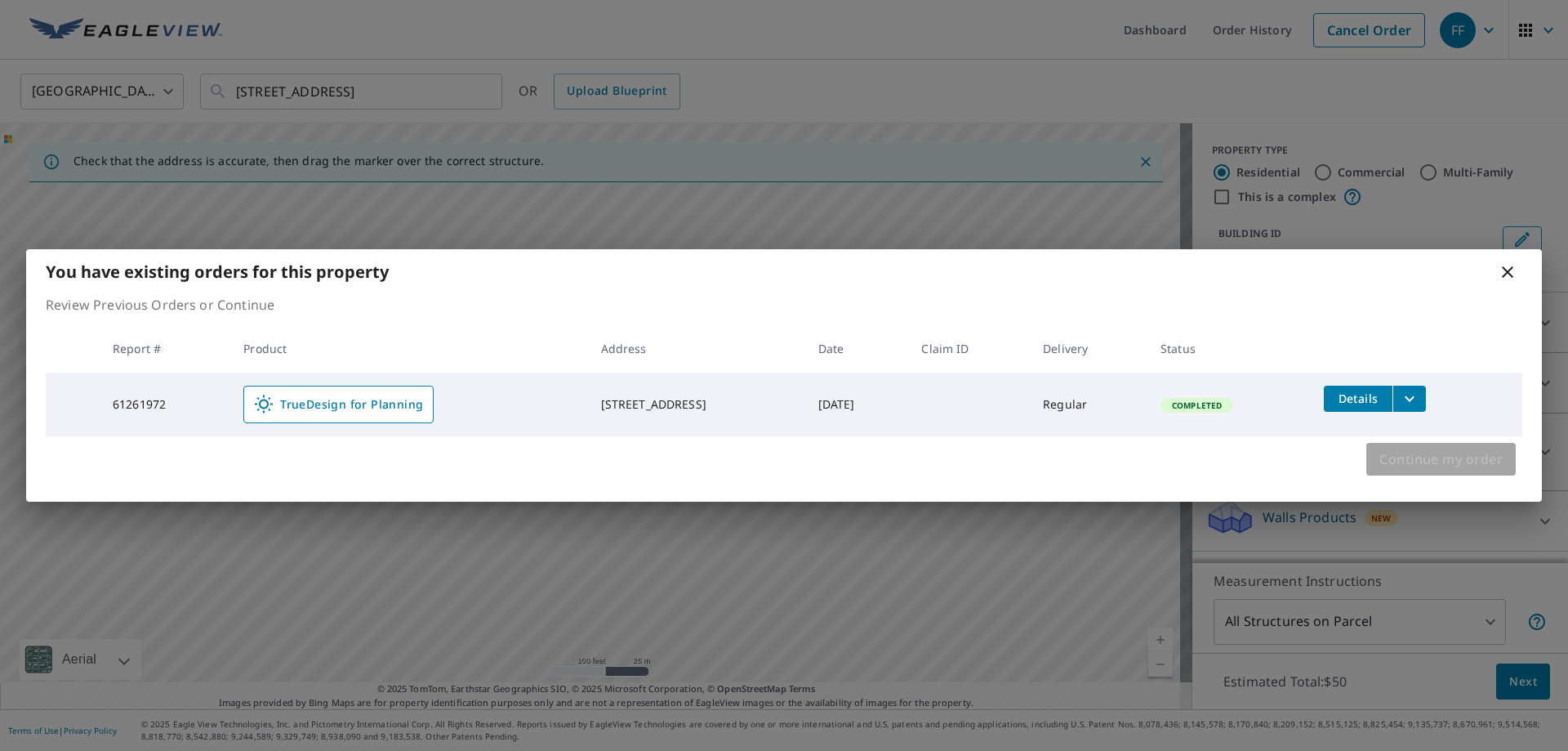
click at [1426, 467] on span "Continue my order" at bounding box center [1440, 460] width 123 height 23
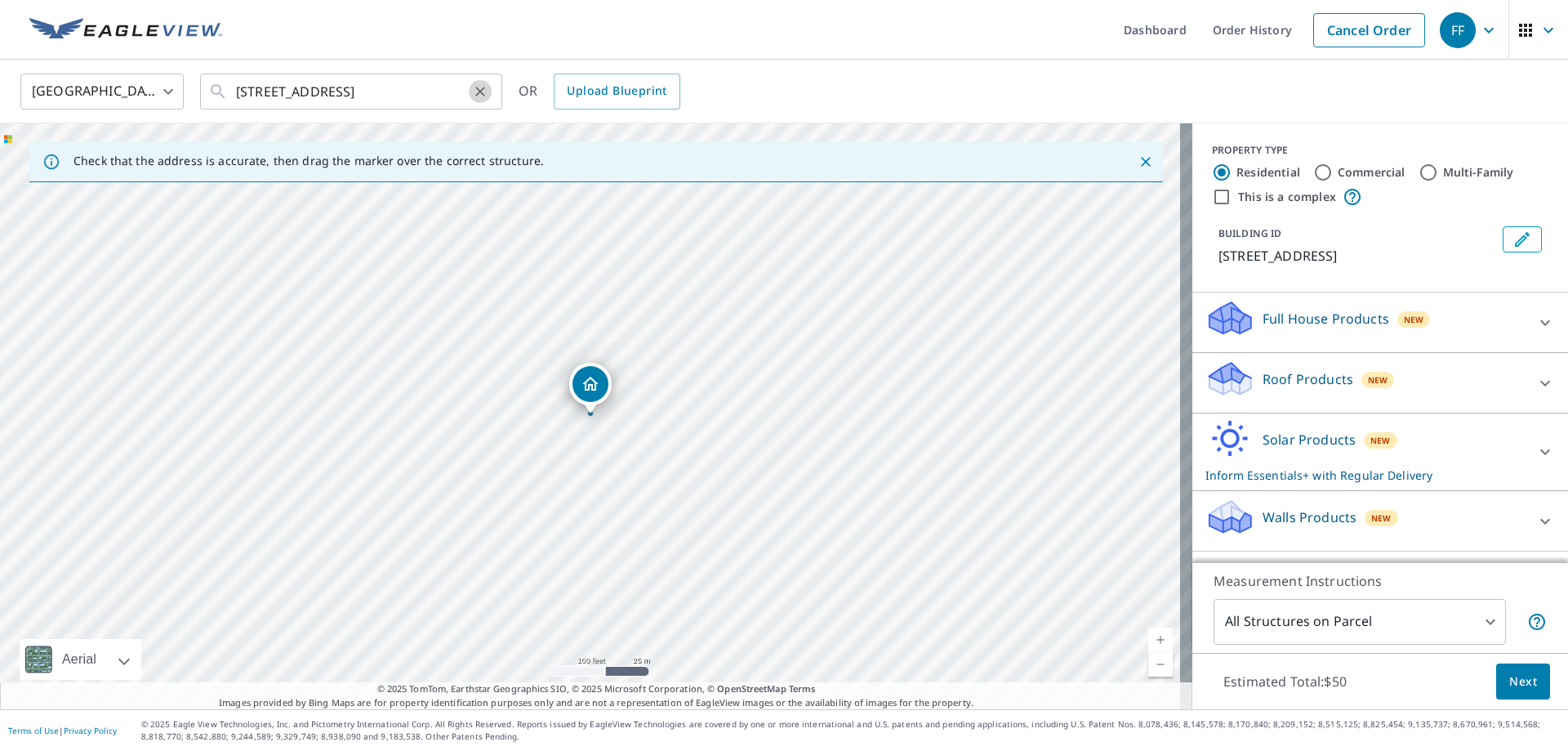
click at [477, 90] on icon "Clear" at bounding box center [480, 91] width 16 height 16
click at [371, 81] on input "text" at bounding box center [352, 91] width 233 height 45
paste input "[STREET_ADDRESS]"
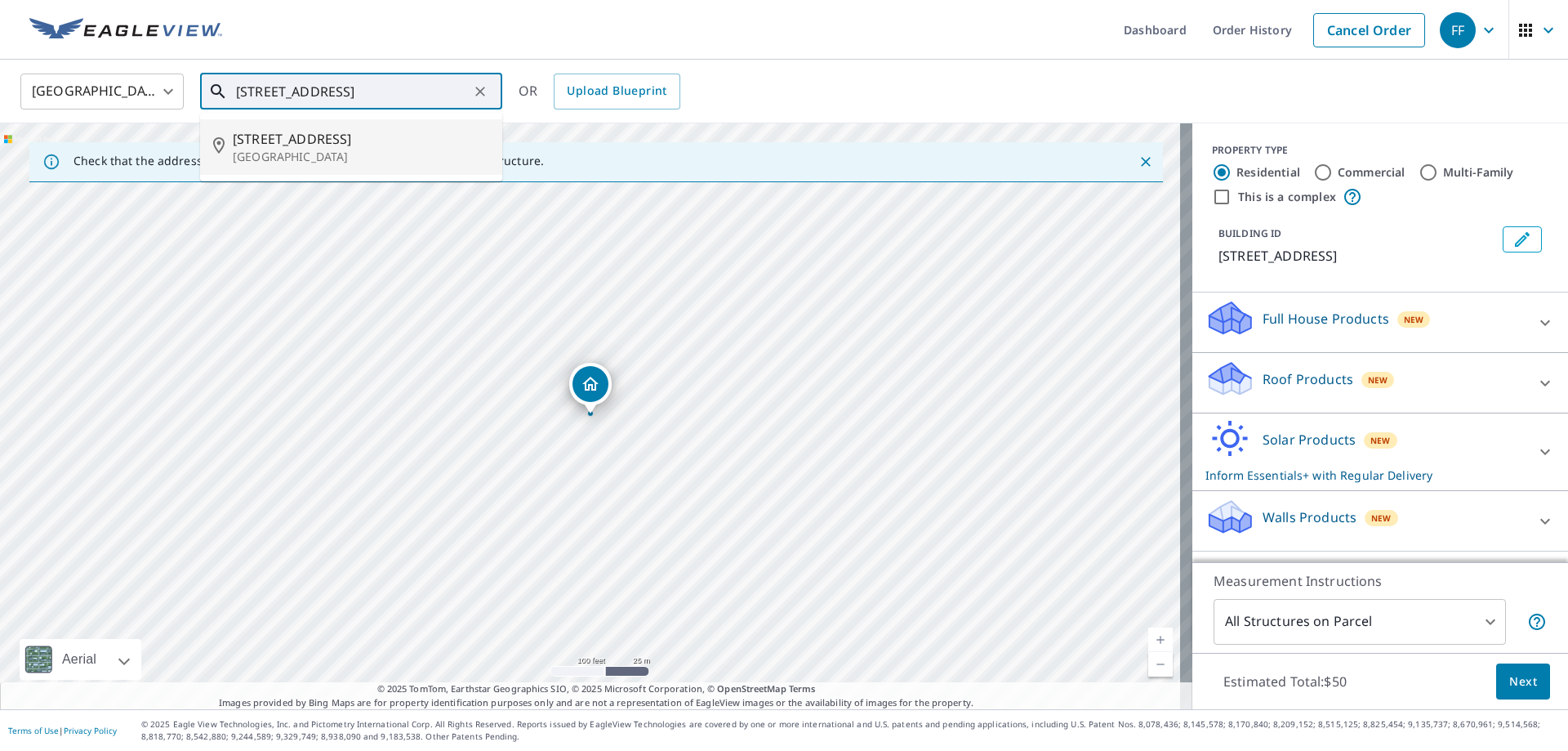
click at [369, 141] on span "[STREET_ADDRESS]" at bounding box center [361, 138] width 256 height 19
type input "[STREET_ADDRESS]"
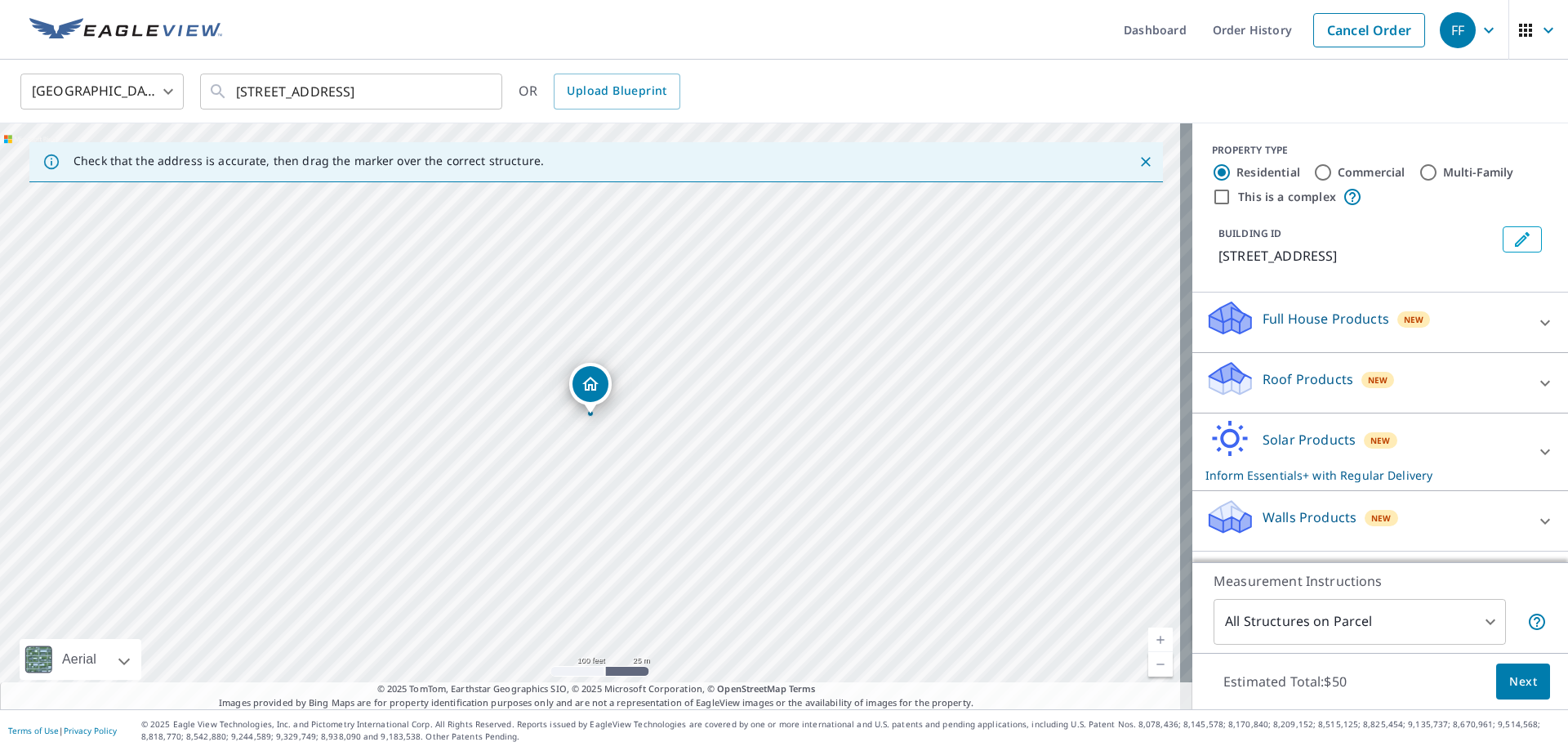
click at [1274, 484] on div "Solar Products New Inform Essentials+ with Regular Delivery" at bounding box center [1365, 452] width 320 height 64
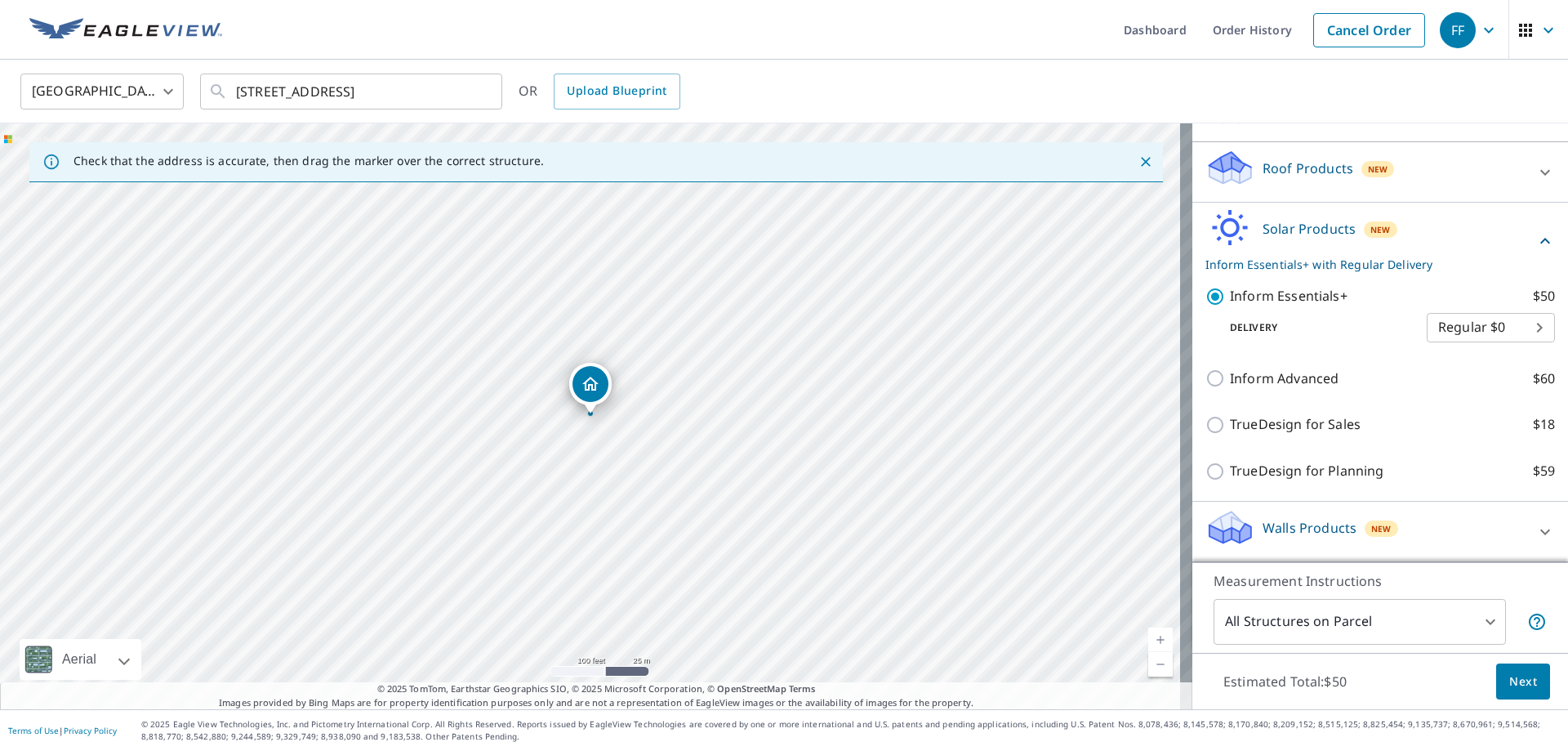
scroll to position [226, 0]
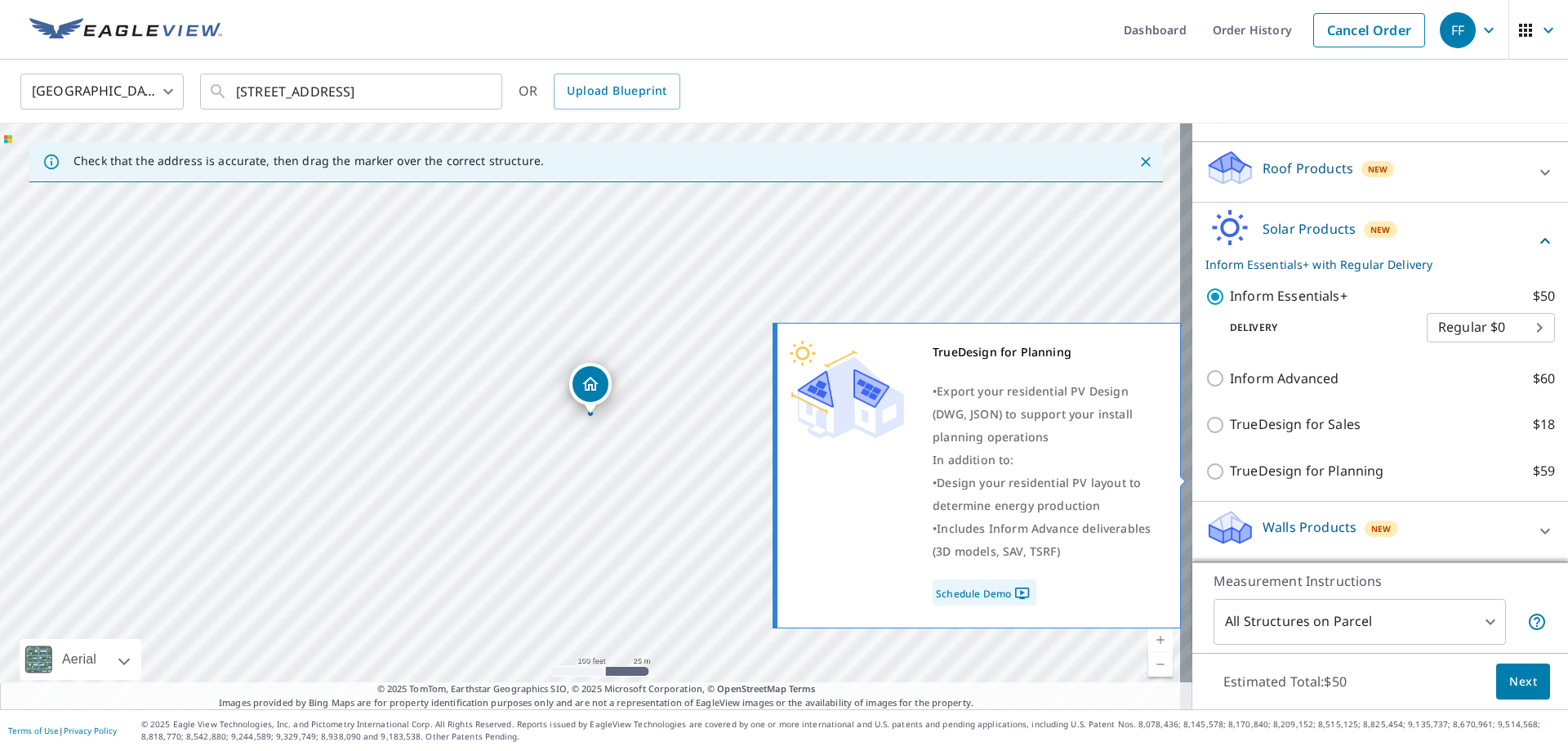
click at [1306, 473] on p "TrueDesign for Planning" at bounding box center [1306, 470] width 154 height 20
click at [1229, 473] on input "TrueDesign for Planning $59" at bounding box center [1217, 471] width 24 height 19
checkbox input "true"
checkbox input "false"
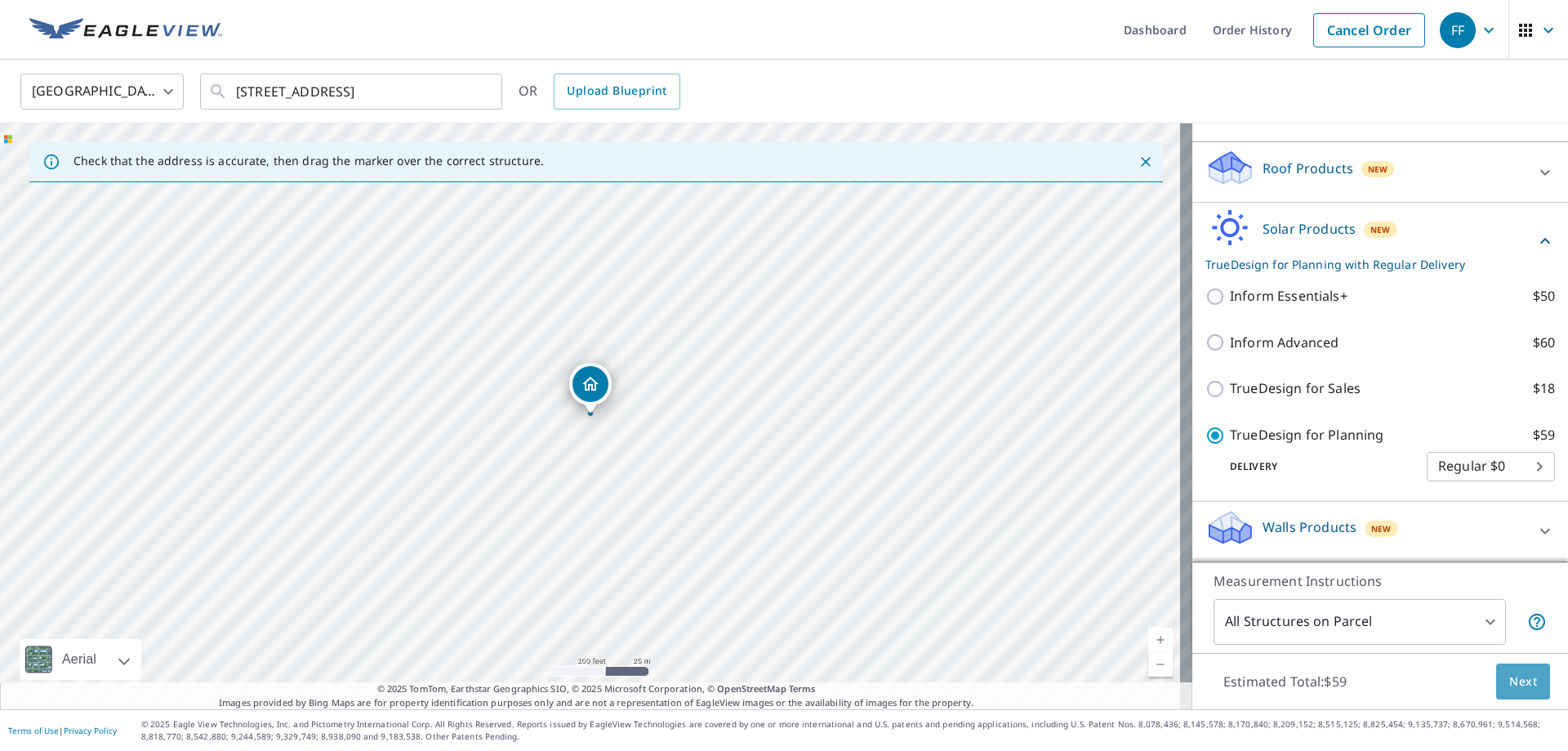
click at [1509, 688] on span "Next" at bounding box center [1523, 681] width 28 height 20
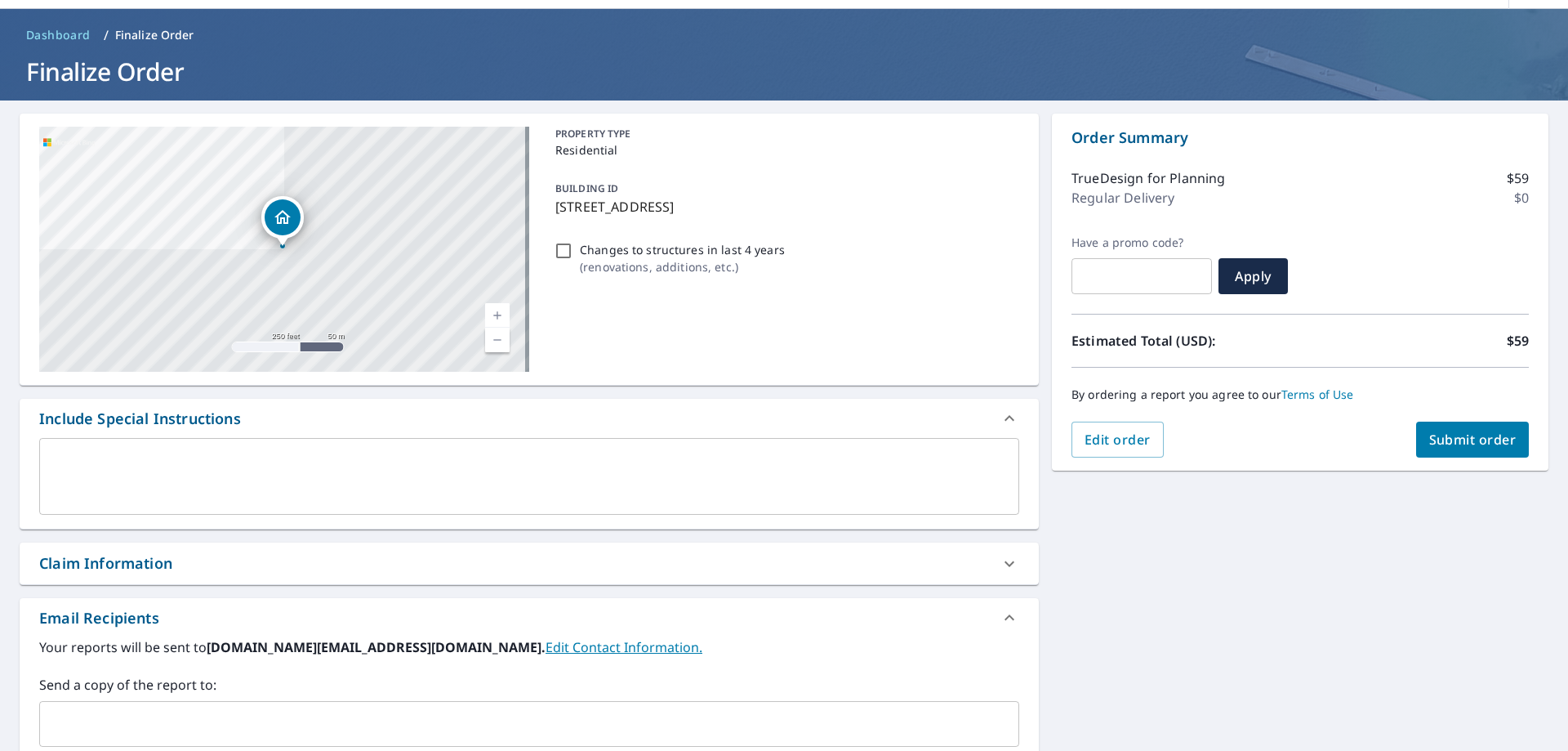
scroll to position [278, 0]
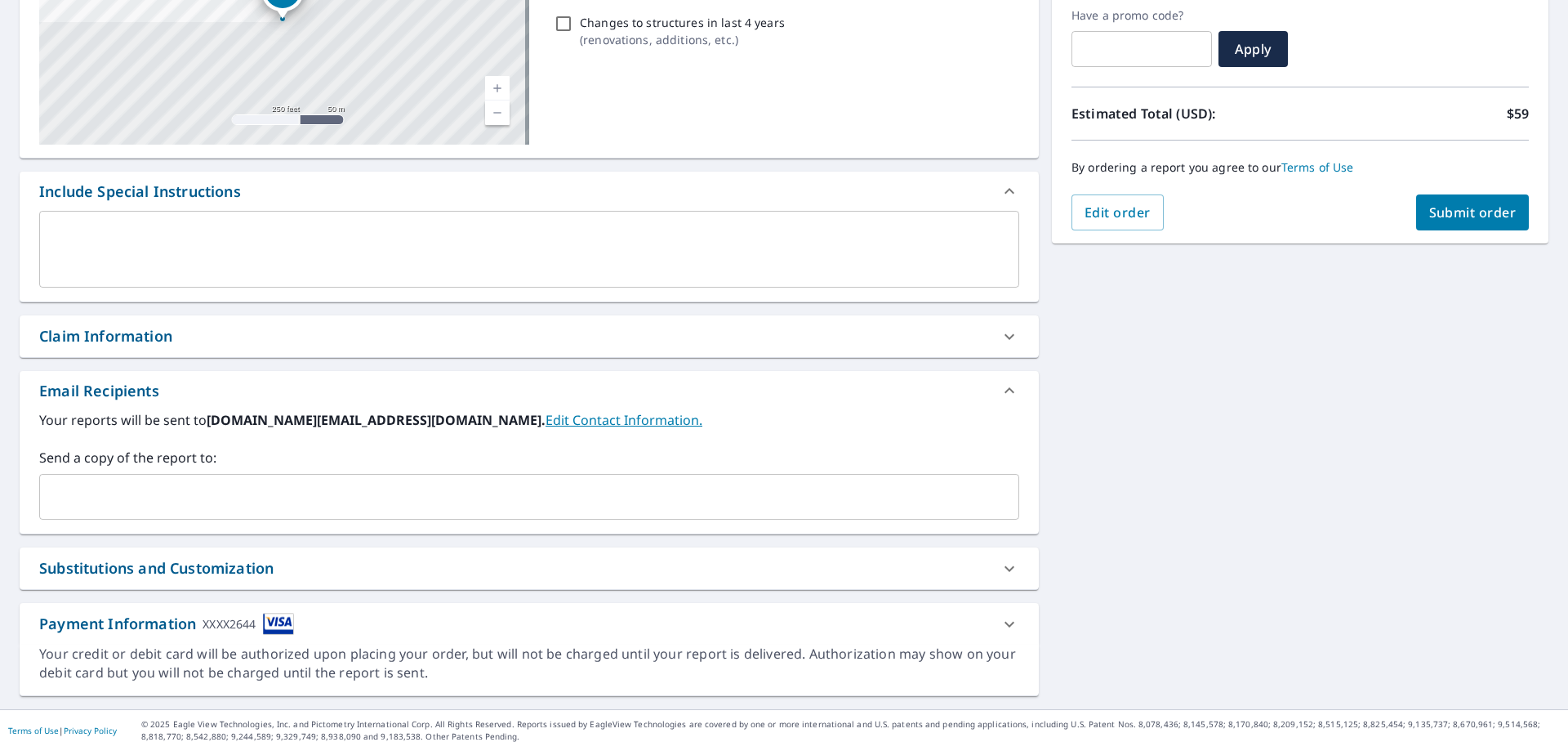
click at [705, 519] on div "​" at bounding box center [529, 496] width 980 height 45
drag, startPoint x: 545, startPoint y: 514, endPoint x: 761, endPoint y: 488, distance: 217.6
click at [545, 514] on div "​" at bounding box center [529, 496] width 980 height 45
paste input "[EMAIL_ADDRESS][DOMAIN_NAME]"
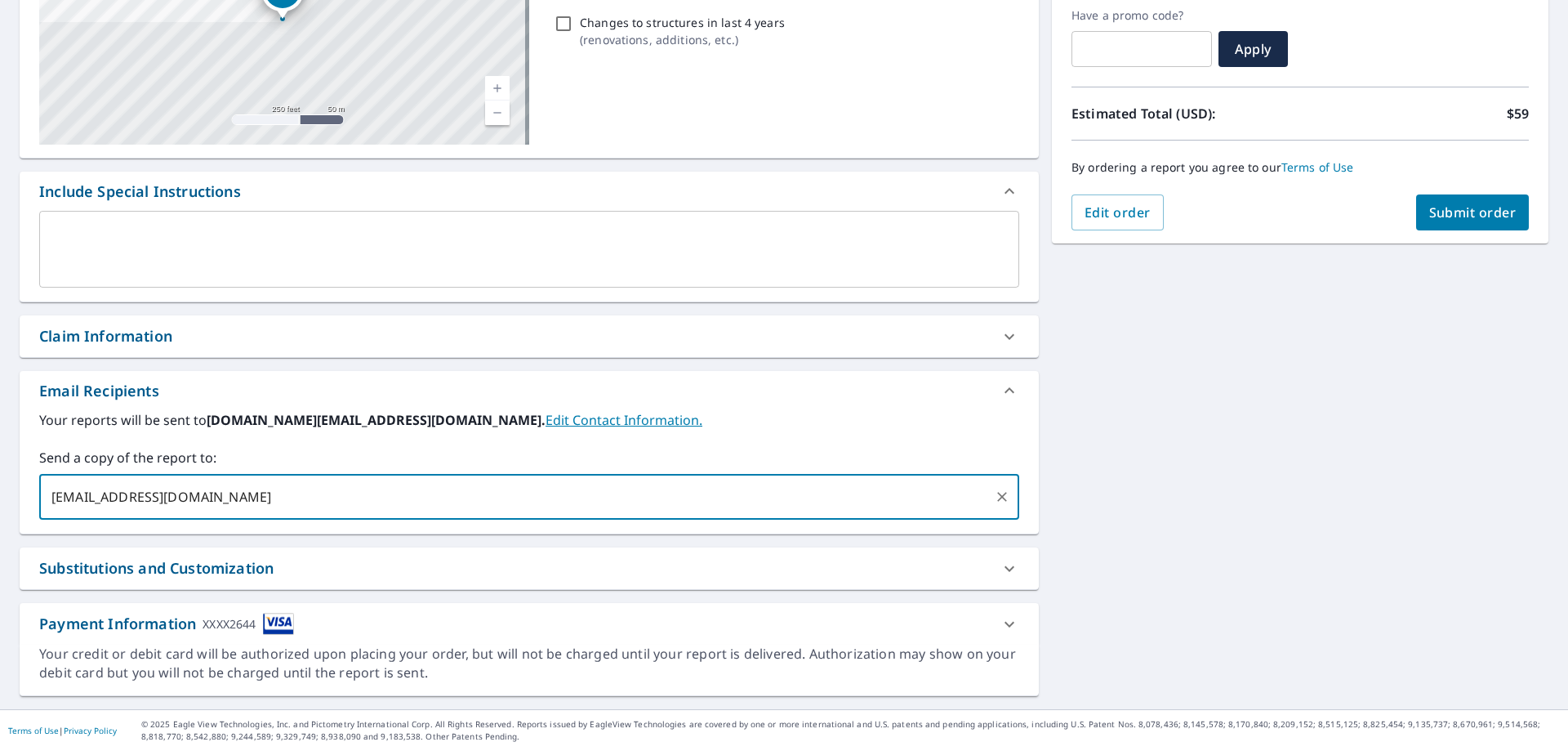
type input "[EMAIL_ADDRESS][DOMAIN_NAME]"
click at [1456, 205] on span "Submit order" at bounding box center [1472, 212] width 87 height 18
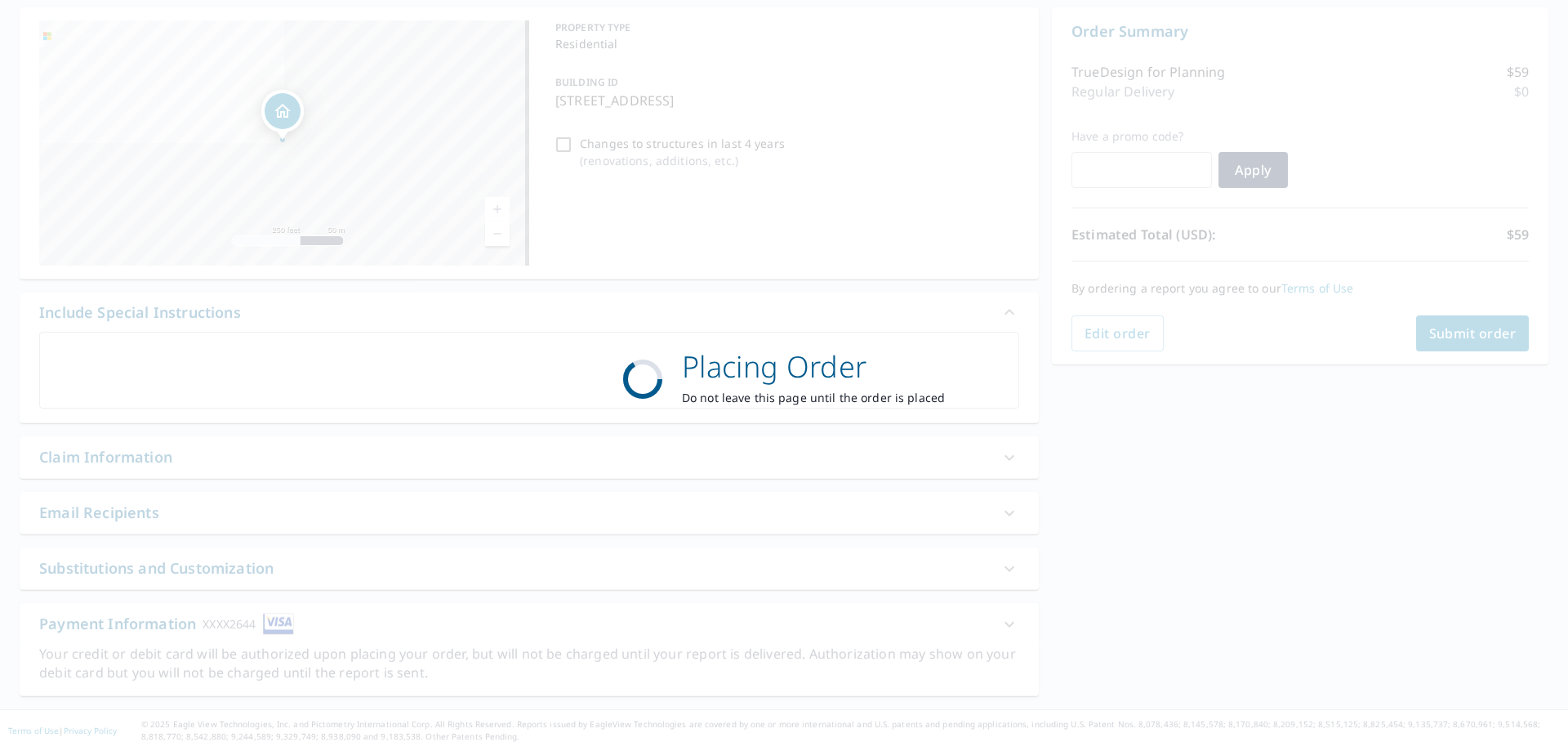
scroll to position [157, 0]
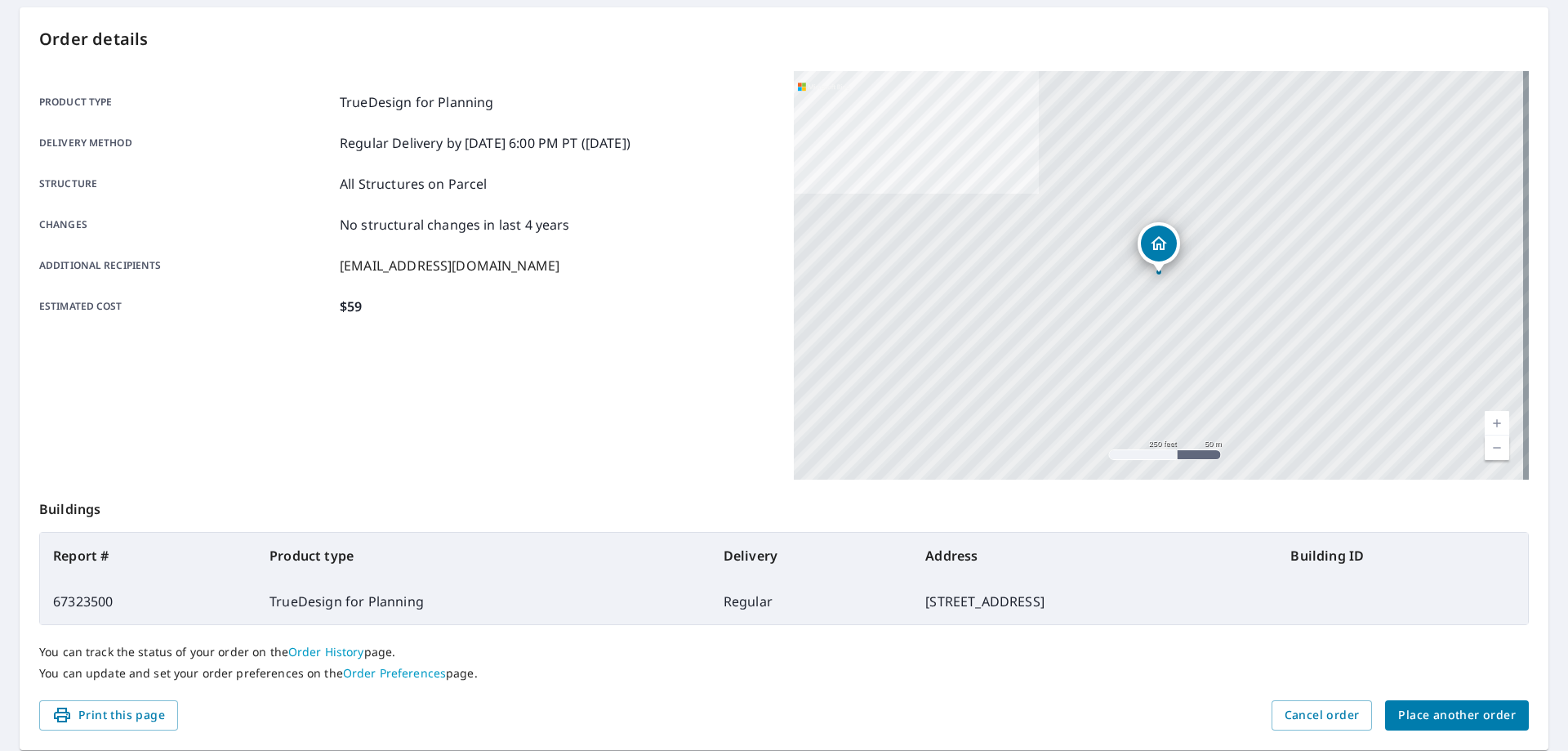
click at [1464, 714] on span "Place another order" at bounding box center [1457, 714] width 118 height 20
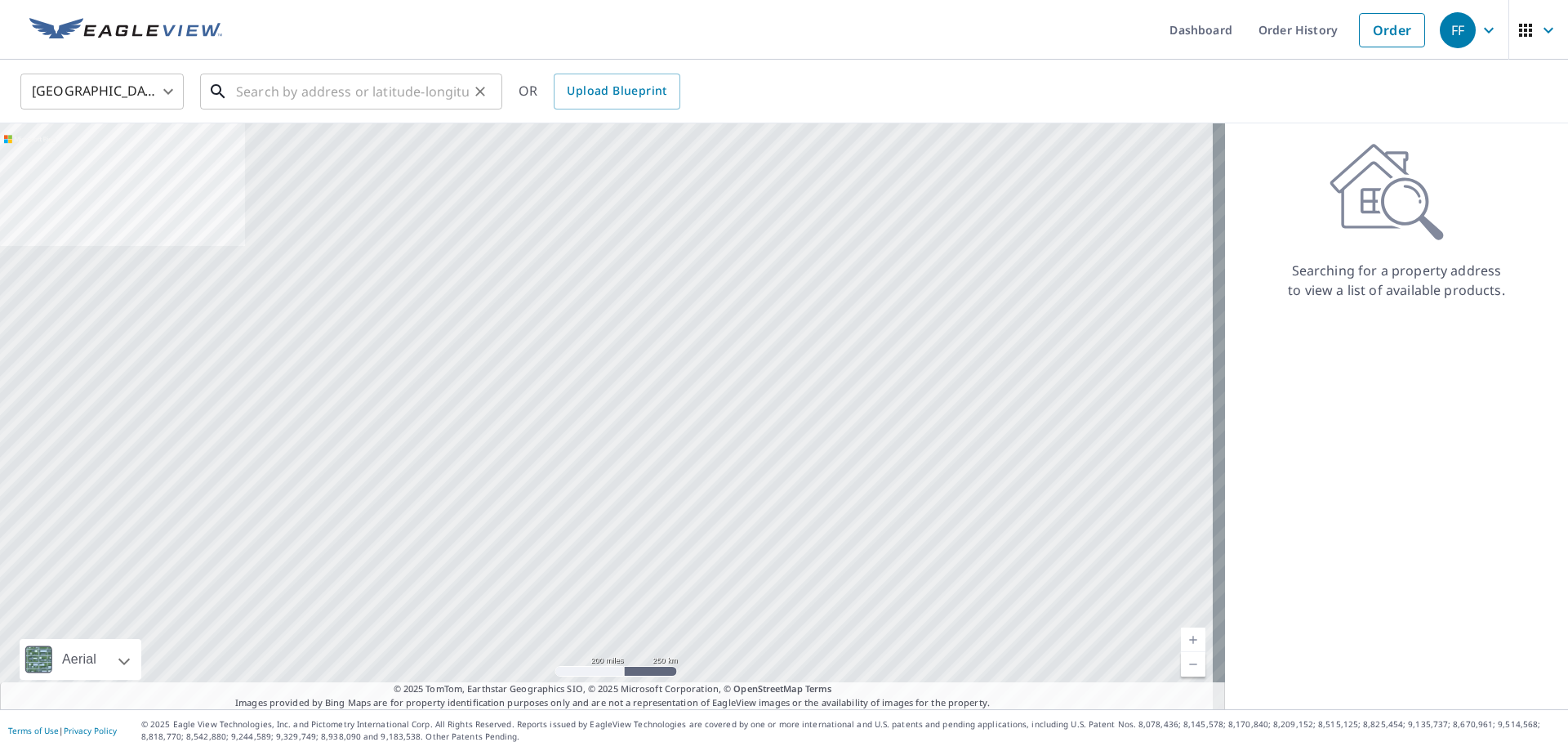
click at [401, 91] on input "text" at bounding box center [352, 91] width 233 height 45
paste input "[STREET_ADDRESS][PERSON_NAME]"
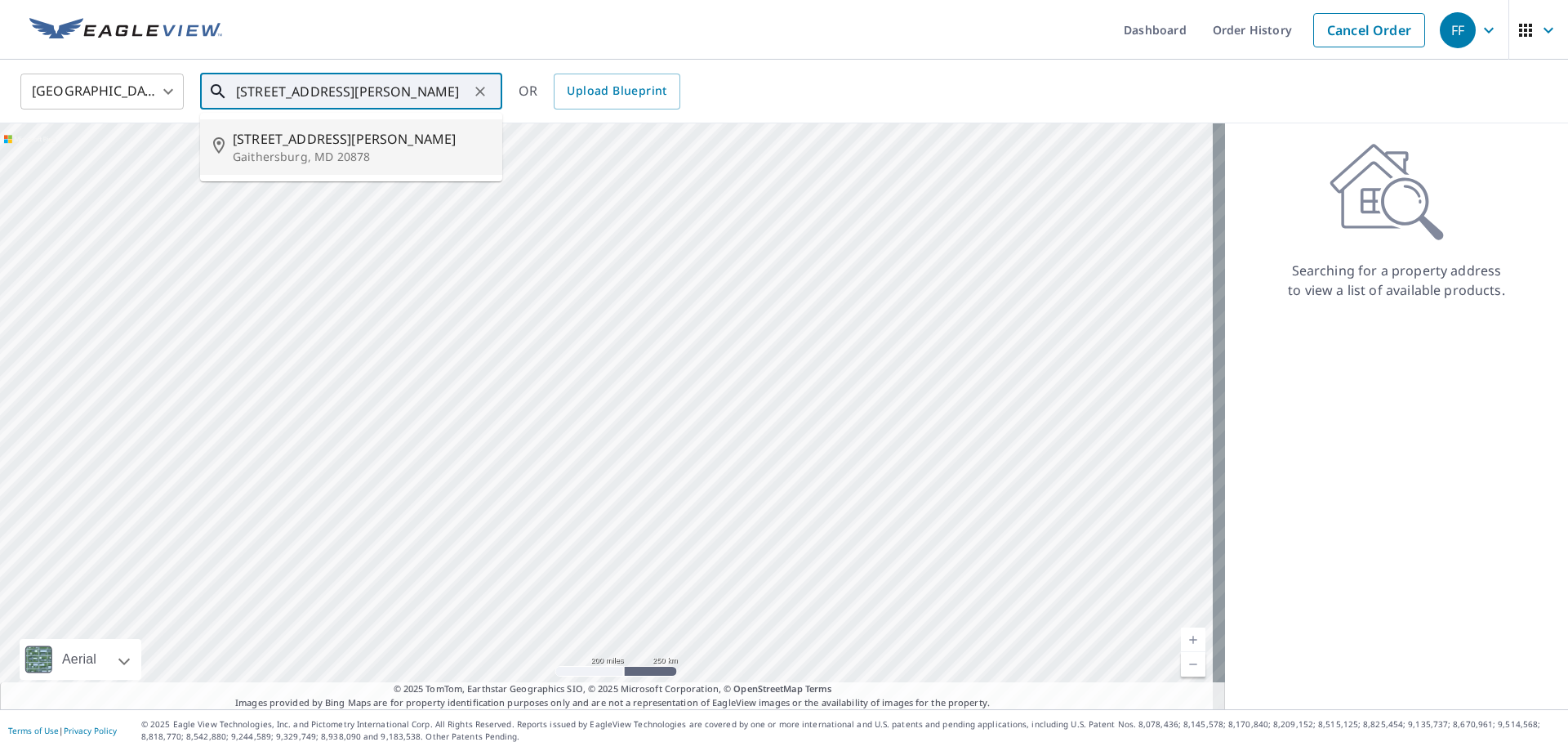
click at [370, 142] on span "[STREET_ADDRESS][PERSON_NAME]" at bounding box center [361, 138] width 256 height 19
type input "[STREET_ADDRESS][PERSON_NAME]"
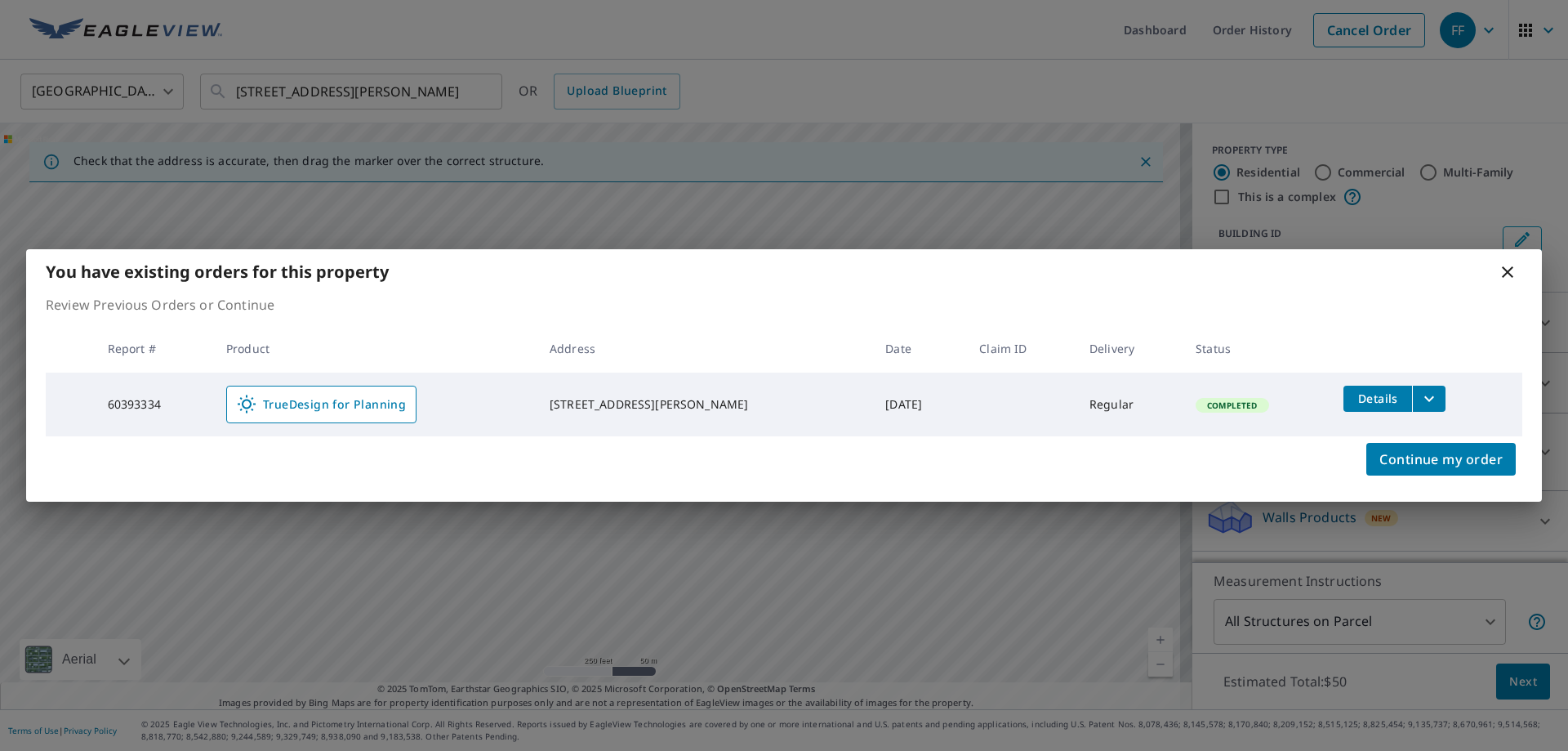
click at [1507, 273] on icon at bounding box center [1507, 272] width 12 height 12
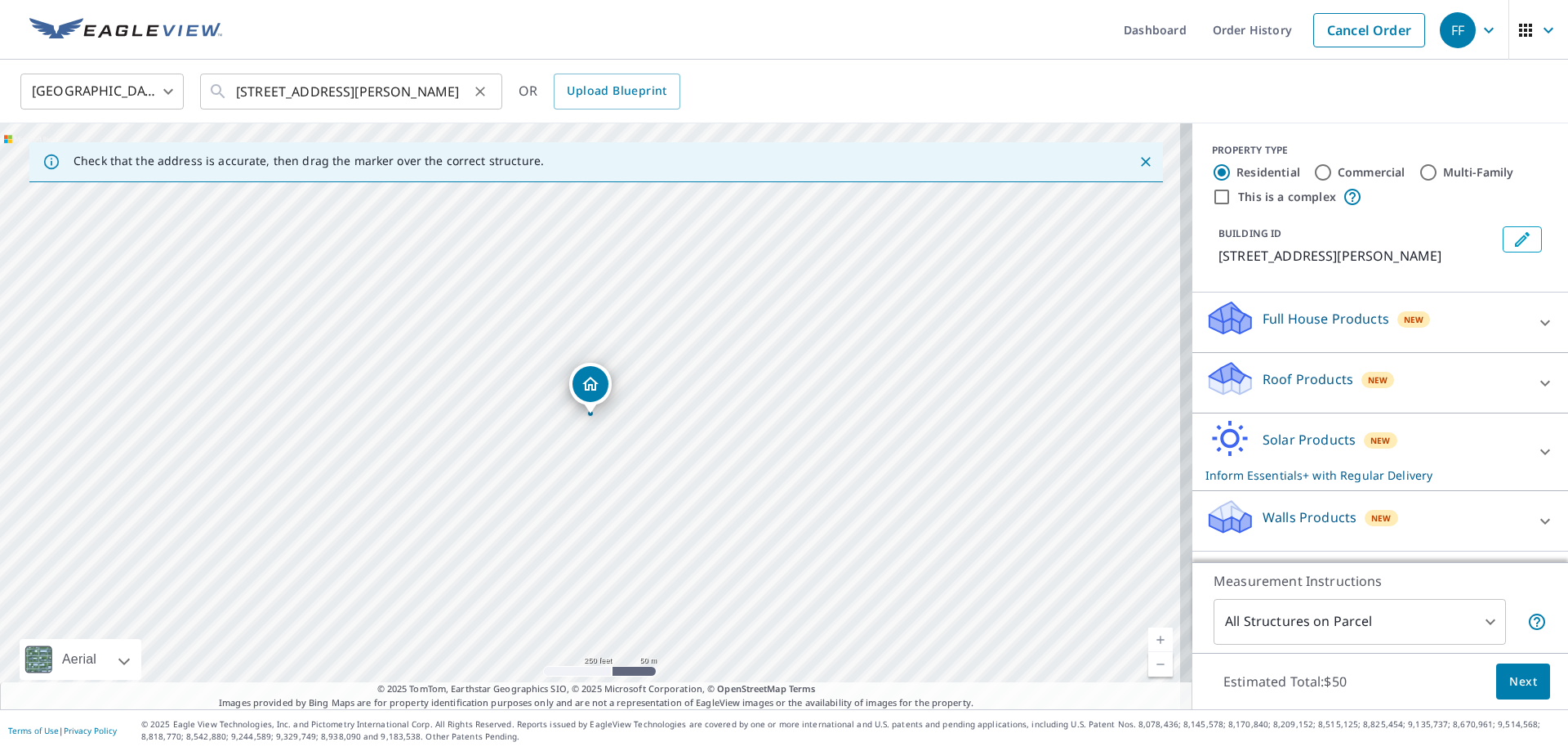
click at [482, 92] on icon "Clear" at bounding box center [480, 91] width 10 height 10
click at [401, 90] on input "text" at bounding box center [352, 91] width 233 height 45
paste input "[STREET_ADDRESS]"
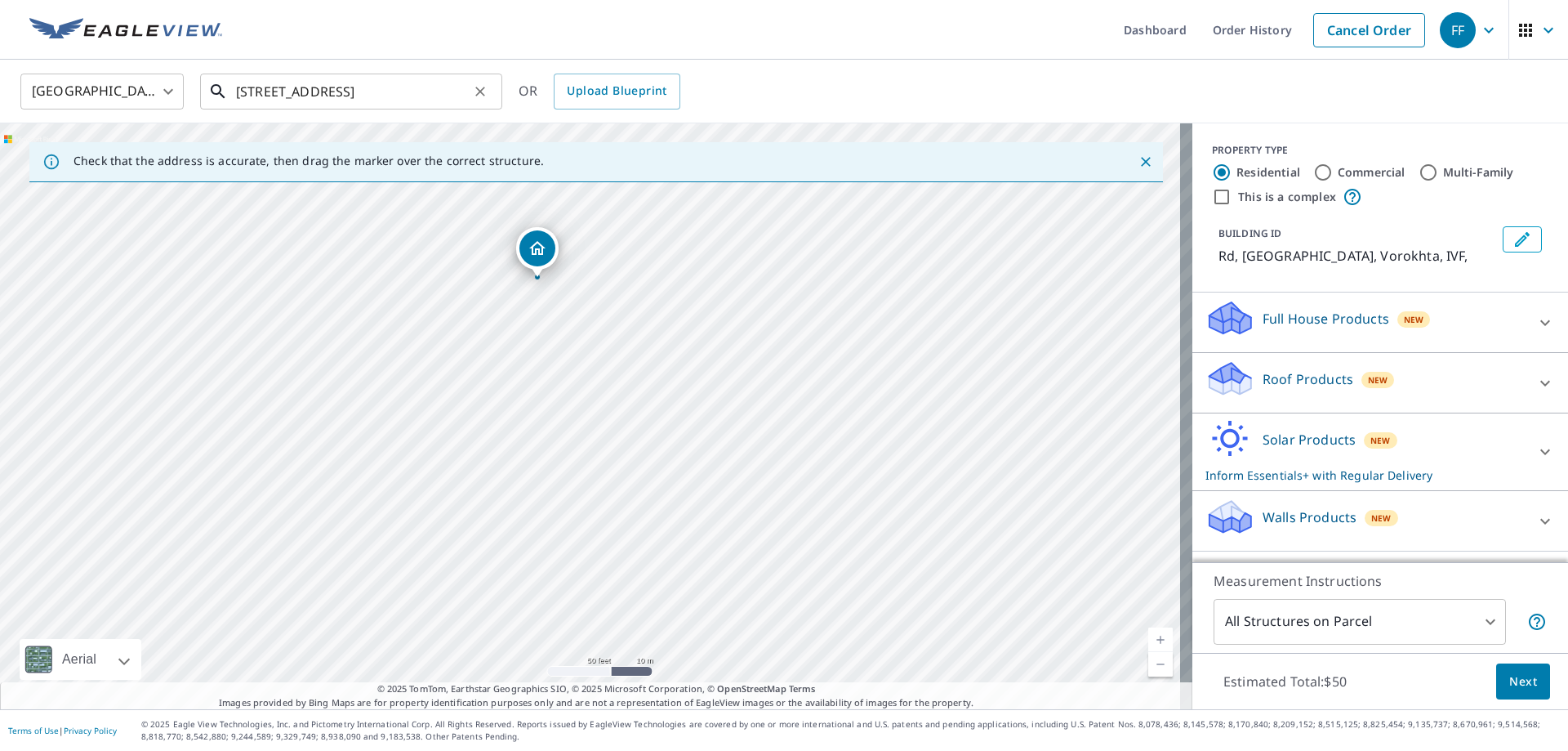
click at [419, 93] on input "[STREET_ADDRESS]" at bounding box center [352, 91] width 233 height 45
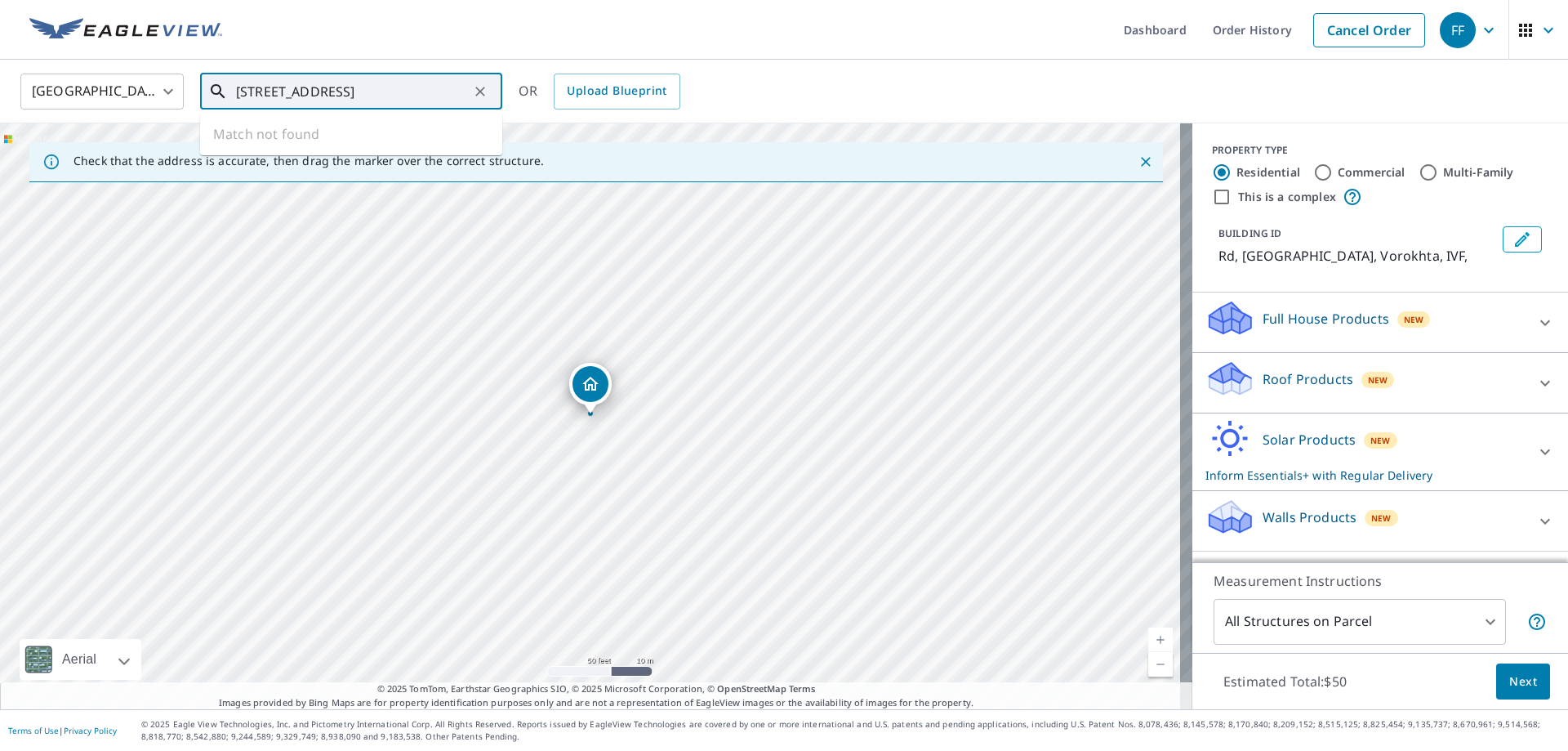
scroll to position [0, 13]
type input "[STREET_ADDRESS]"
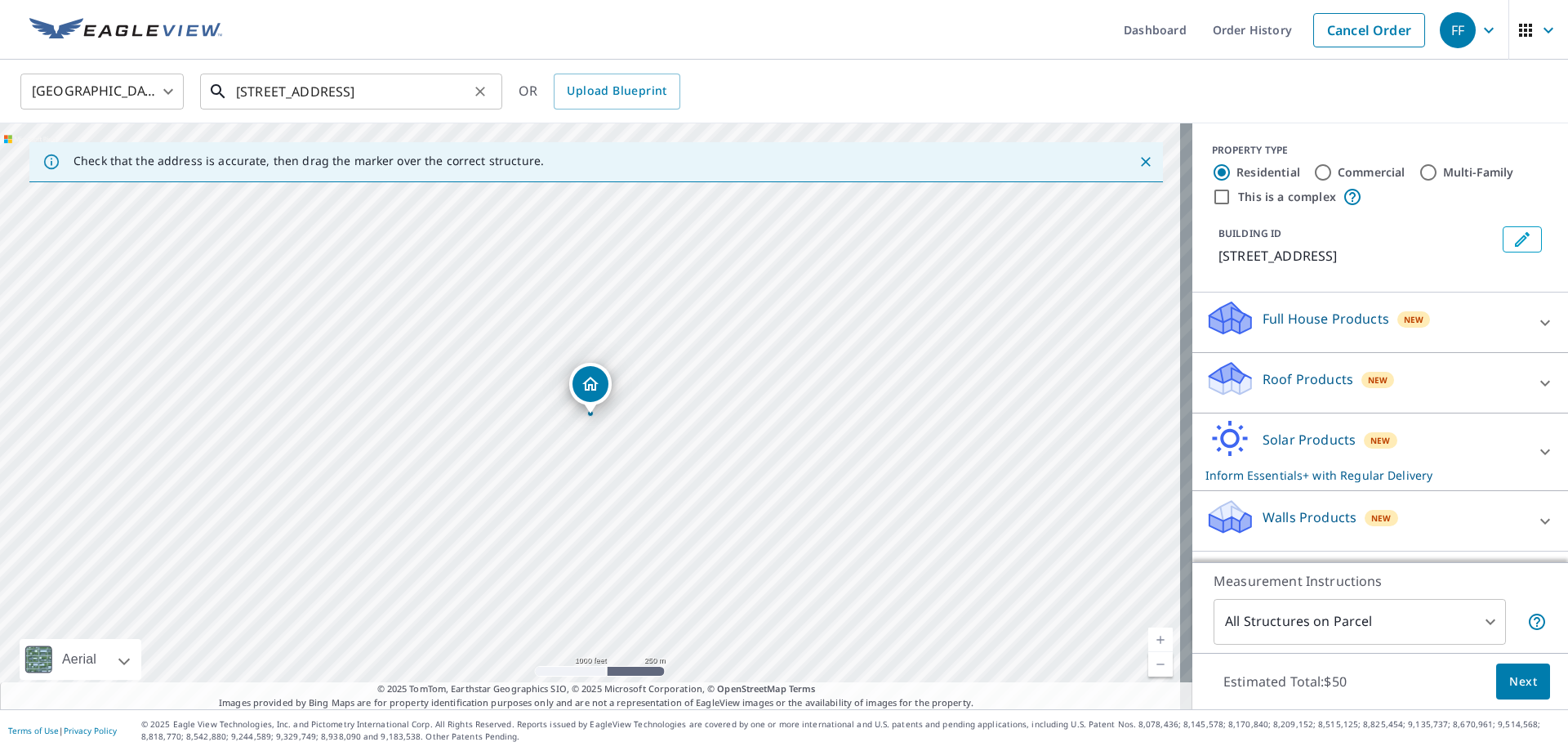
click at [468, 92] on input "[STREET_ADDRESS]" at bounding box center [352, 91] width 233 height 45
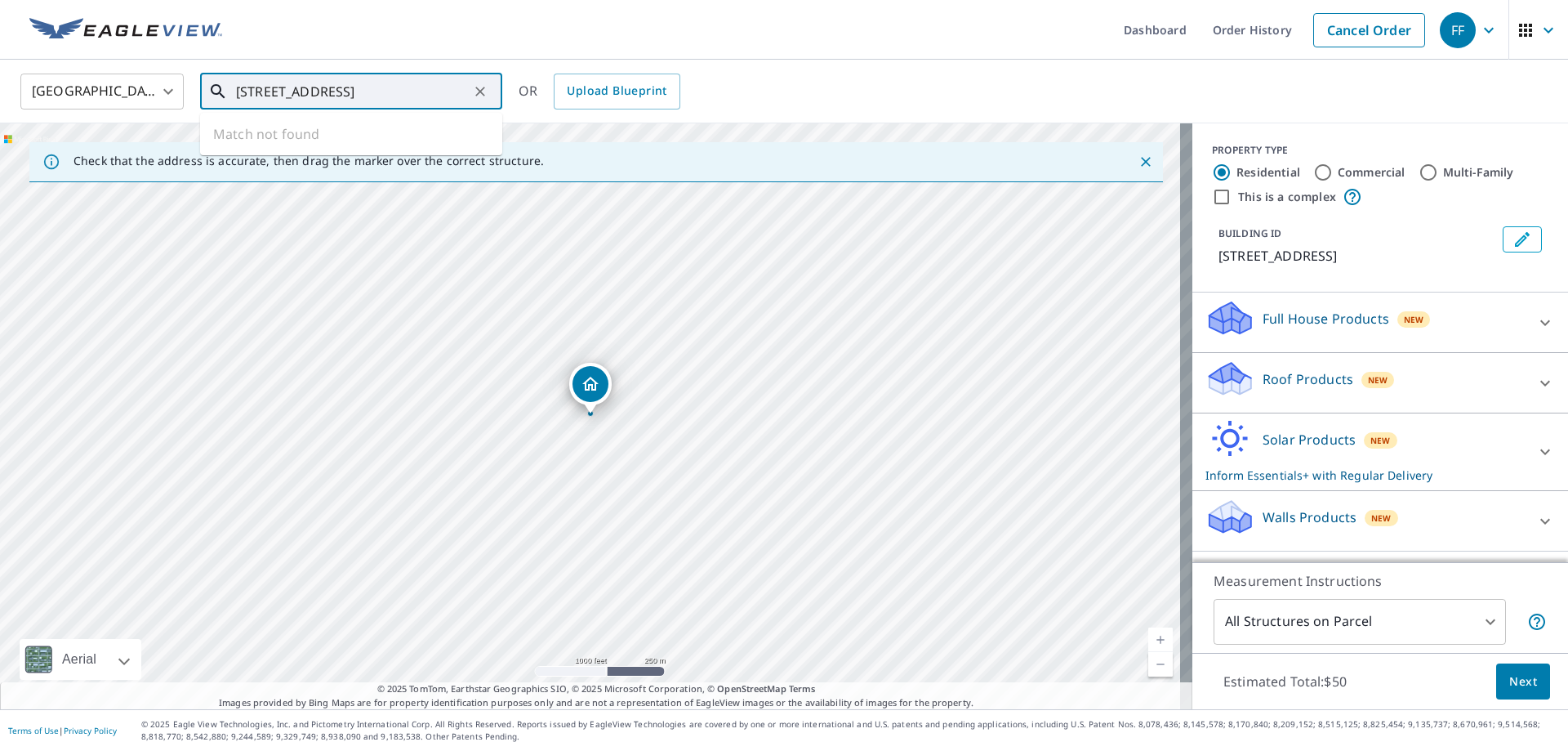
click at [488, 92] on icon "Clear" at bounding box center [480, 91] width 16 height 16
click at [376, 81] on input "text" at bounding box center [352, 91] width 233 height 45
paste input "[STREET_ADDRESS]"
click at [394, 146] on span "[STREET_ADDRESS]" at bounding box center [361, 138] width 256 height 19
type input "[STREET_ADDRESS][PERSON_NAME]"
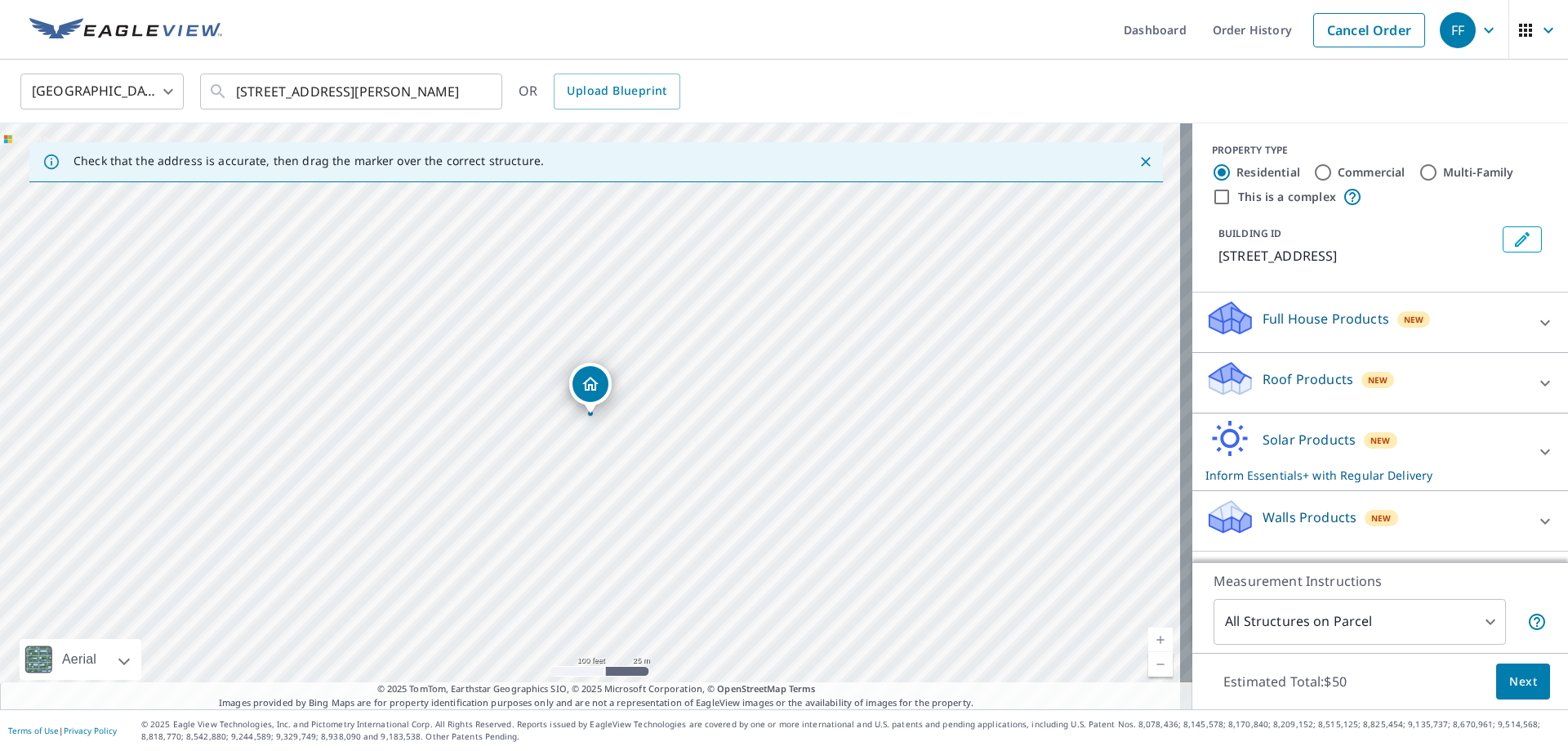
click at [1370, 437] on span "New" at bounding box center [1379, 440] width 20 height 14
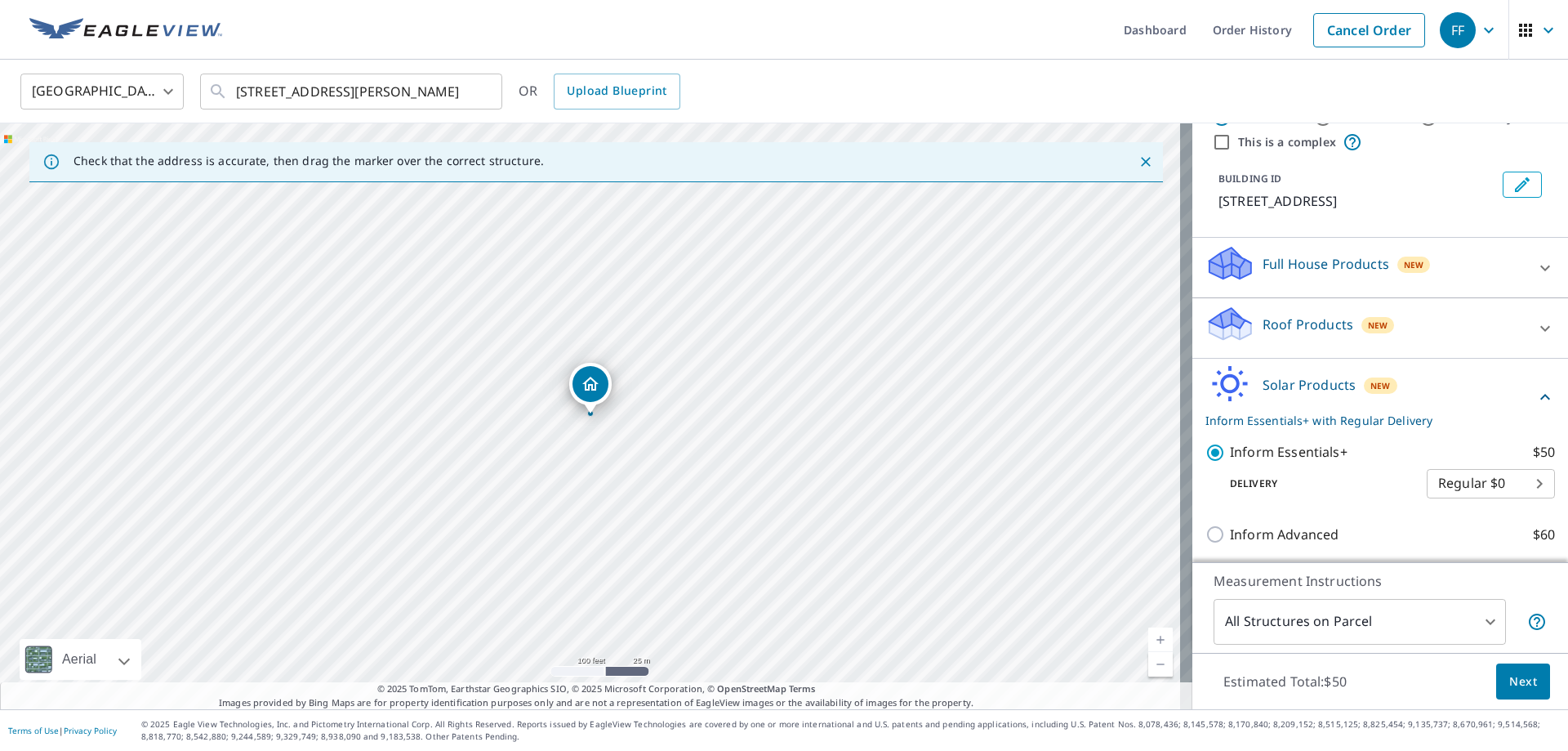
scroll to position [211, 0]
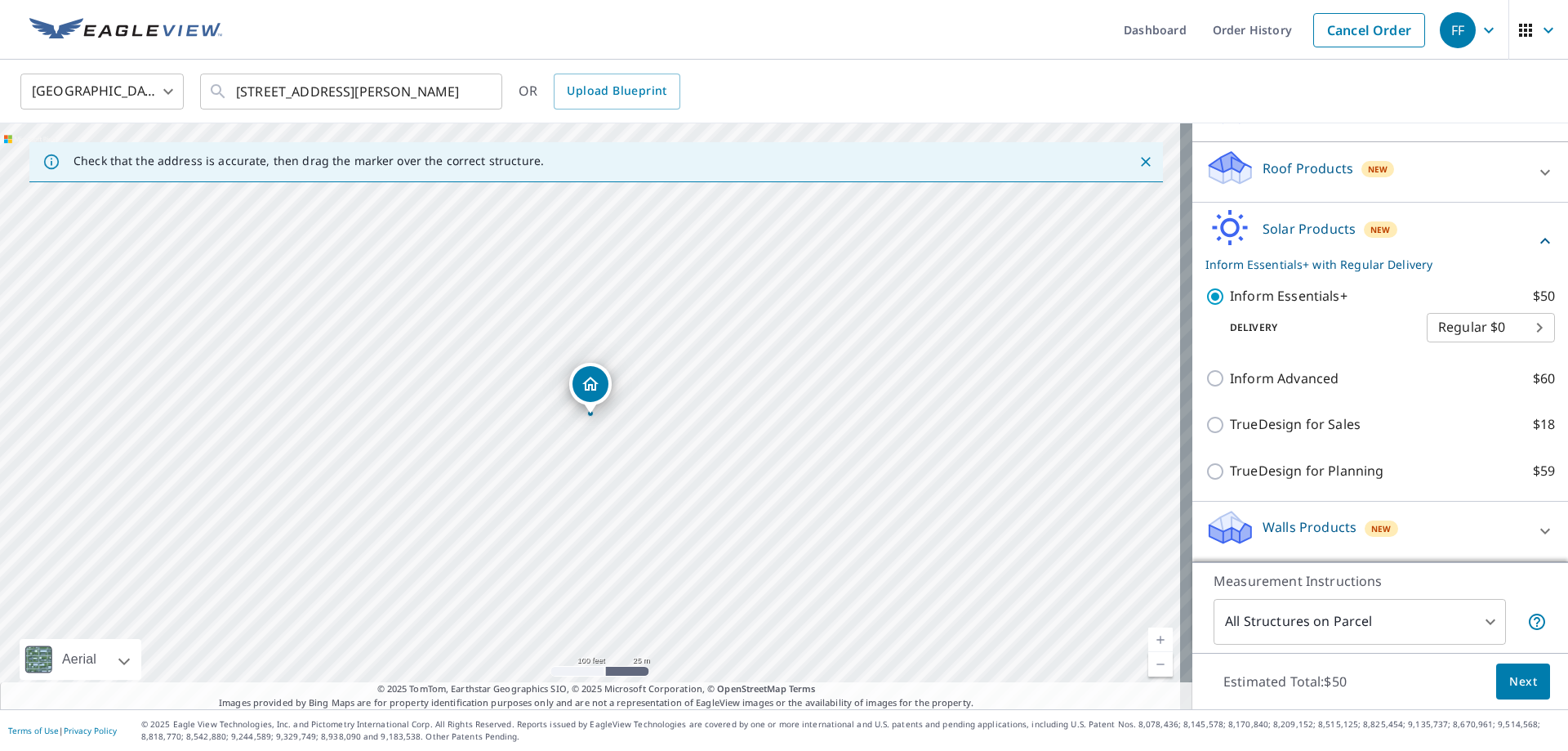
click at [1359, 467] on p "TrueDesign for Planning" at bounding box center [1306, 470] width 154 height 20
click at [1229, 467] on input "TrueDesign for Planning $59" at bounding box center [1217, 471] width 24 height 19
checkbox input "true"
checkbox input "false"
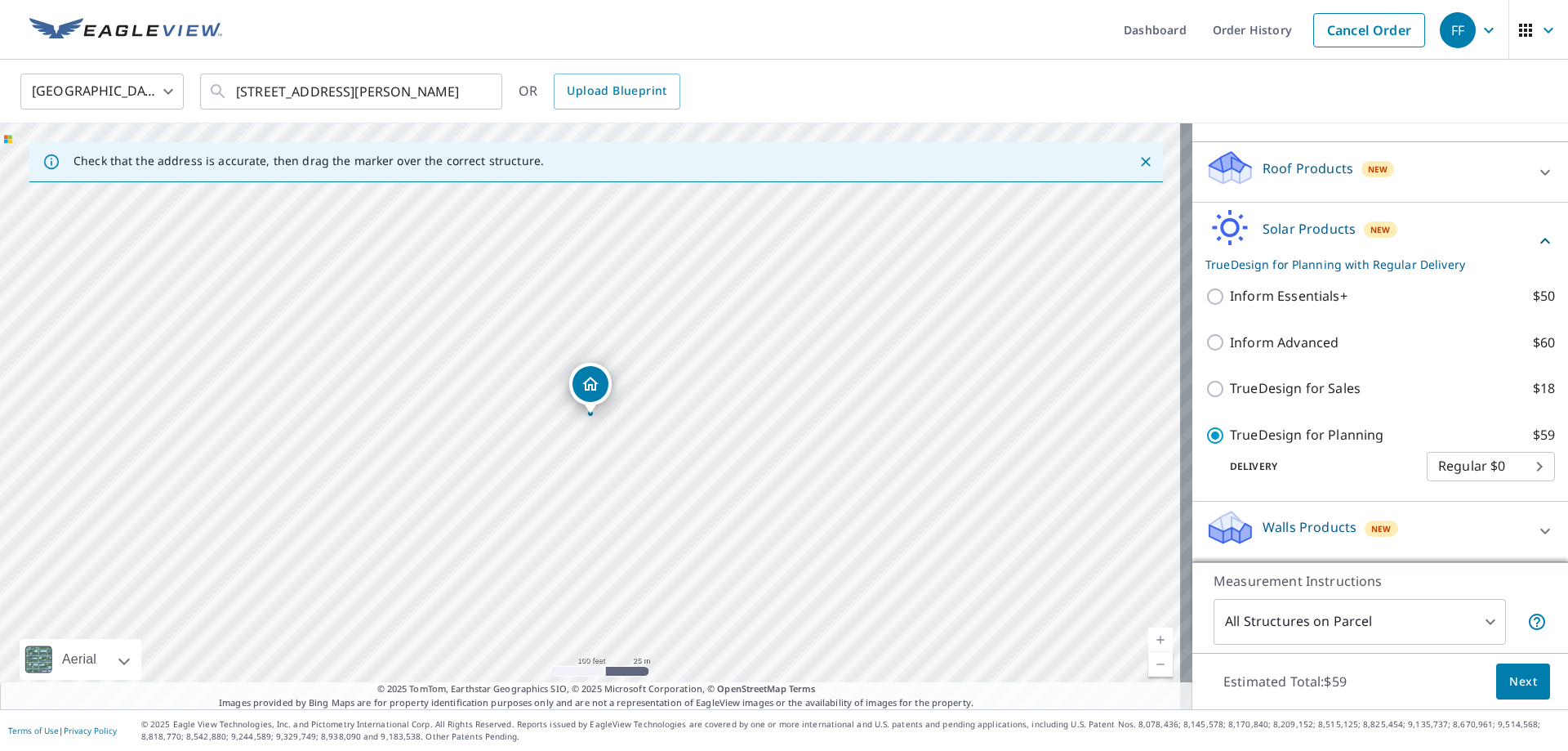
click at [1524, 678] on button "Next" at bounding box center [1523, 681] width 54 height 37
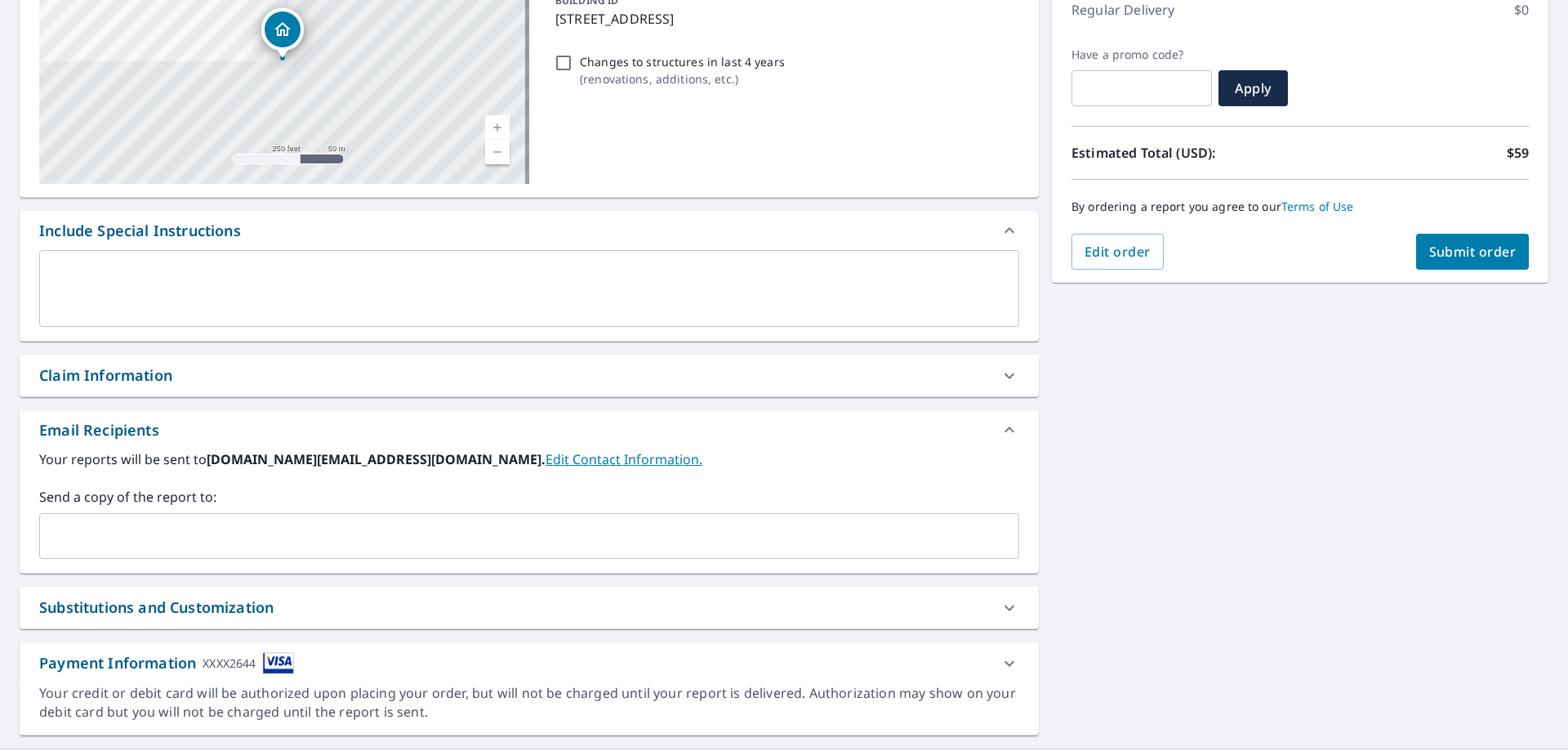
scroll to position [278, 0]
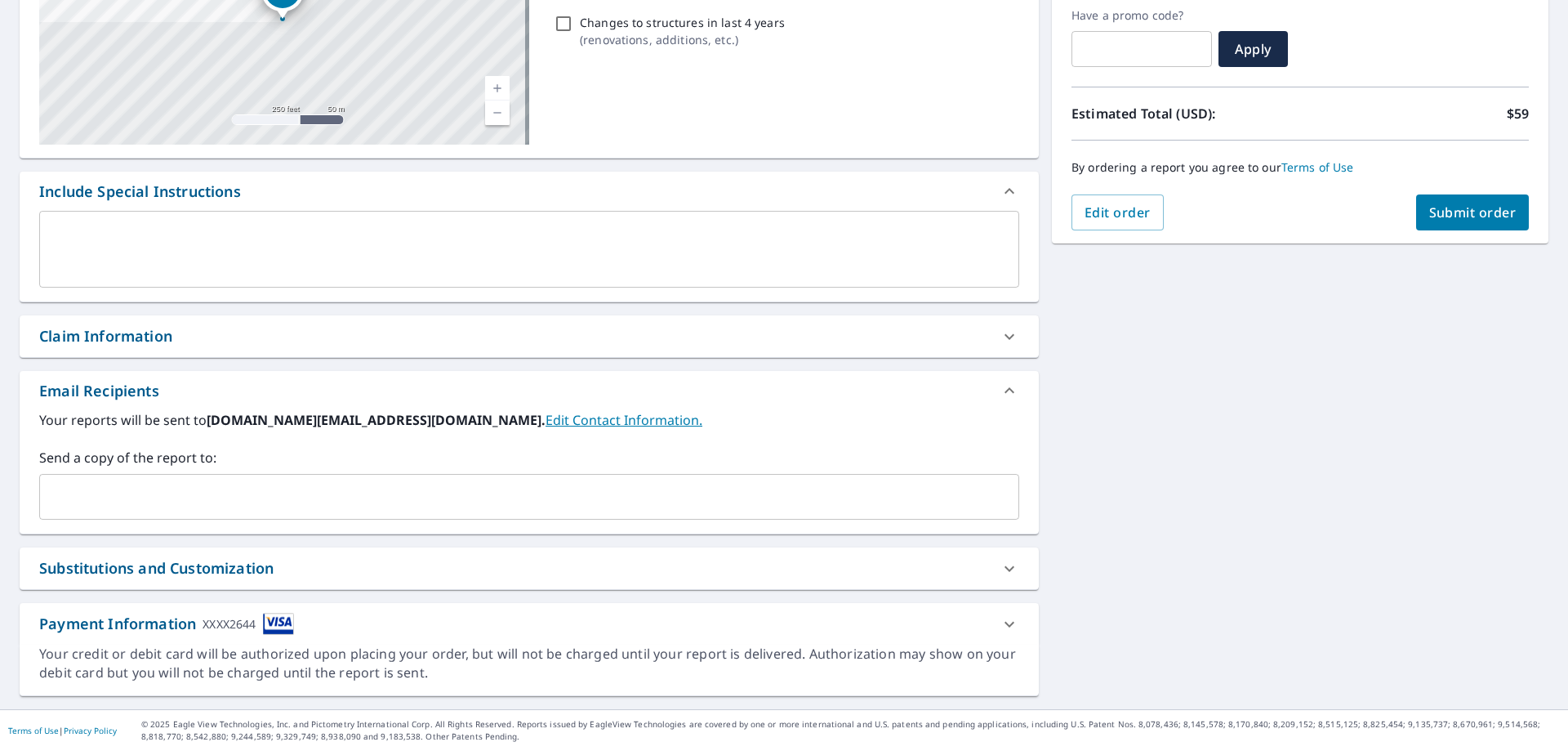
drag, startPoint x: 577, startPoint y: 488, endPoint x: 727, endPoint y: 431, distance: 160.5
click at [577, 488] on input "text" at bounding box center [517, 496] width 940 height 31
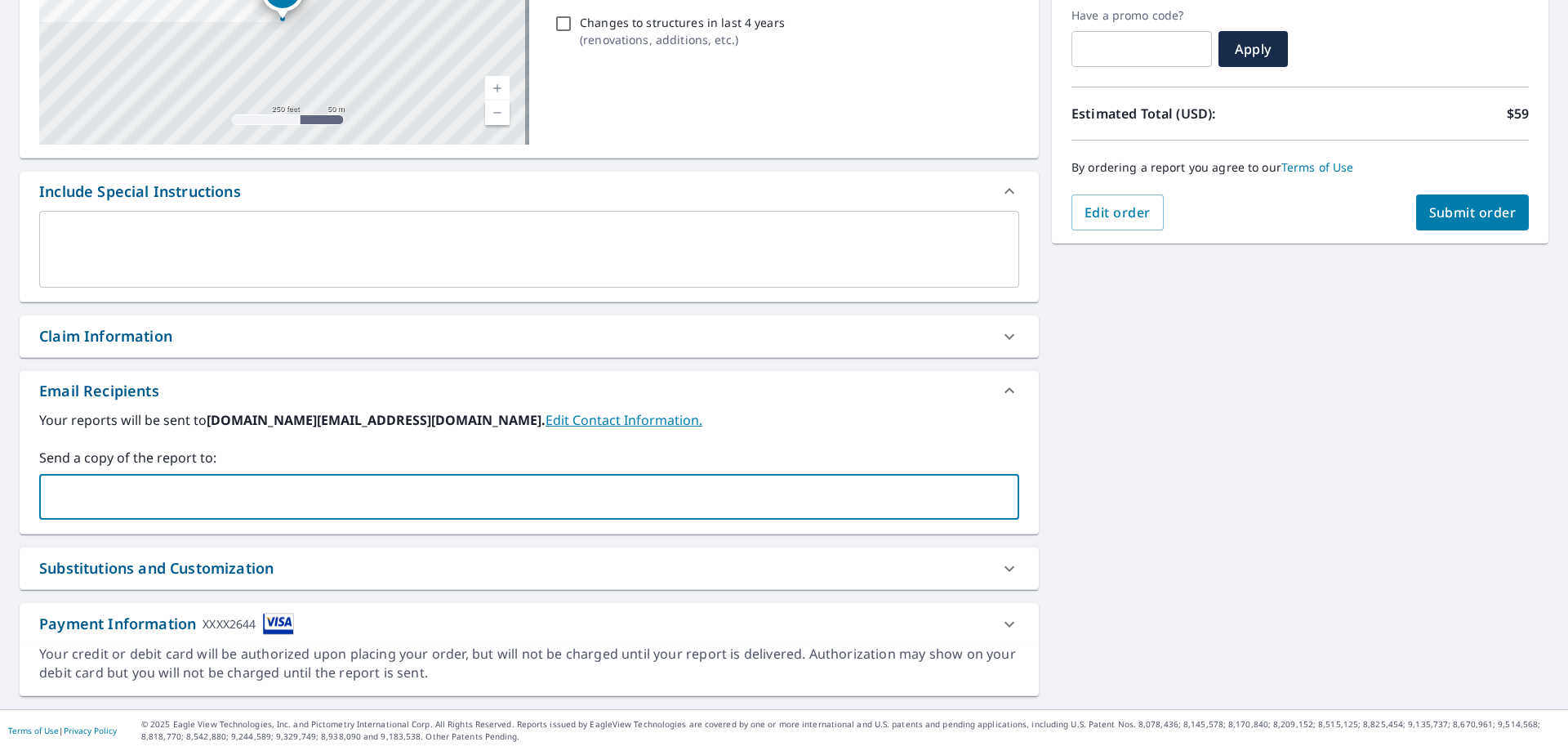
paste input "[EMAIL_ADDRESS][DOMAIN_NAME]"
type input "[EMAIL_ADDRESS][DOMAIN_NAME]"
click at [1429, 213] on span "Submit order" at bounding box center [1472, 212] width 87 height 18
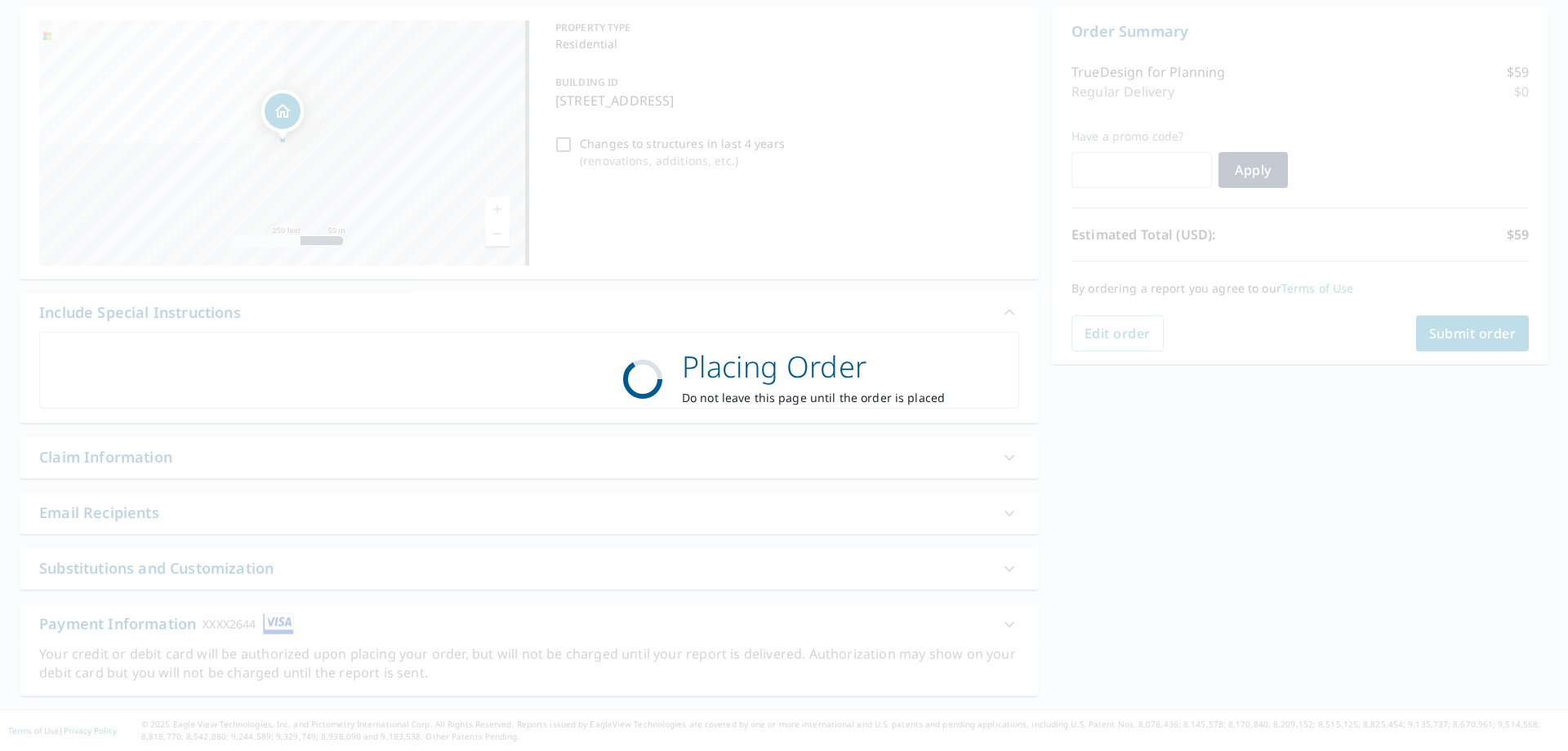
scroll to position [157, 0]
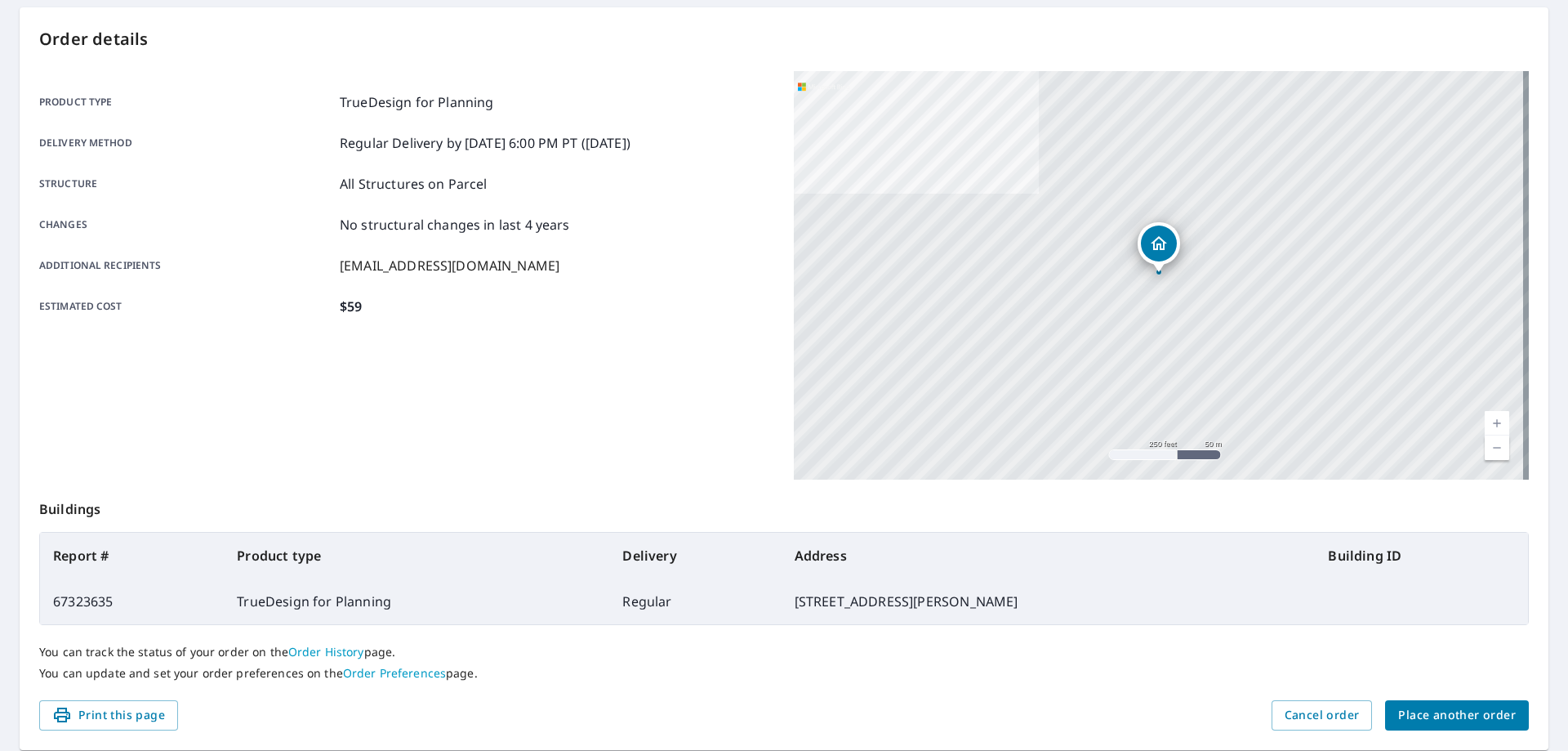
click at [1425, 721] on span "Place another order" at bounding box center [1457, 714] width 118 height 20
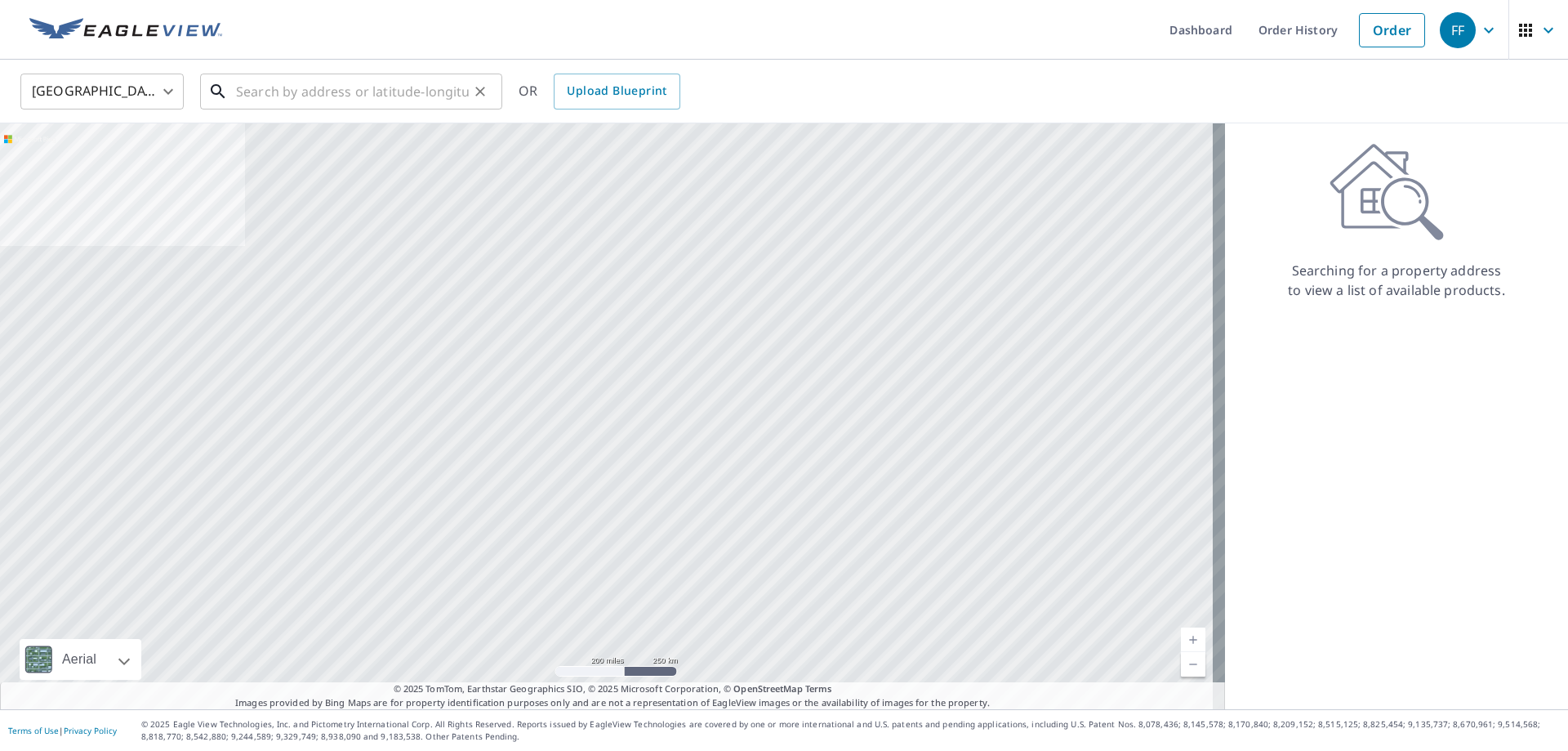
drag, startPoint x: 373, startPoint y: 78, endPoint x: 401, endPoint y: 75, distance: 28.2
click at [373, 81] on input "text" at bounding box center [352, 91] width 233 height 45
paste input "[STREET_ADDRESS]"
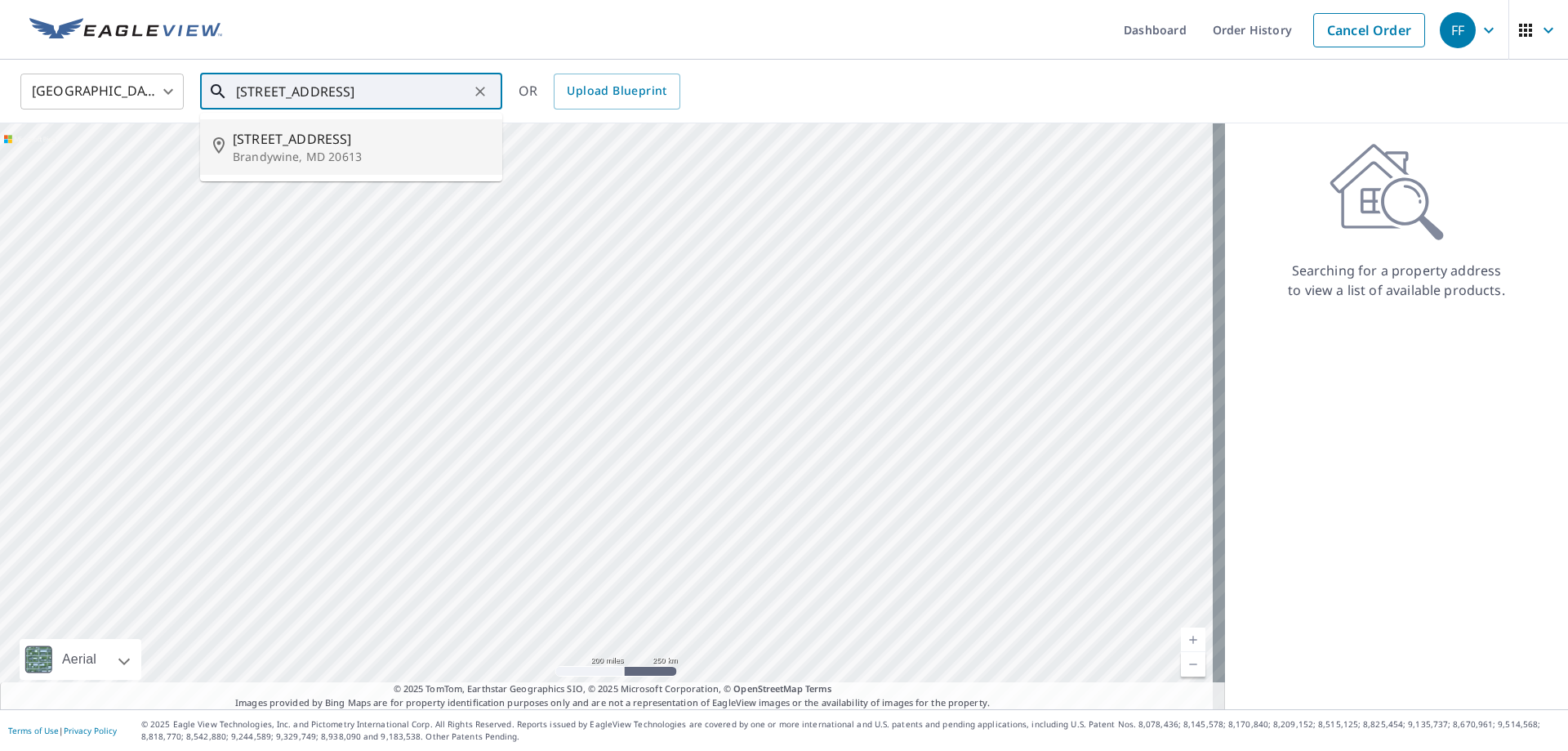
click at [388, 153] on p "Brandywine, MD 20613" at bounding box center [361, 157] width 256 height 16
type input "[STREET_ADDRESS]"
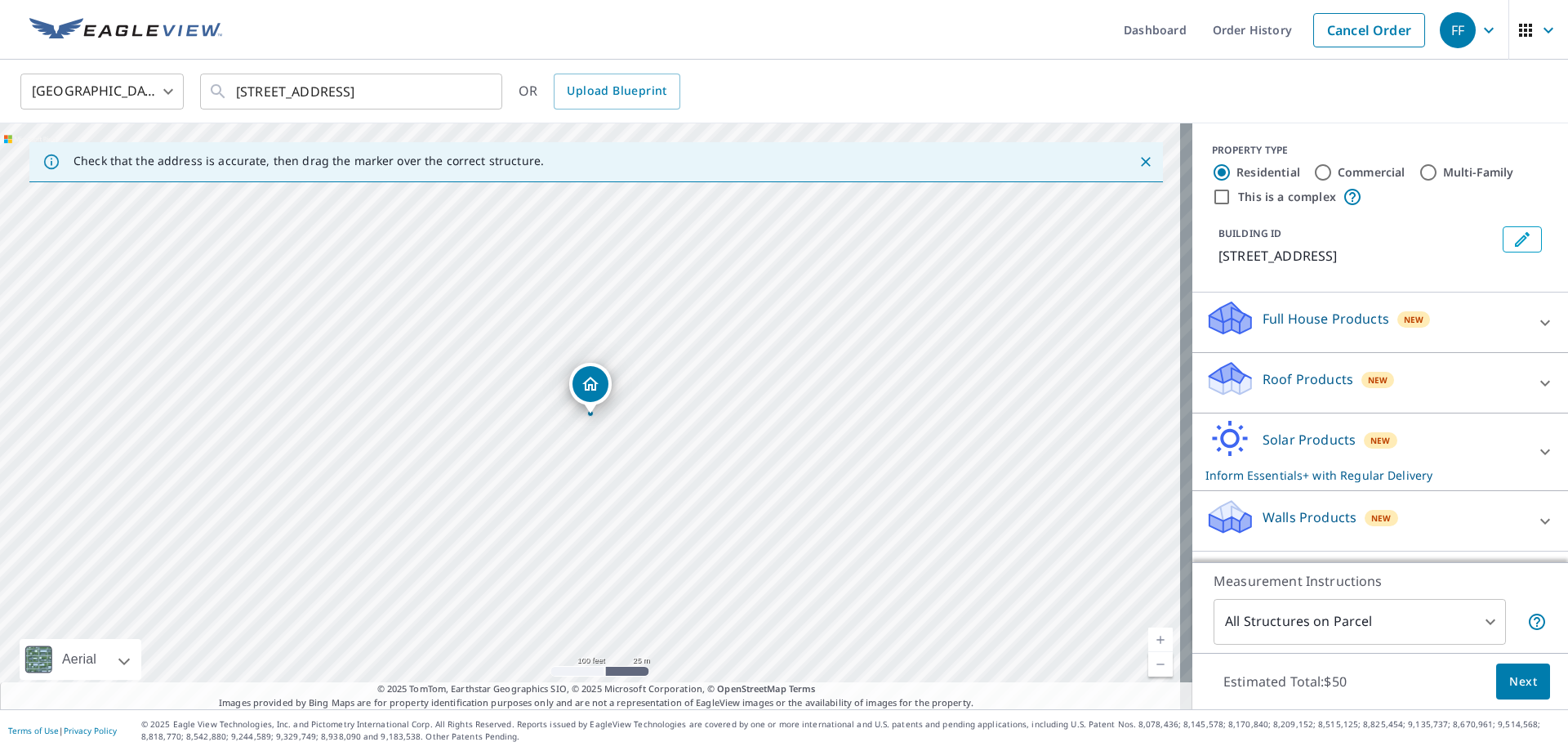
click at [1307, 449] on p "Solar Products" at bounding box center [1309, 439] width 93 height 19
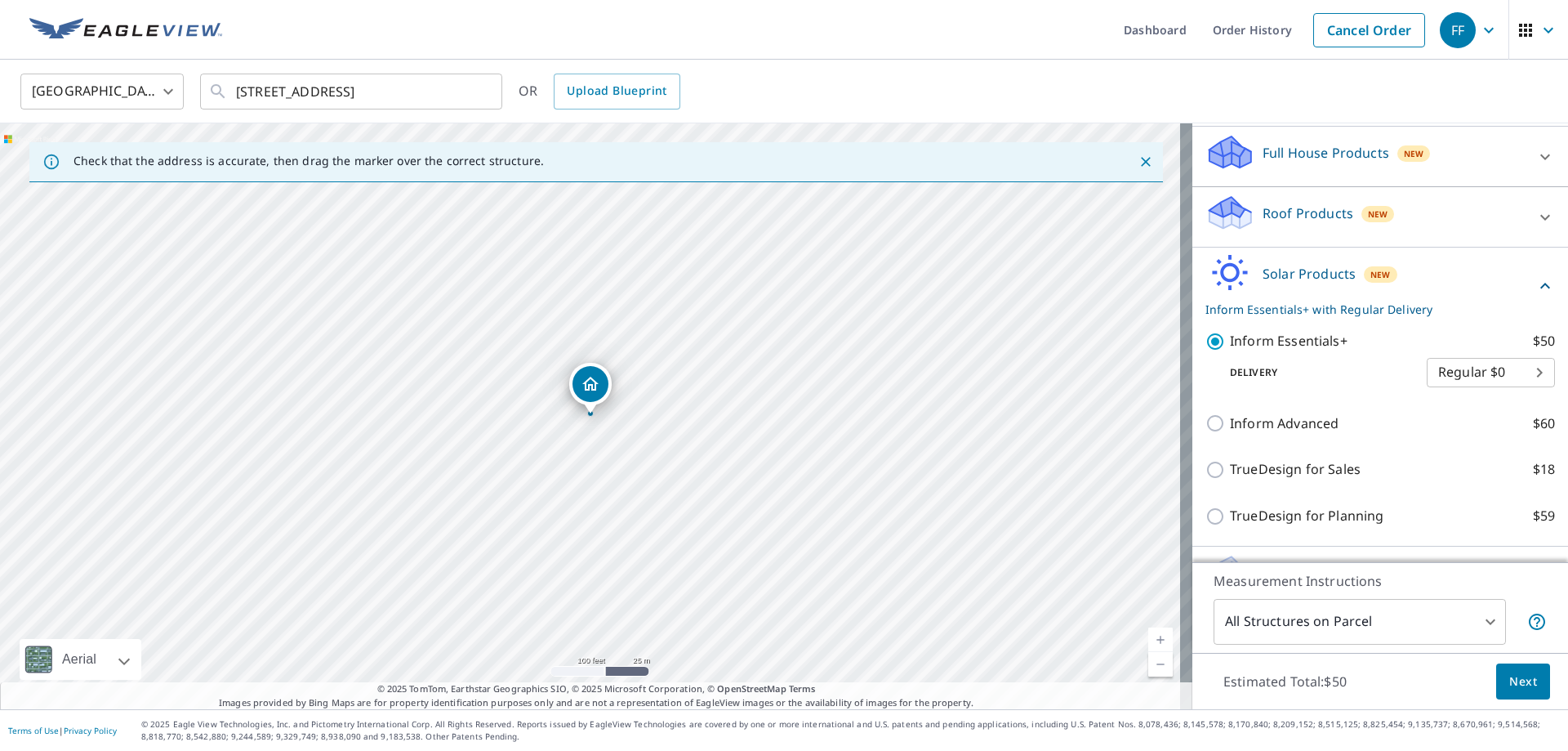
scroll to position [227, 0]
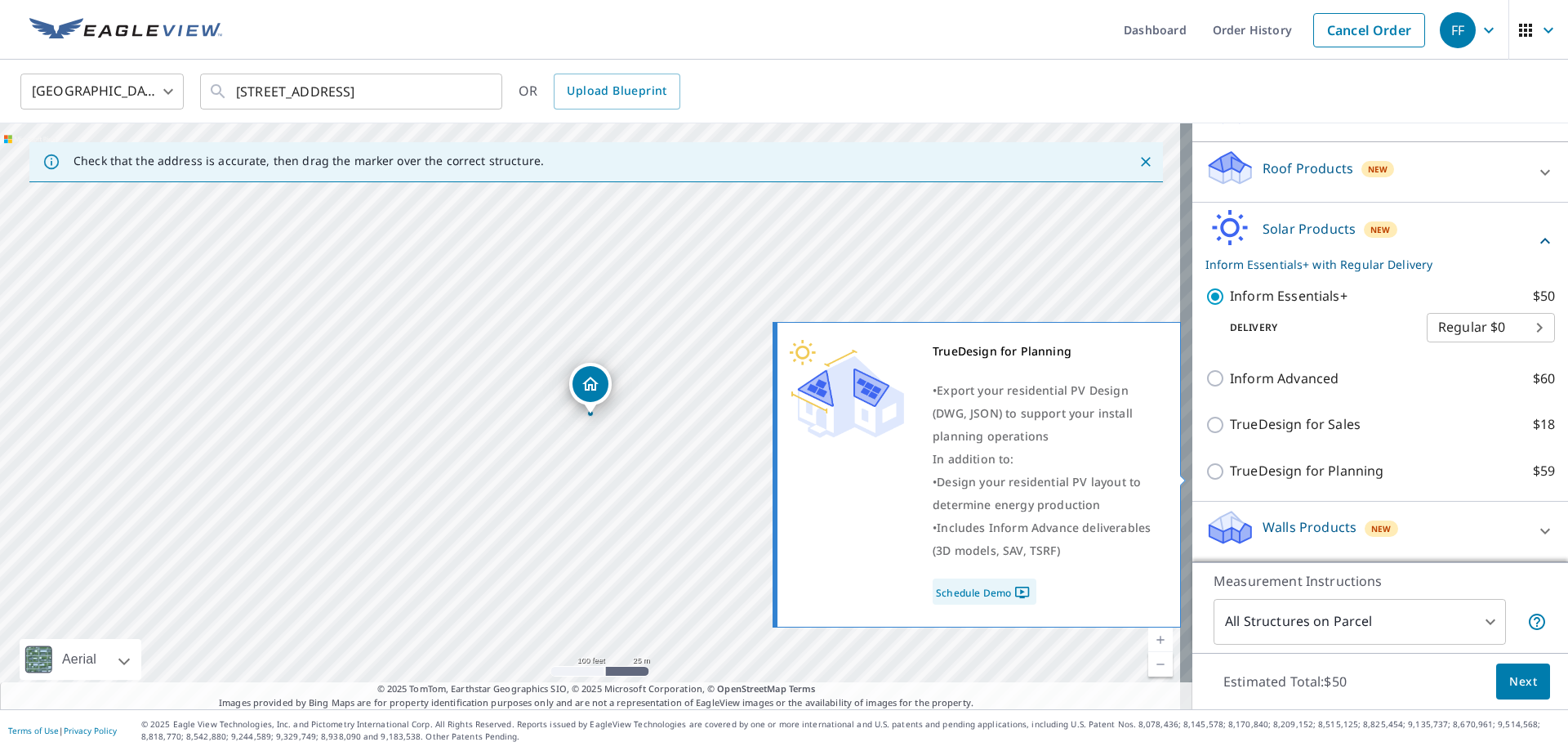
click at [1325, 467] on p "TrueDesign for Planning" at bounding box center [1306, 470] width 154 height 20
click at [1229, 467] on input "TrueDesign for Planning $59" at bounding box center [1217, 471] width 24 height 19
checkbox input "true"
checkbox input "false"
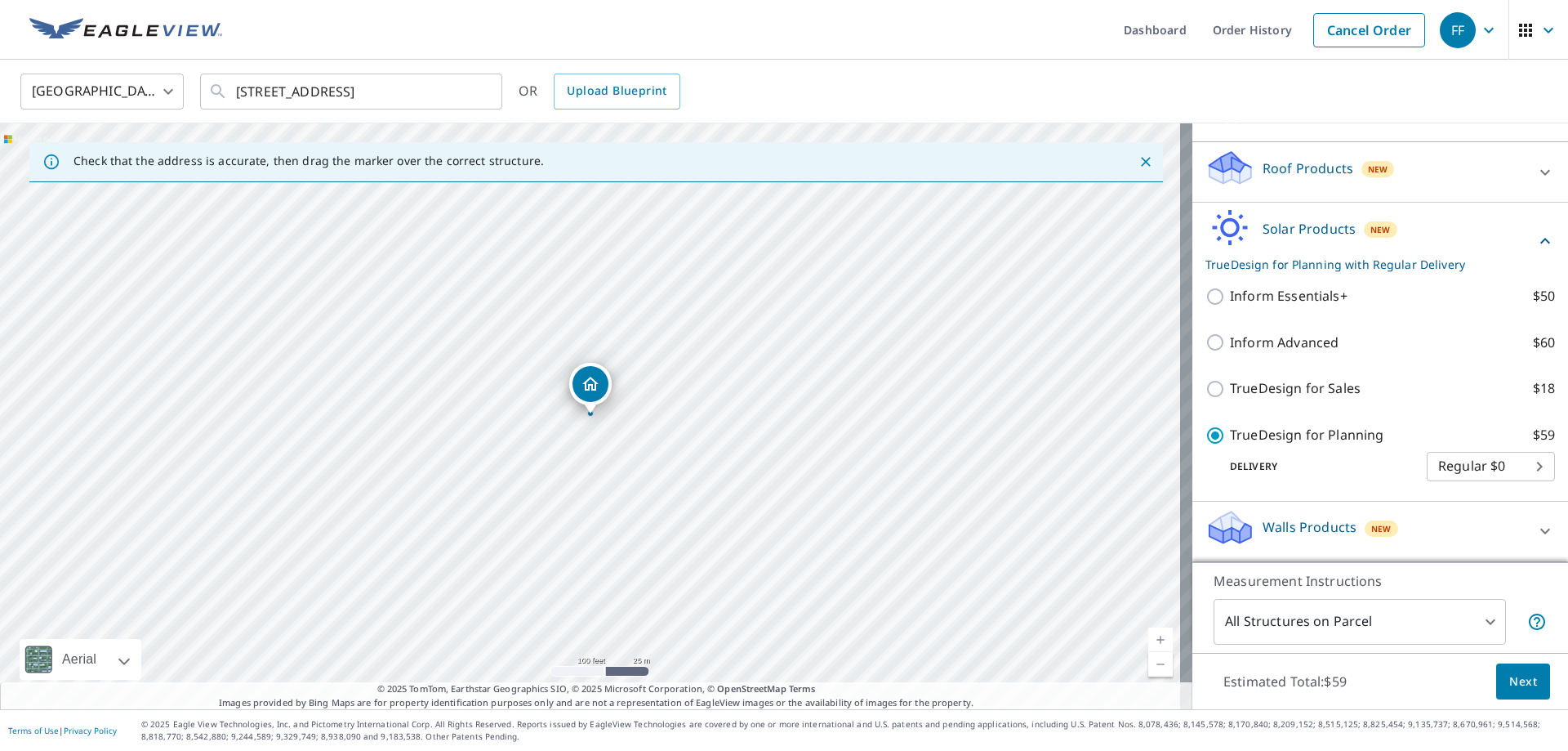
click at [1510, 681] on span "Next" at bounding box center [1523, 681] width 28 height 20
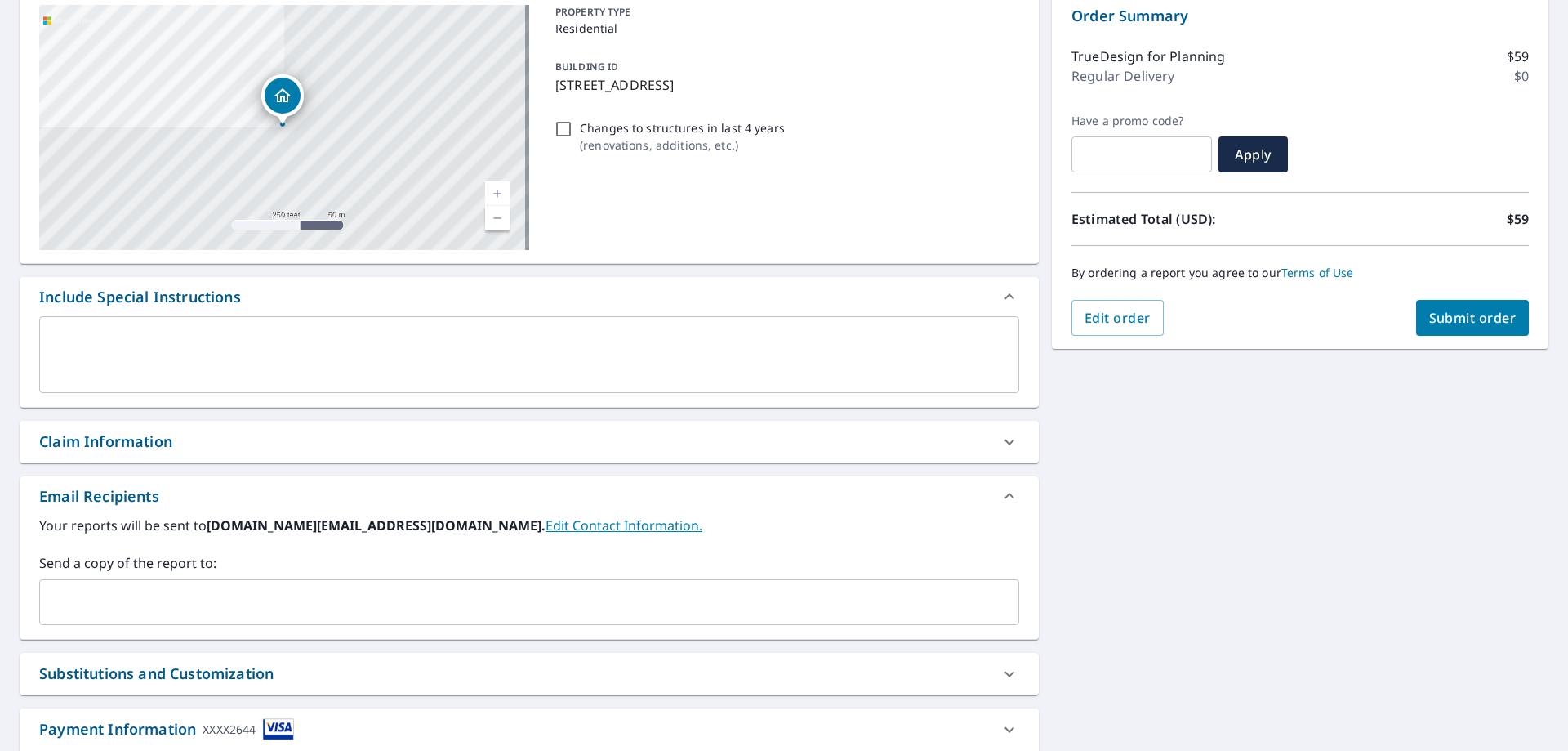
scroll to position [278, 0]
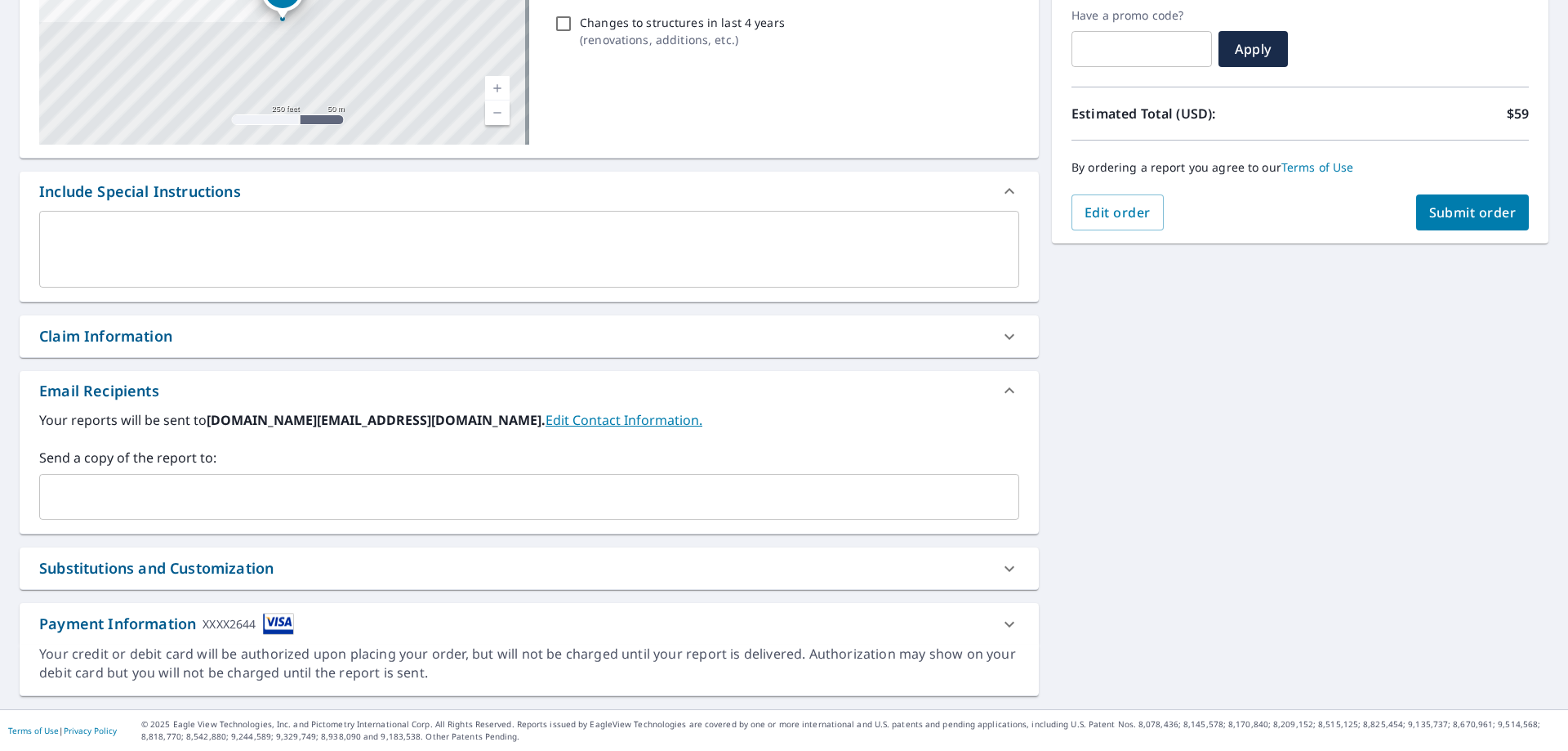
drag, startPoint x: 493, startPoint y: 519, endPoint x: 511, endPoint y: 508, distance: 21.1
click at [493, 519] on div "​" at bounding box center [529, 496] width 980 height 45
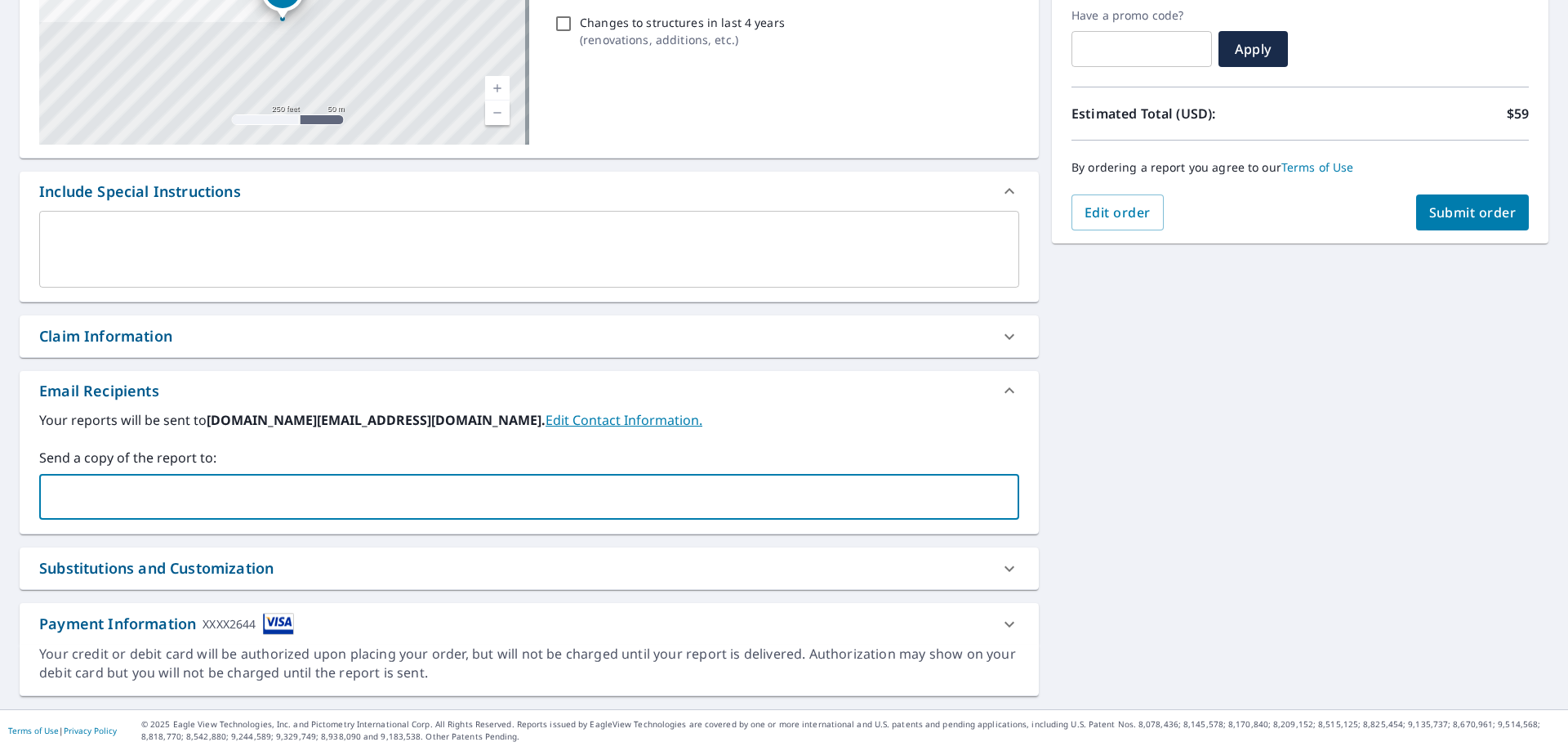
paste input "[EMAIL_ADDRESS][DOMAIN_NAME]"
type input "[EMAIL_ADDRESS][DOMAIN_NAME]"
click at [1456, 225] on button "Submit order" at bounding box center [1472, 212] width 113 height 36
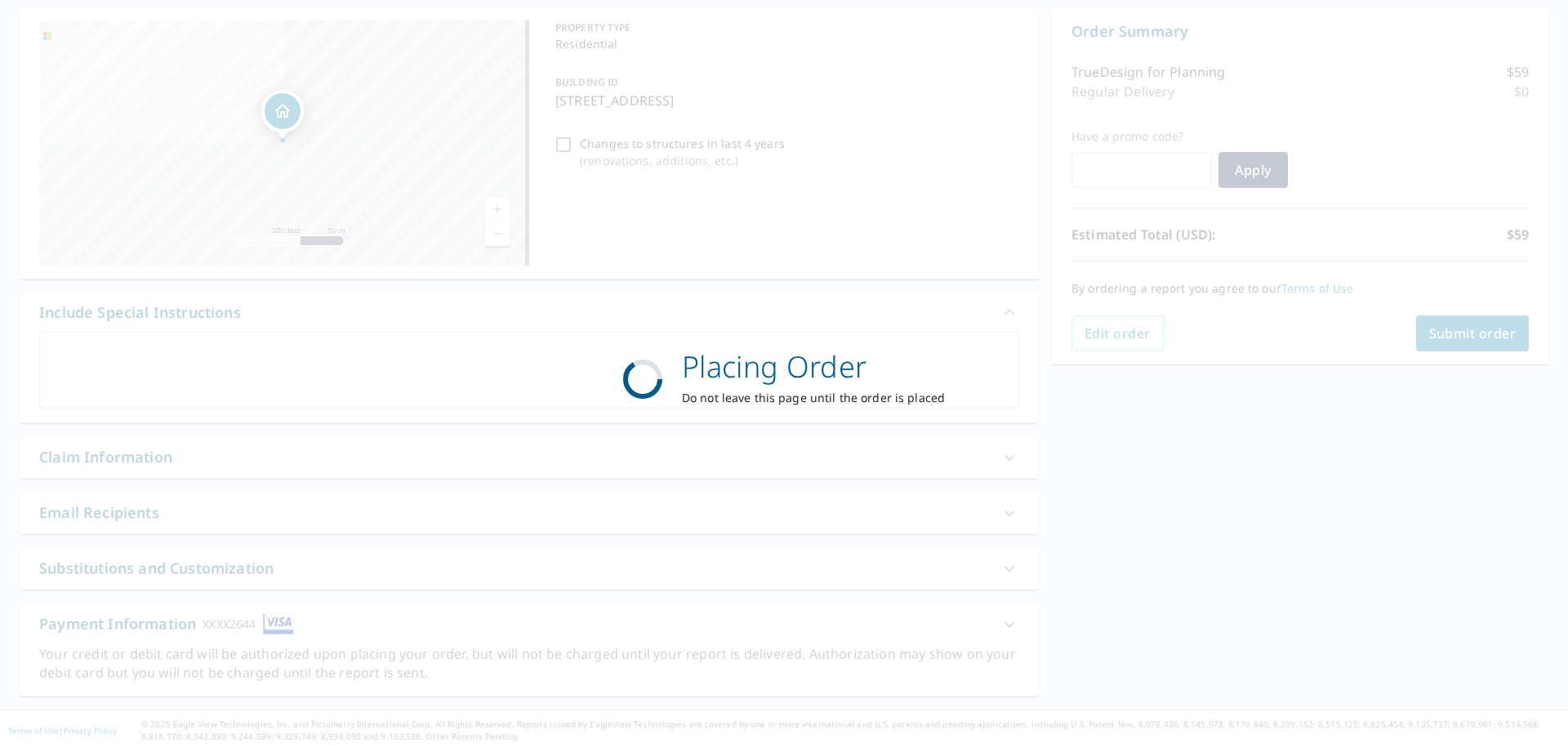
scroll to position [157, 0]
